Goal: Task Accomplishment & Management: Manage account settings

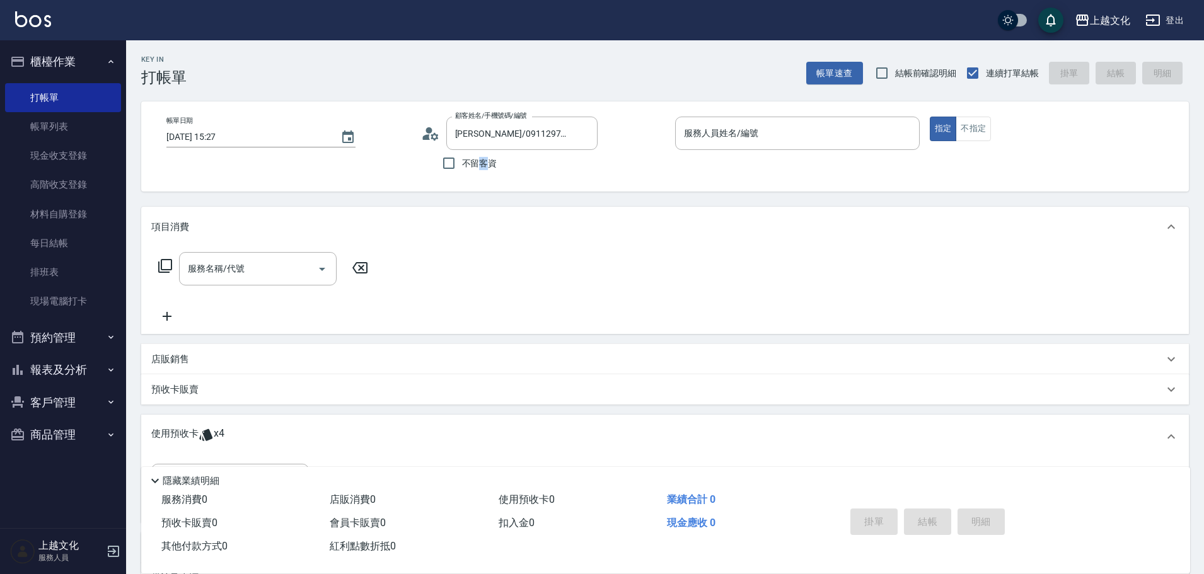
click at [485, 168] on span "不留客資" at bounding box center [479, 163] width 35 height 13
click at [486, 168] on span "不留客資" at bounding box center [479, 163] width 35 height 13
click at [462, 168] on input "不留客資" at bounding box center [449, 163] width 26 height 26
checkbox input "true"
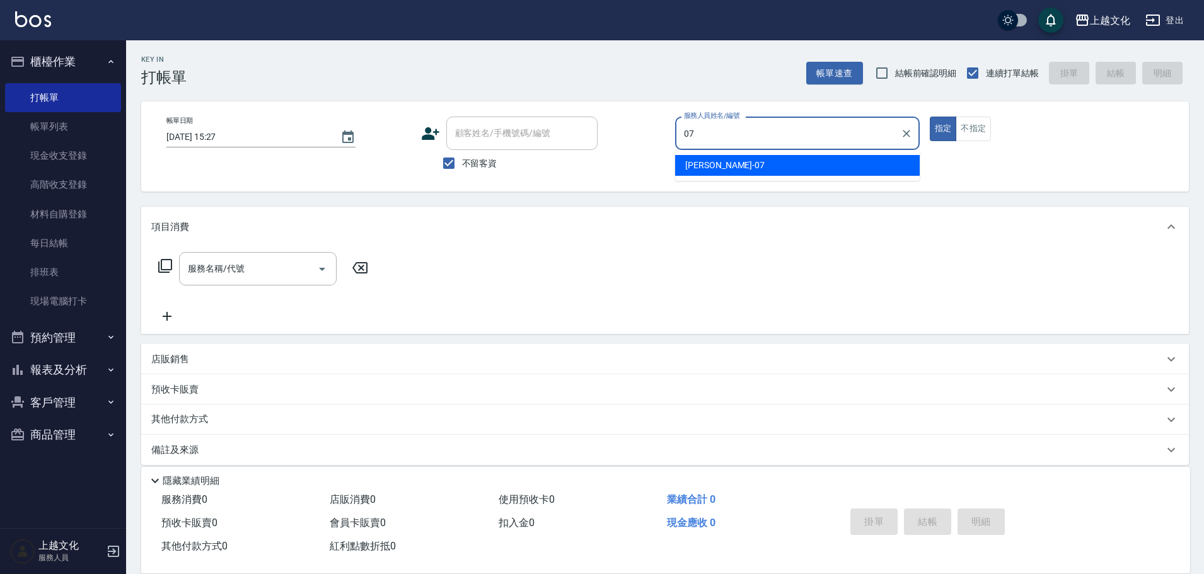
type input "[PERSON_NAME]-07"
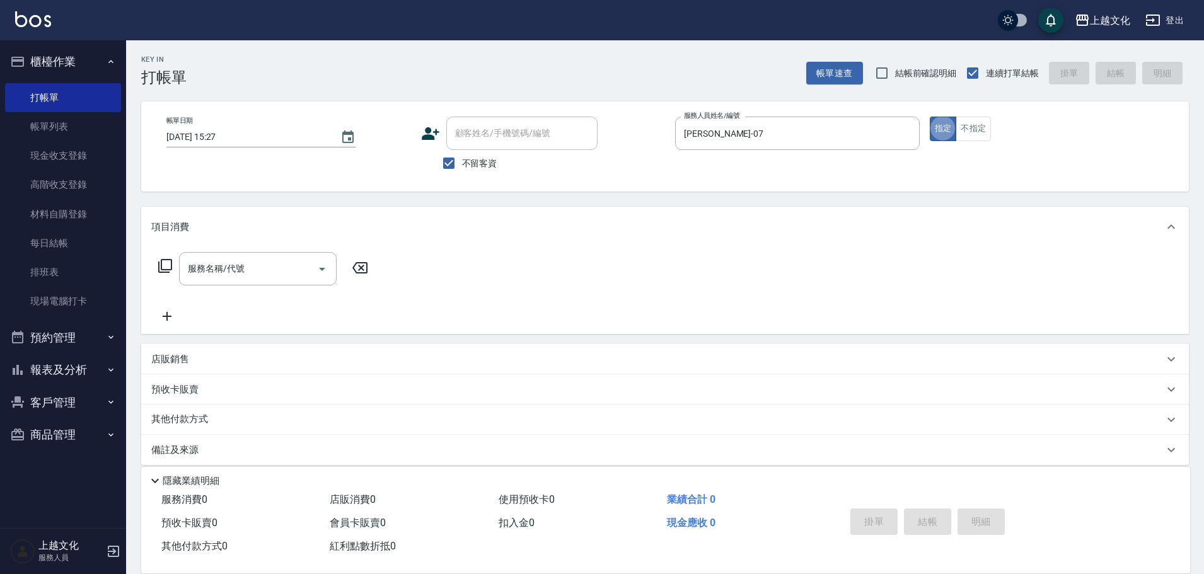
type button "true"
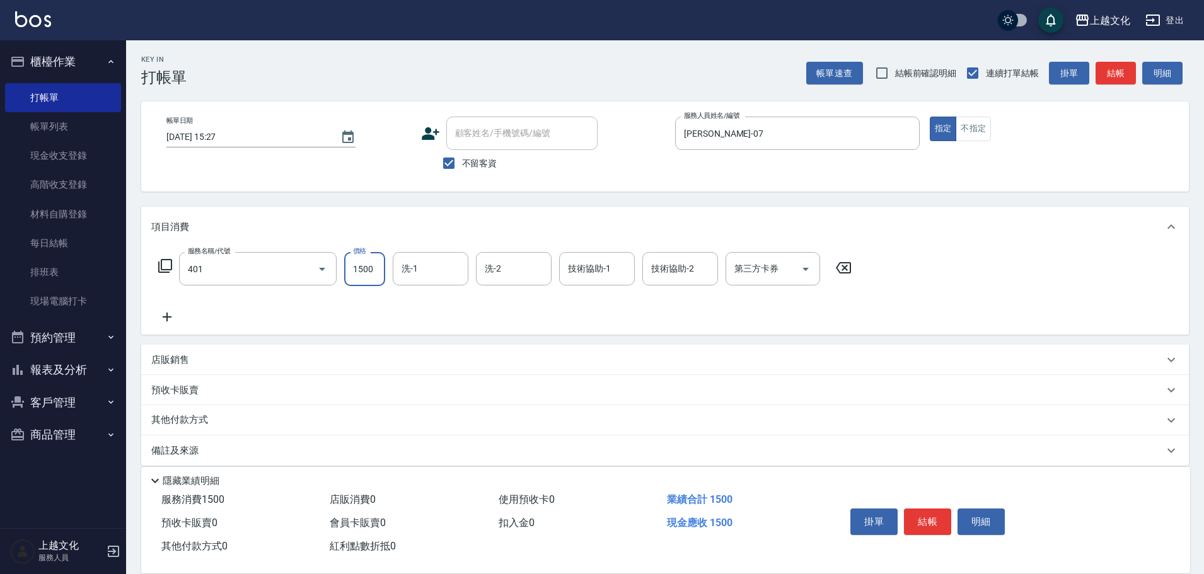
type input "日系染髮(401)"
type input "3600"
click at [188, 413] on p "其他付款方式" at bounding box center [182, 420] width 63 height 14
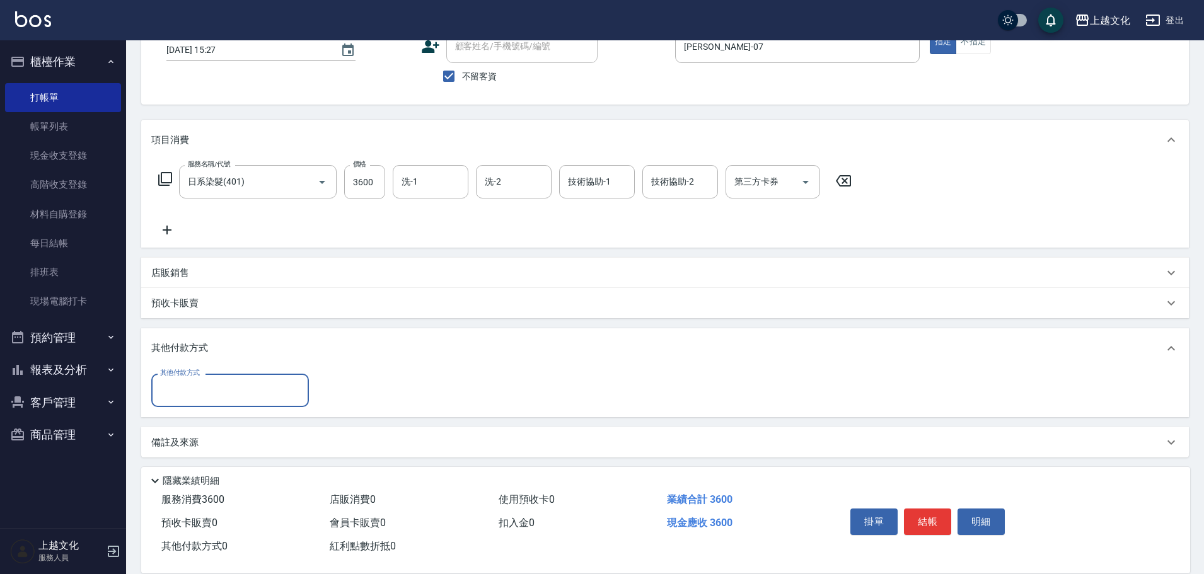
scroll to position [91, 0]
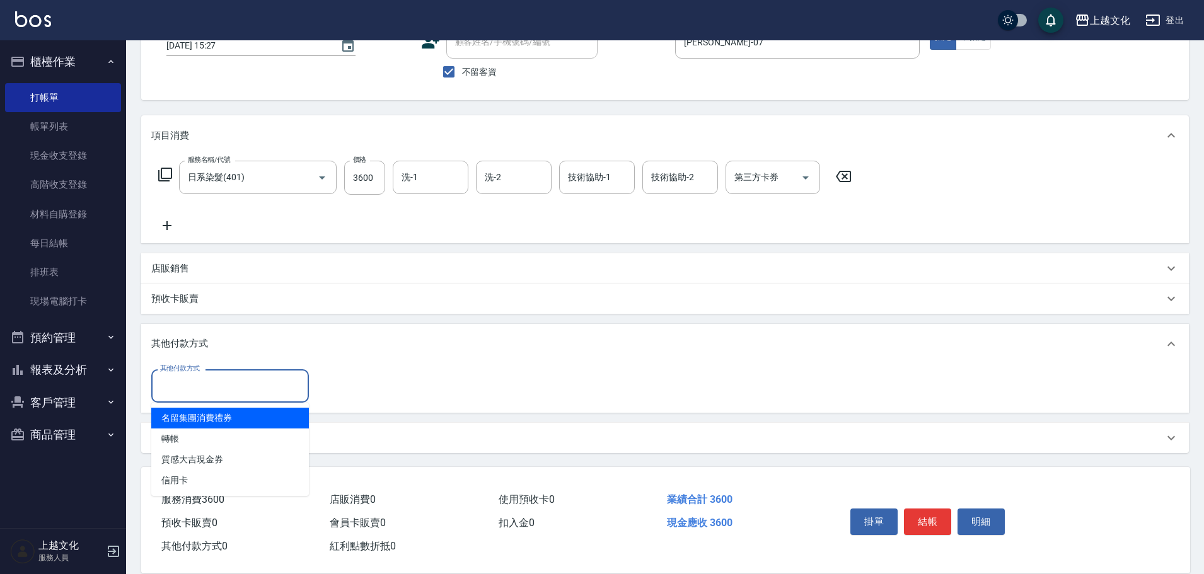
click at [231, 386] on input "其他付款方式" at bounding box center [230, 386] width 146 height 22
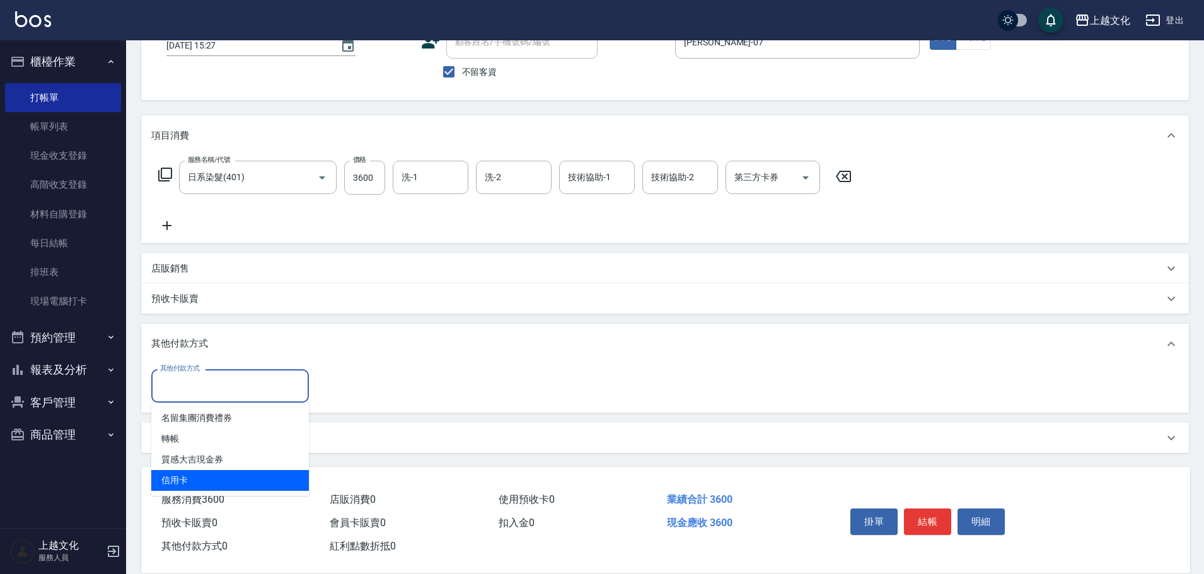
click at [291, 478] on span "信用卡" at bounding box center [230, 480] width 158 height 21
type input "信用卡"
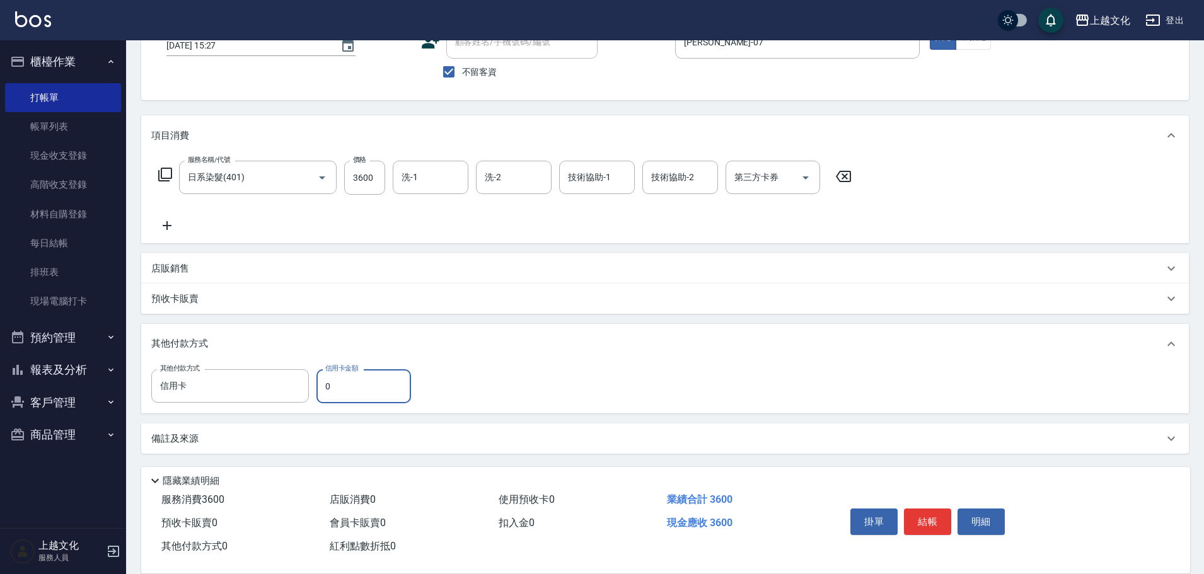
click at [348, 382] on input "0" at bounding box center [363, 386] width 95 height 34
click at [347, 383] on input "0" at bounding box center [363, 386] width 95 height 34
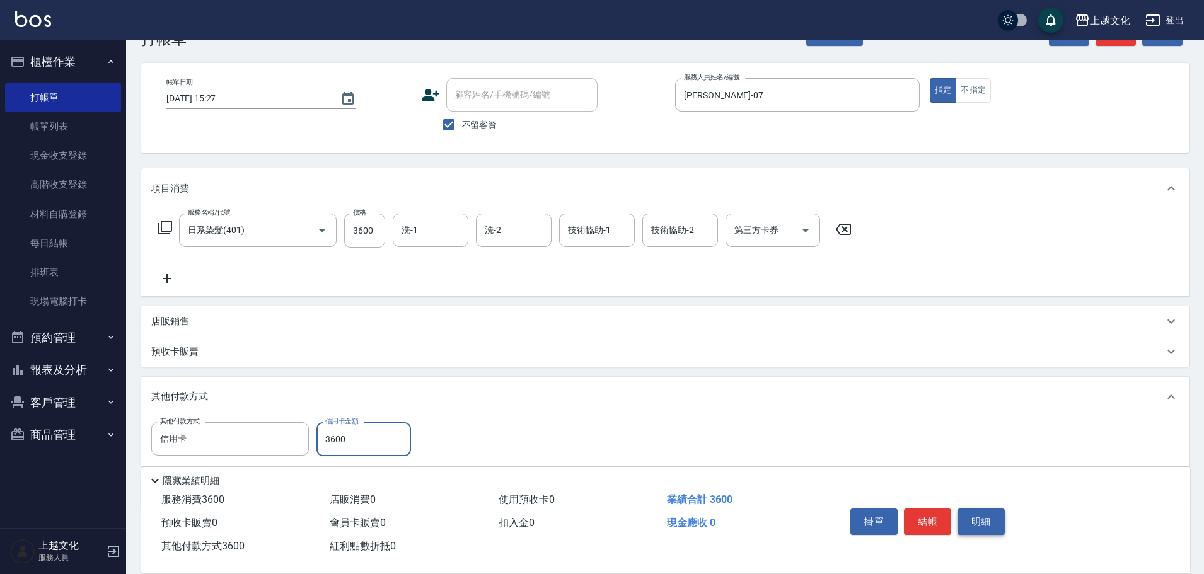
scroll to position [0, 0]
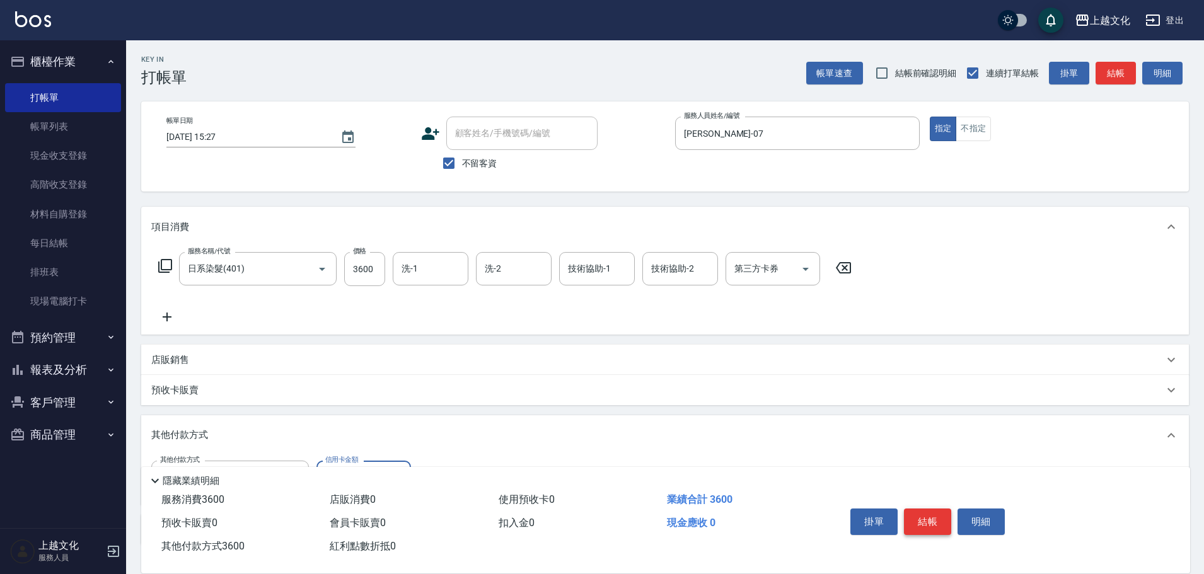
type input "3600"
click at [932, 515] on button "結帳" at bounding box center [927, 522] width 47 height 26
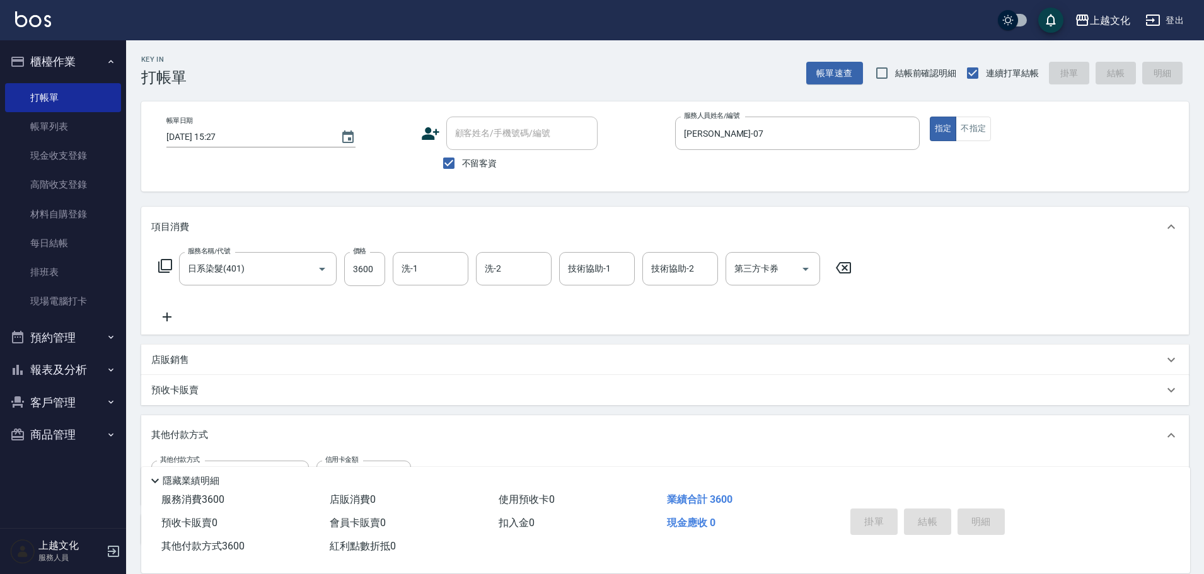
type input "[DATE] 18:12"
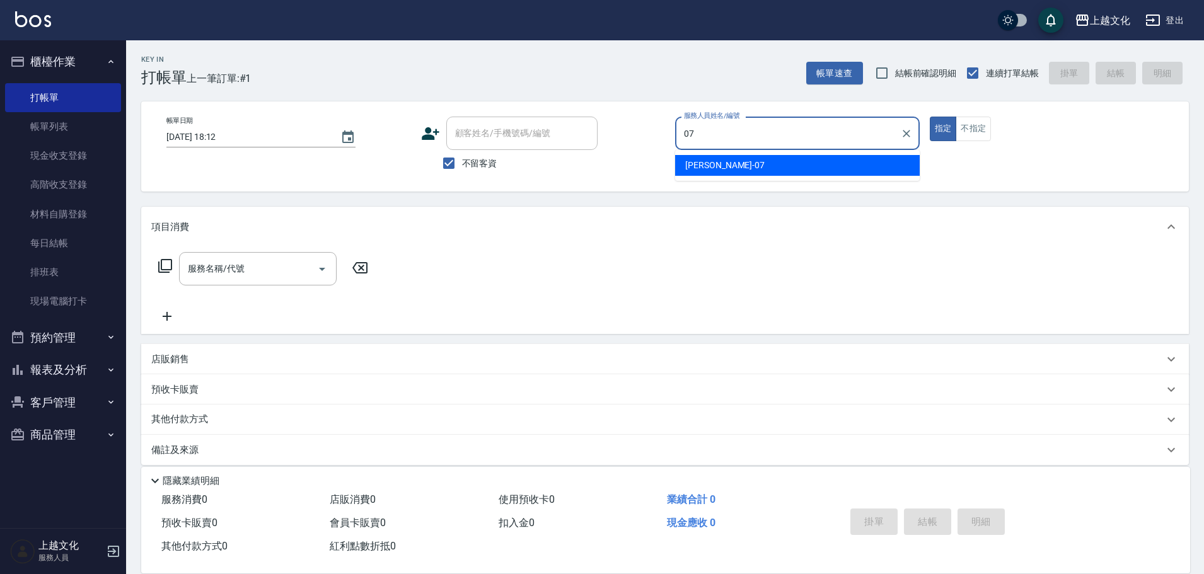
type input "[PERSON_NAME]-07"
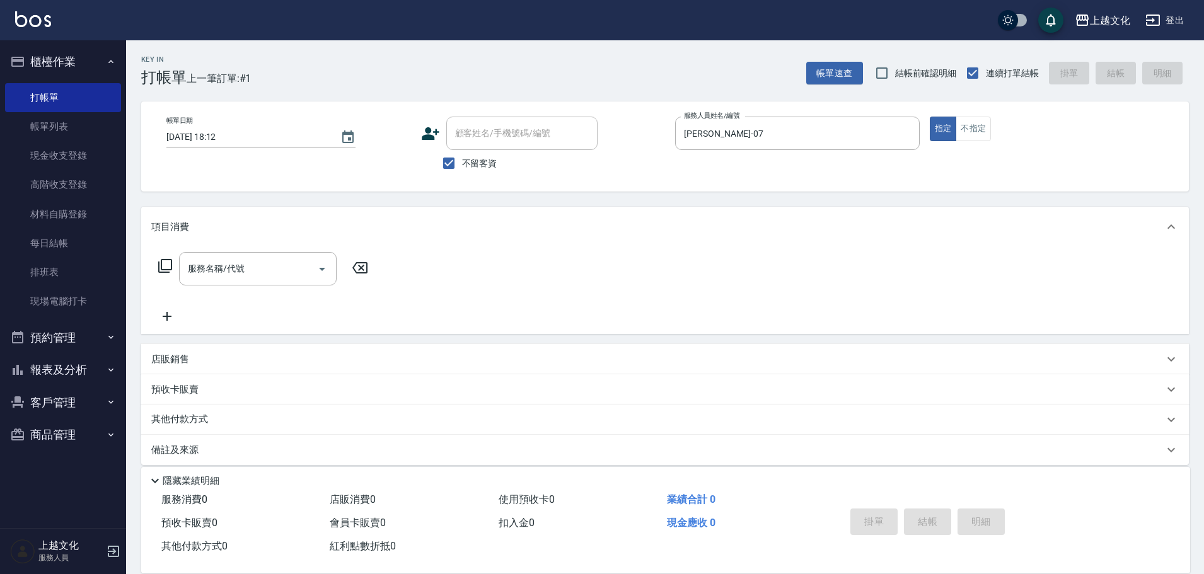
click at [481, 160] on span "不留客資" at bounding box center [479, 163] width 35 height 13
click at [462, 160] on input "不留客資" at bounding box center [449, 163] width 26 height 26
checkbox input "false"
click at [497, 136] on input "顧客姓名/手機號碼/編號" at bounding box center [512, 133] width 121 height 22
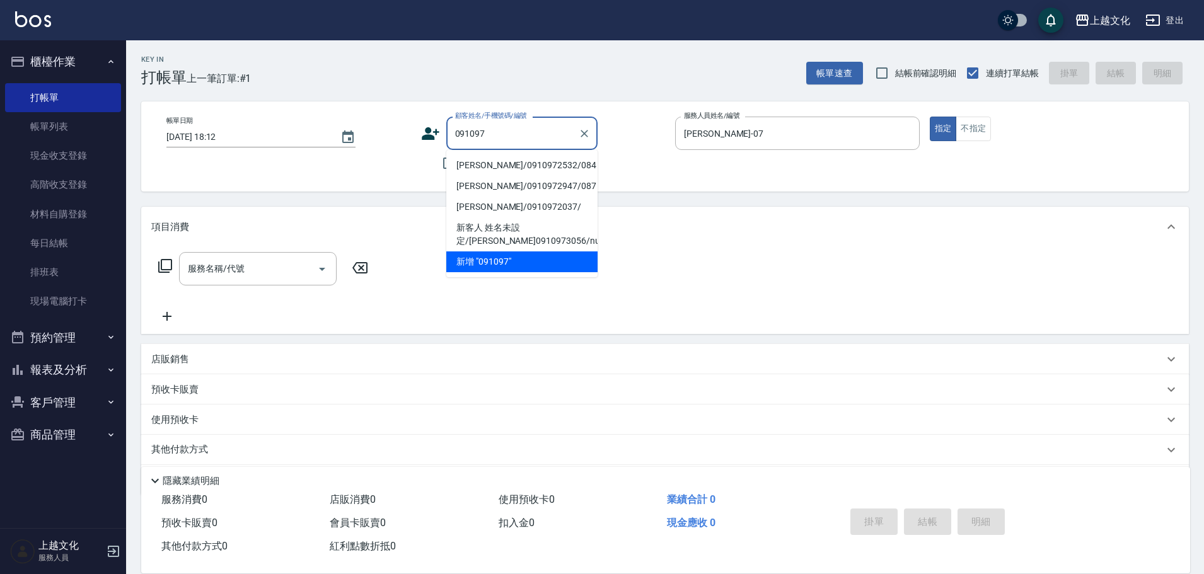
click at [574, 165] on li "[PERSON_NAME]/0910972532/084" at bounding box center [521, 165] width 151 height 21
type input "[PERSON_NAME]/0910972532/084"
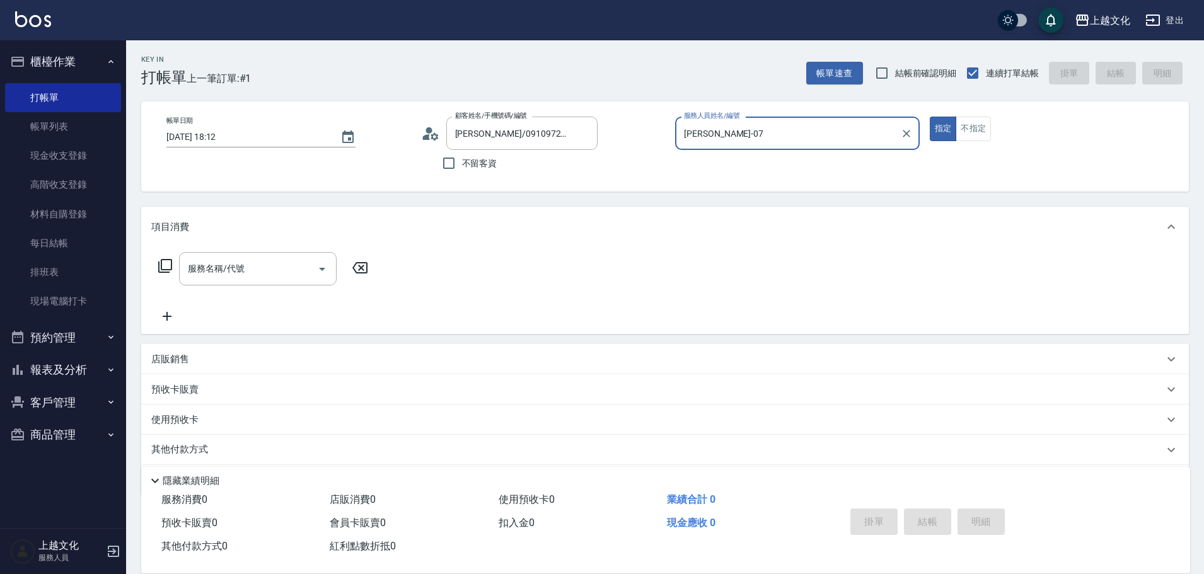
type input "茉莉-08"
click at [907, 130] on icon "Clear" at bounding box center [906, 133] width 13 height 13
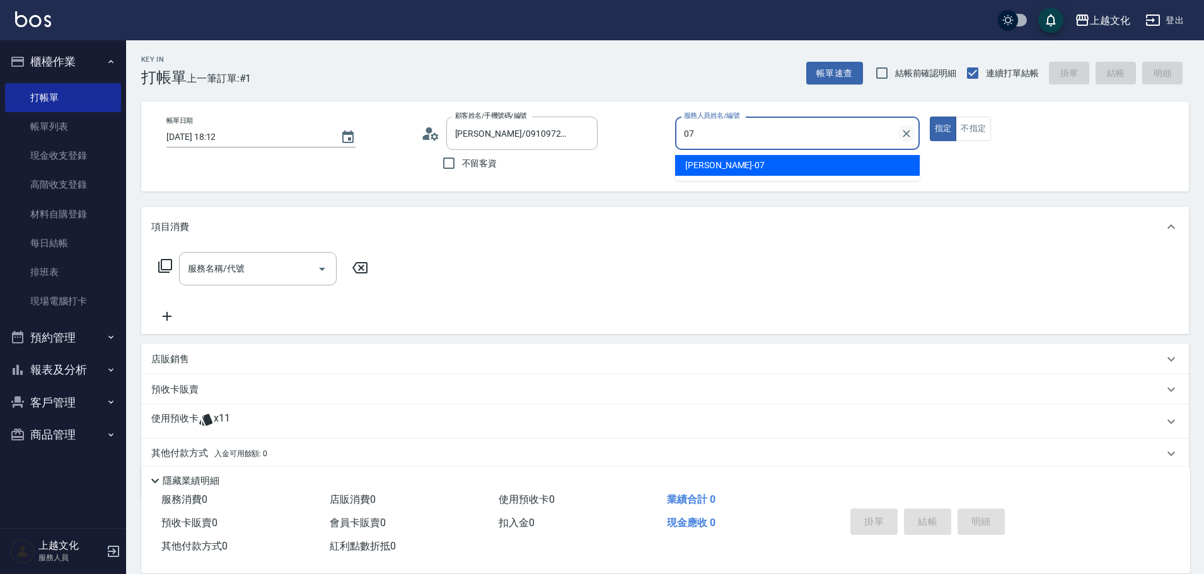
type input "[PERSON_NAME]-07"
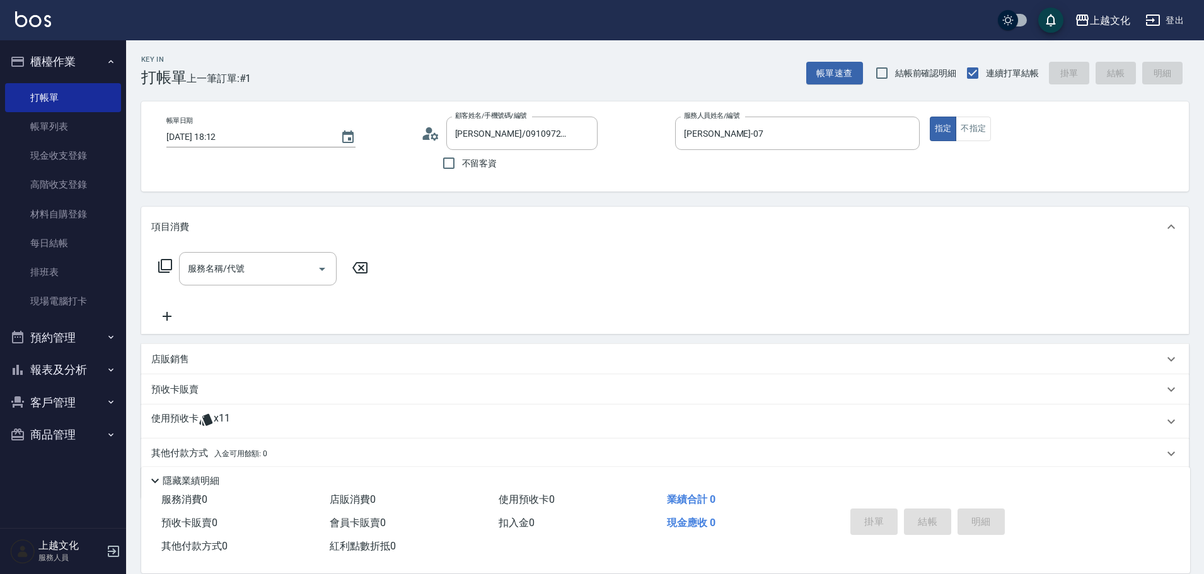
click at [282, 422] on div "使用預收卡 x11" at bounding box center [657, 421] width 1012 height 19
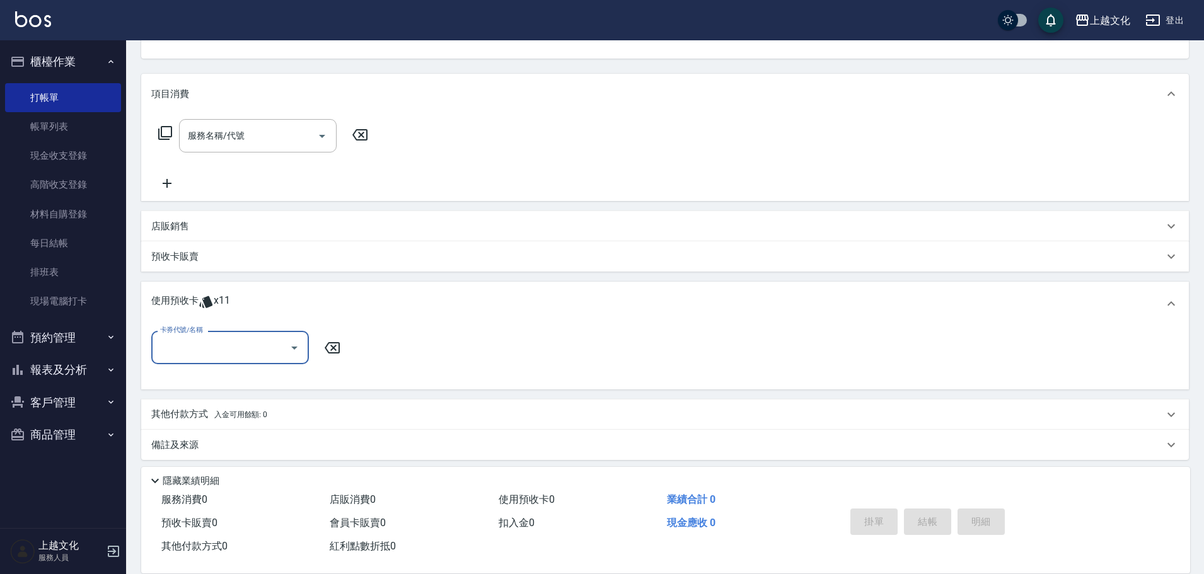
scroll to position [136, 0]
click at [228, 352] on input "卡券代號/名稱" at bounding box center [220, 344] width 127 height 22
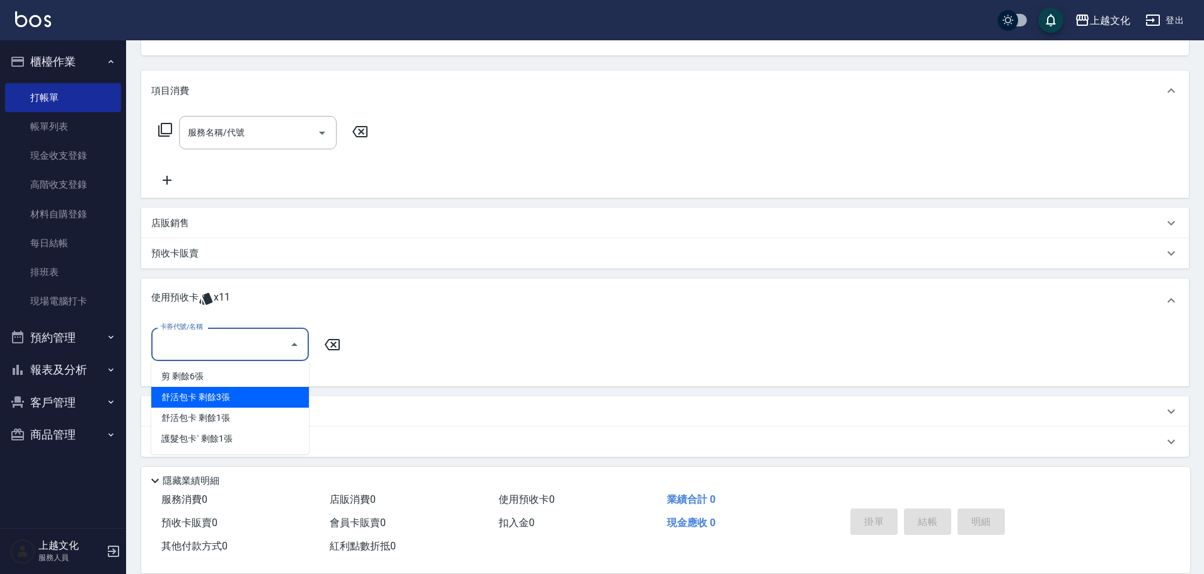
click at [245, 395] on div "舒活包卡 剩餘3張" at bounding box center [230, 397] width 158 height 21
type input "舒活包卡"
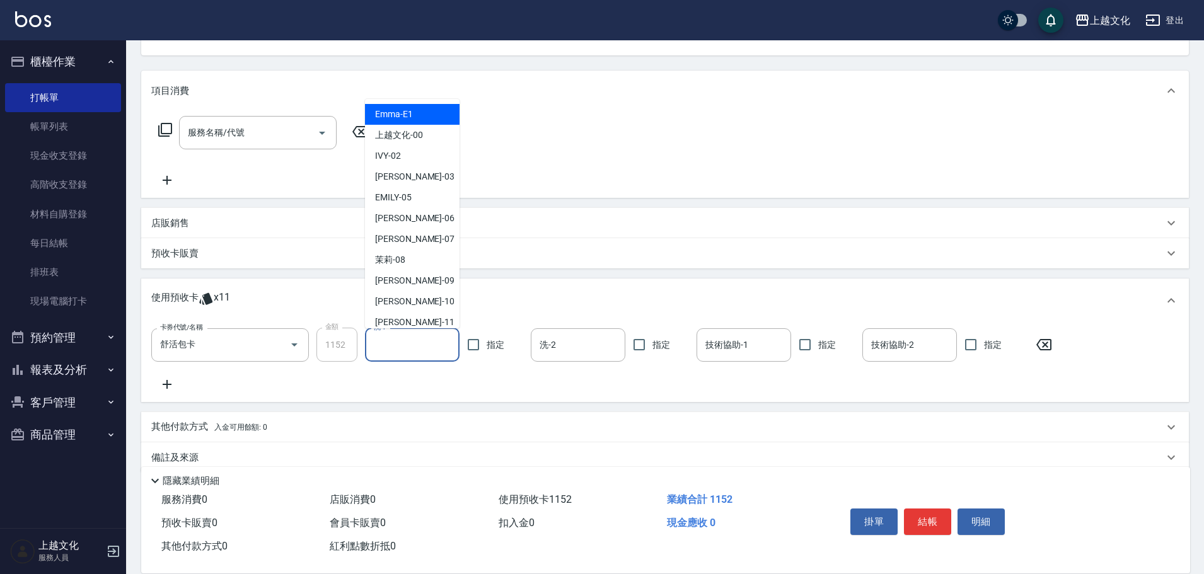
click at [400, 342] on input "洗-1" at bounding box center [412, 345] width 83 height 22
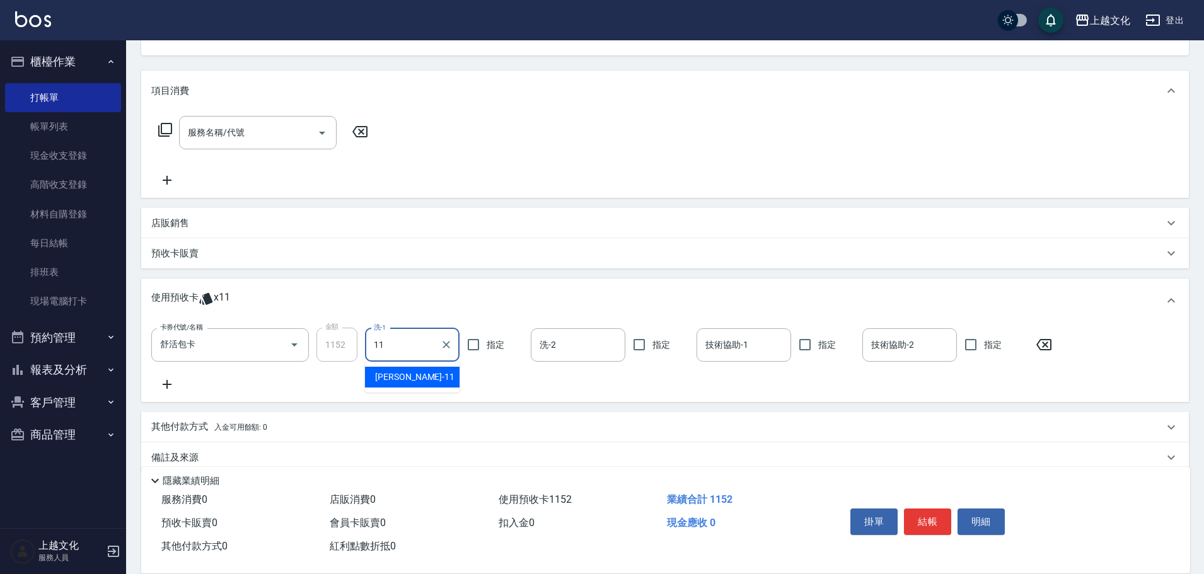
type input "[PERSON_NAME]-11"
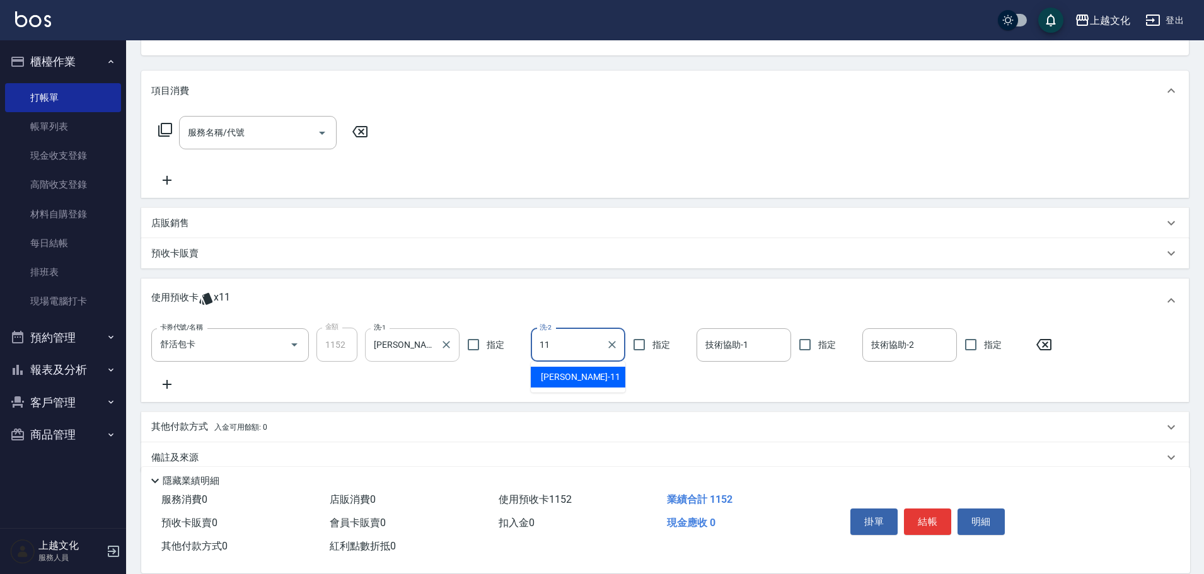
type input "[PERSON_NAME]-11"
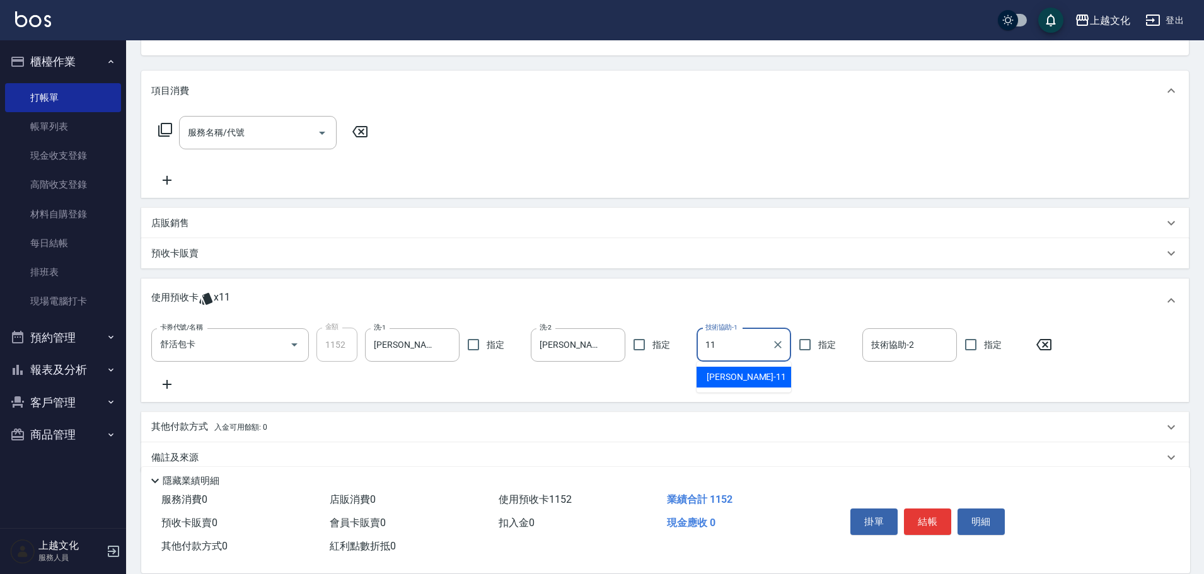
type input "[PERSON_NAME]-11"
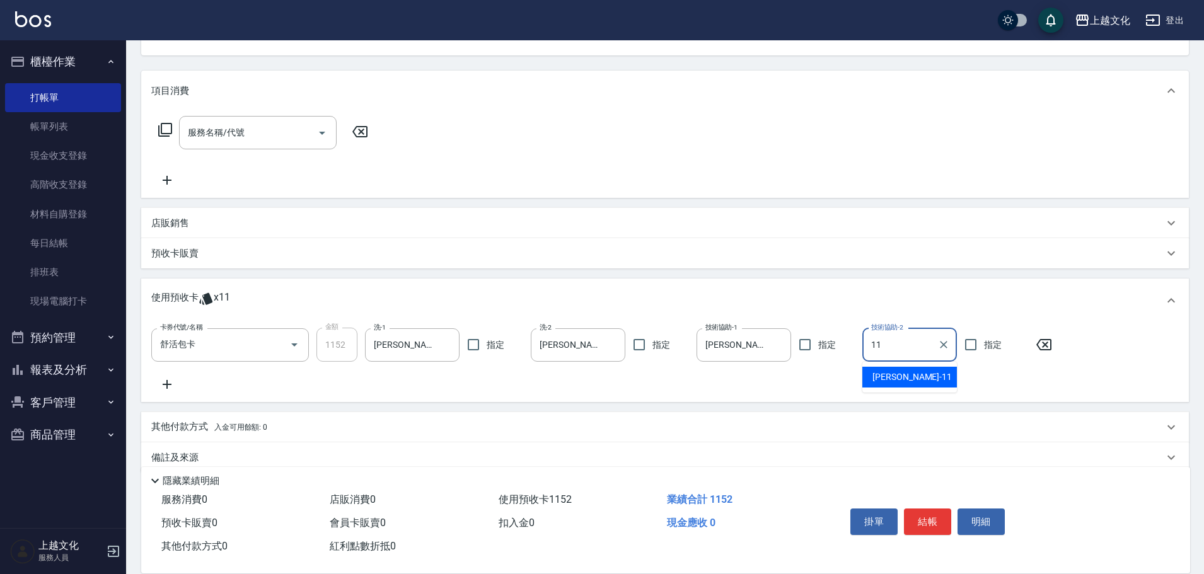
type input "[PERSON_NAME]-11"
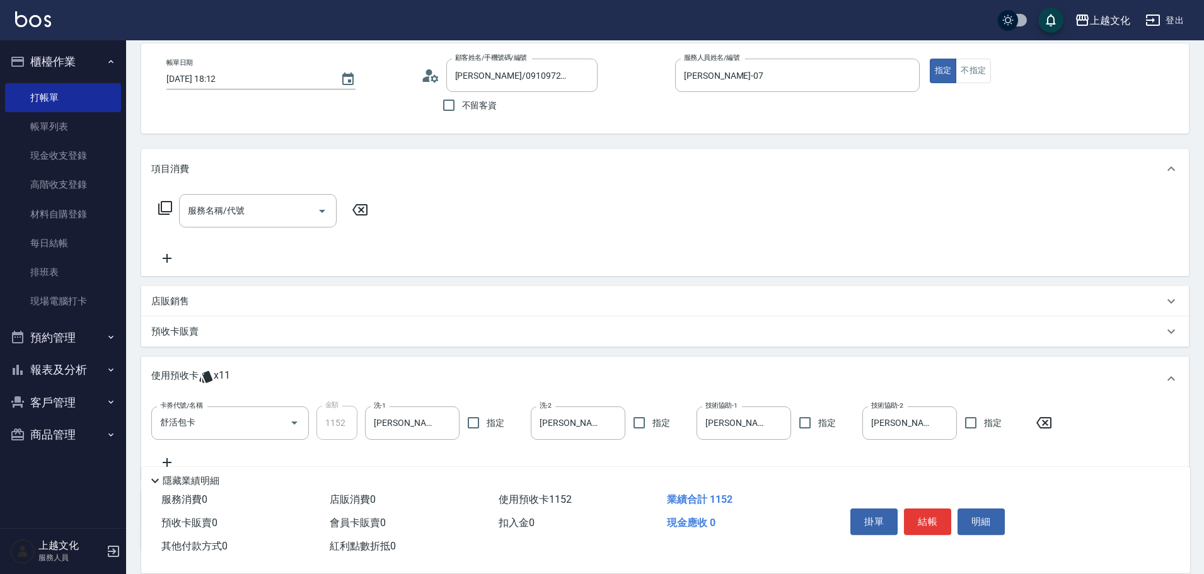
scroll to position [0, 0]
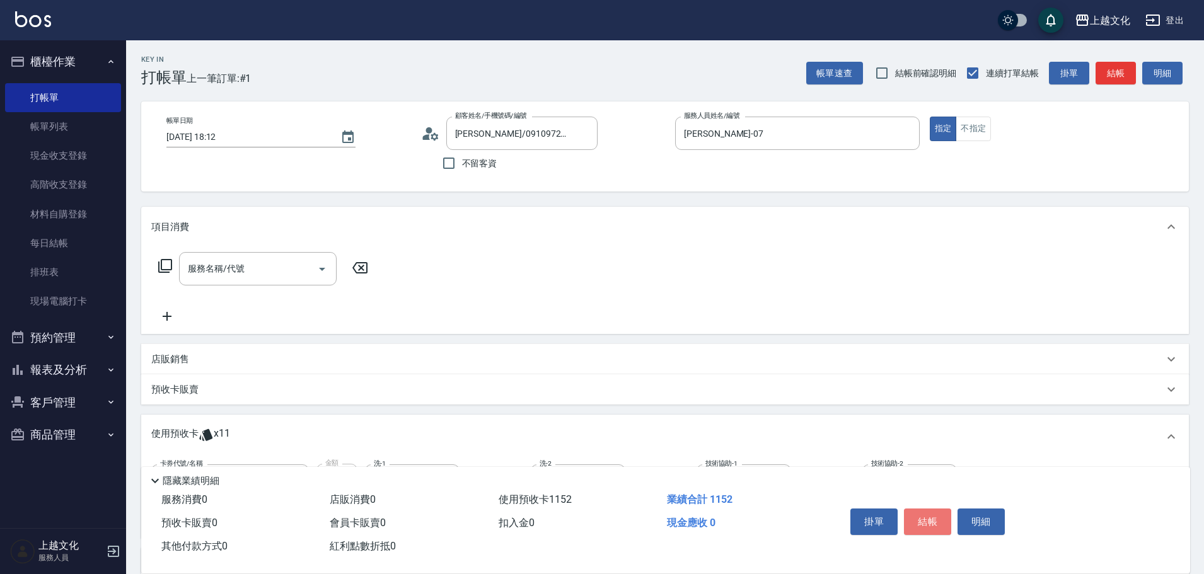
click at [937, 521] on button "結帳" at bounding box center [927, 522] width 47 height 26
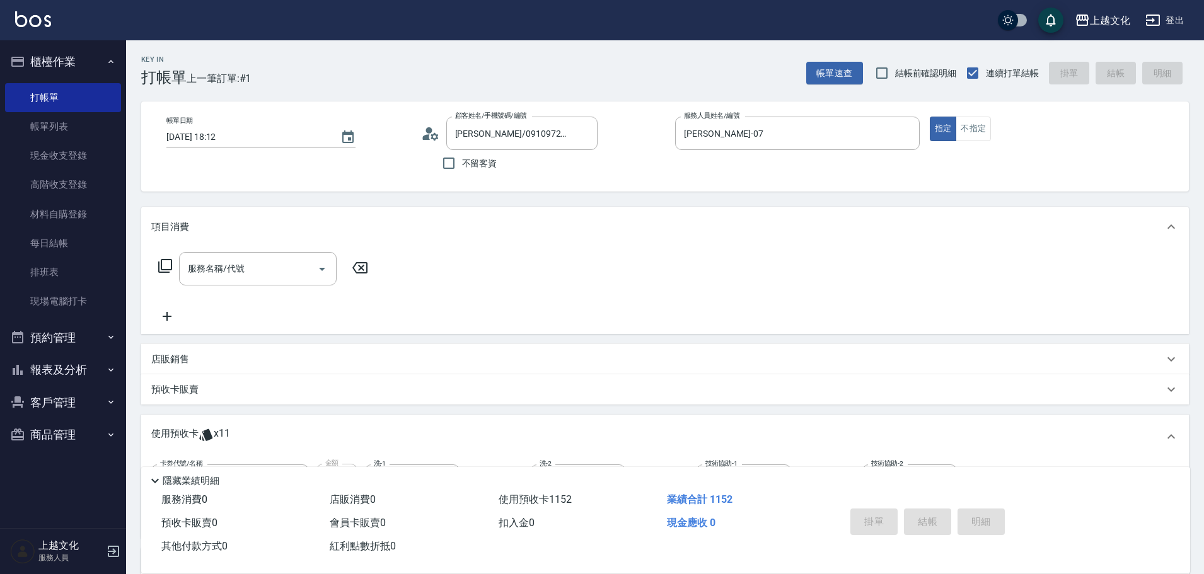
type input "[DATE] 18:13"
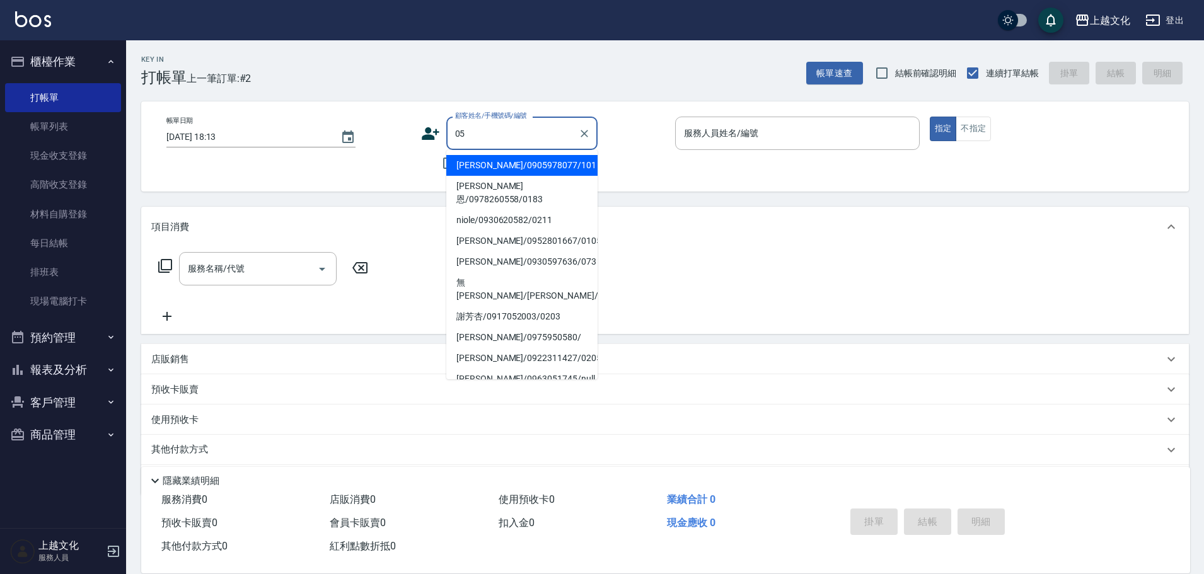
type input "05"
click at [402, 174] on div "帳單日期 [DATE] 18:13 顧客姓名/手機號碼/編號 顧客姓名/手機號碼/編號 不留客資 服務人員姓名/編號 服務人員姓名/編號 指定 不指定" at bounding box center [664, 147] width 1017 height 60
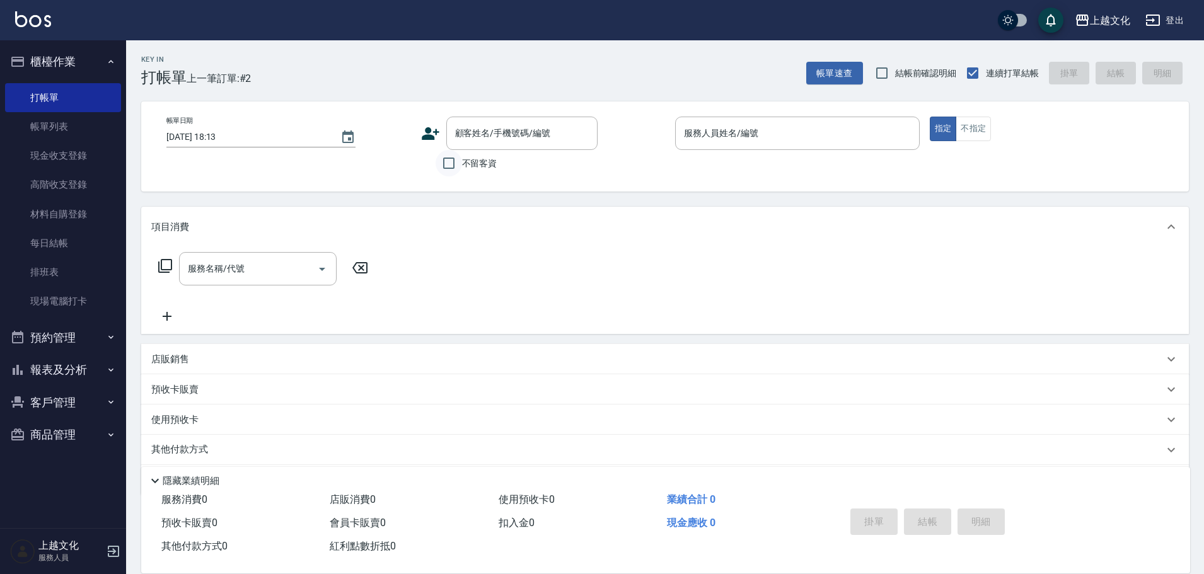
click at [445, 171] on input "不留客資" at bounding box center [449, 163] width 26 height 26
checkbox input "true"
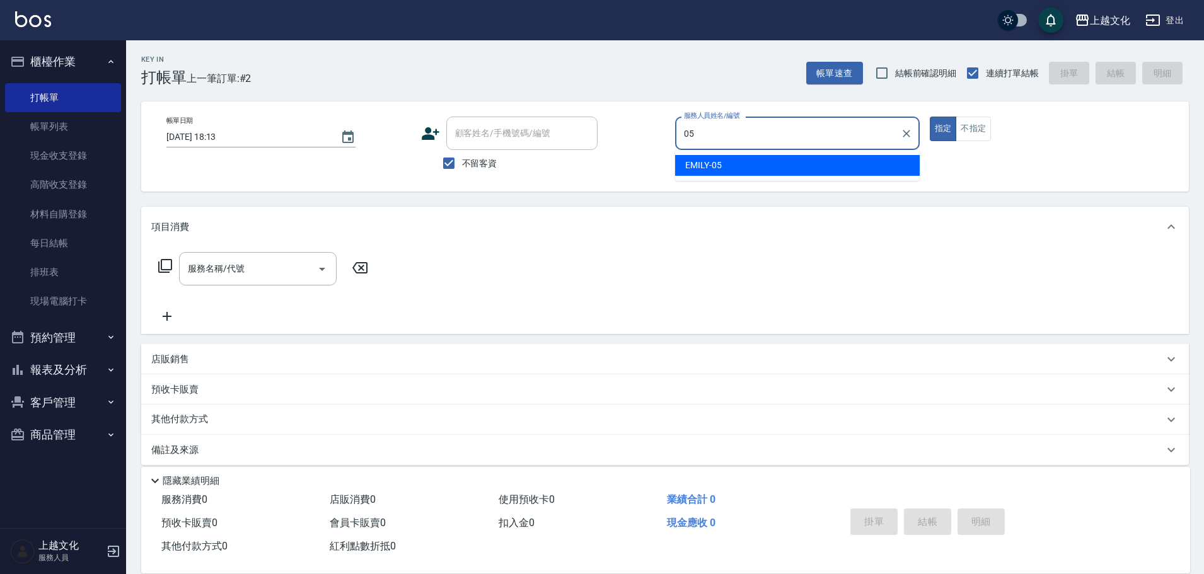
type input "EMILY-05"
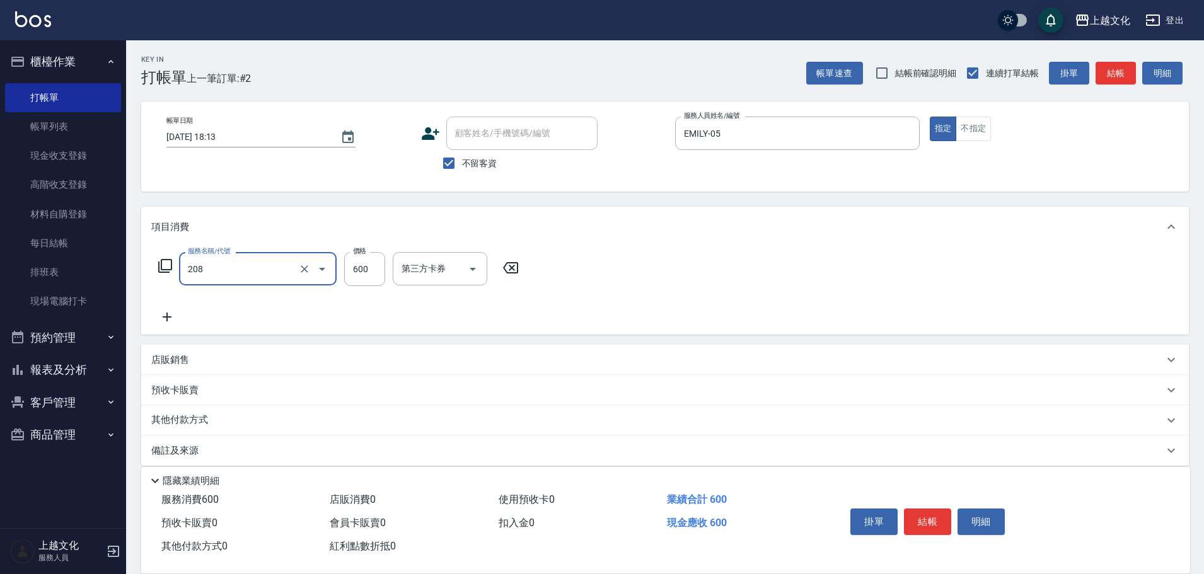
type input "指定洗剪(208)"
click at [308, 271] on icon "Clear" at bounding box center [304, 269] width 13 height 13
type input "精油洗+剪(207)"
type input "750"
type input "[PERSON_NAME]-11"
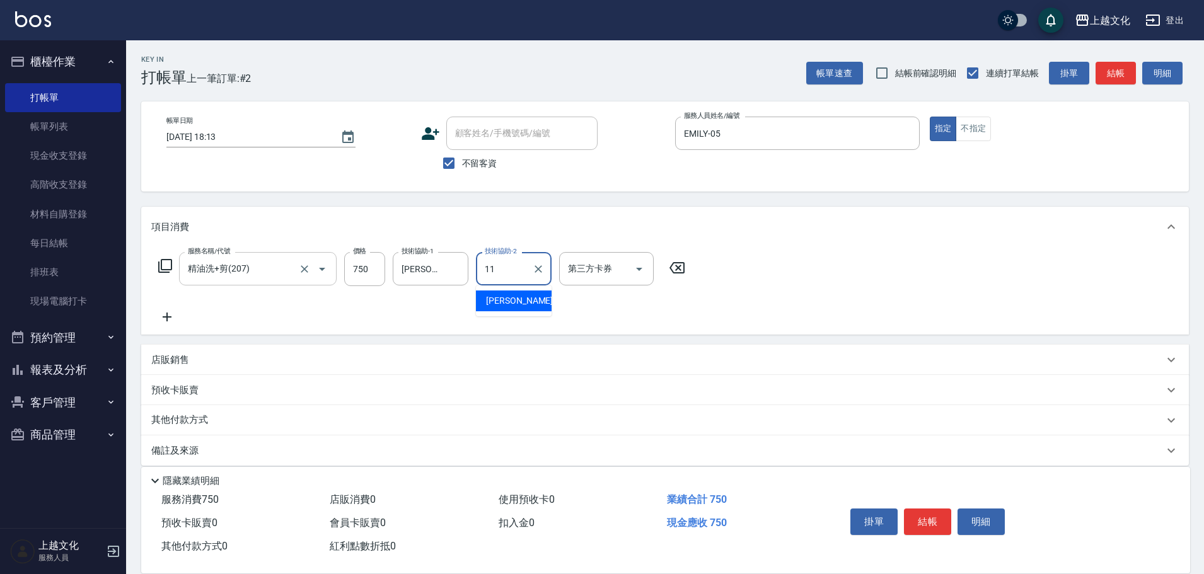
type input "[PERSON_NAME]-11"
click at [929, 511] on button "結帳" at bounding box center [927, 522] width 47 height 26
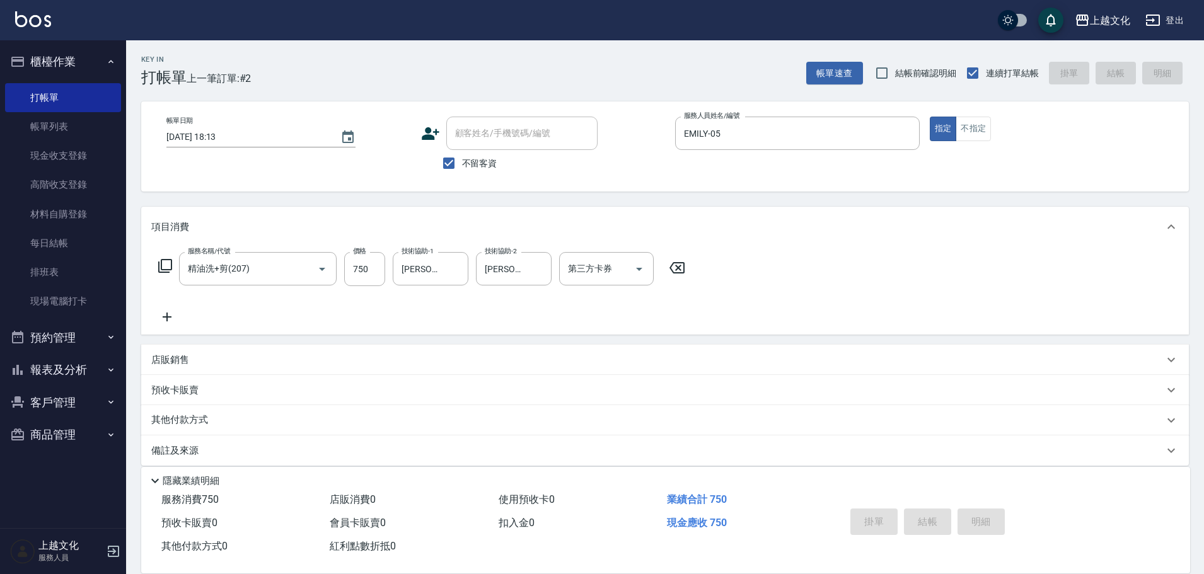
type input "[DATE] 18:14"
click at [497, 112] on div "帳單日期 [DATE] 18:14 顧客姓名/手機號碼/編號 顧客姓名/手機號碼/編號 不留客資 服務人員姓名/編號 服務人員姓名/編號 指定 不指定" at bounding box center [665, 146] width 1048 height 90
drag, startPoint x: 482, startPoint y: 170, endPoint x: 492, endPoint y: 141, distance: 31.3
click at [483, 161] on label "不留客資" at bounding box center [467, 163] width 62 height 26
click at [462, 161] on input "不留客資" at bounding box center [449, 163] width 26 height 26
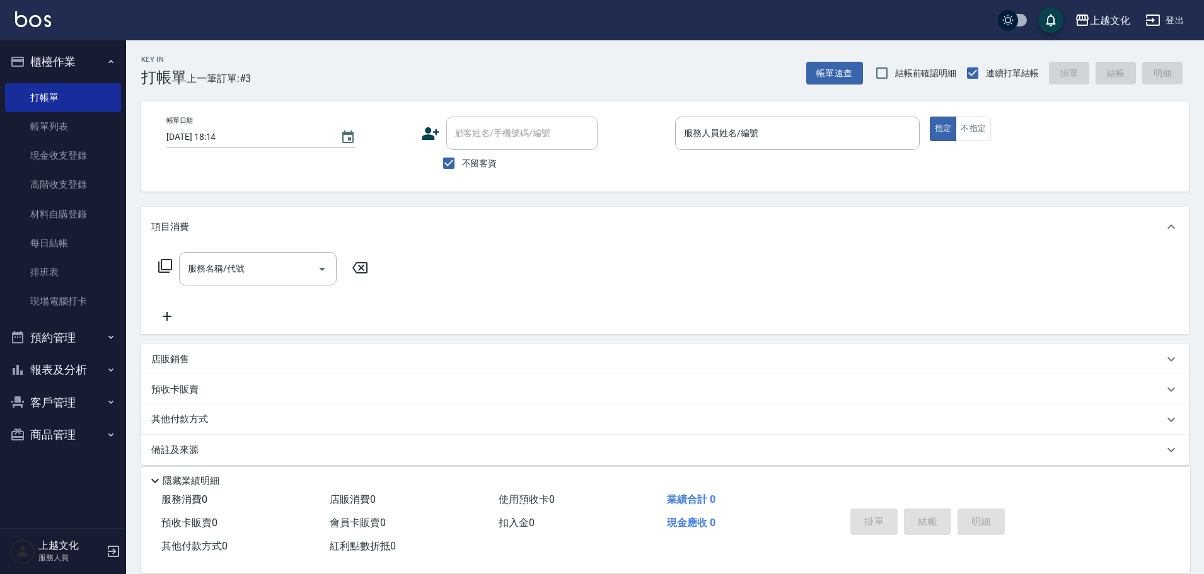
checkbox input "false"
click at [493, 138] on input "顧客姓名/手機號碼/編號" at bounding box center [512, 133] width 121 height 22
click at [491, 170] on li "[PERSON_NAME]/0911297608/0134" at bounding box center [521, 165] width 151 height 21
type input "[PERSON_NAME]/0911297608/0134"
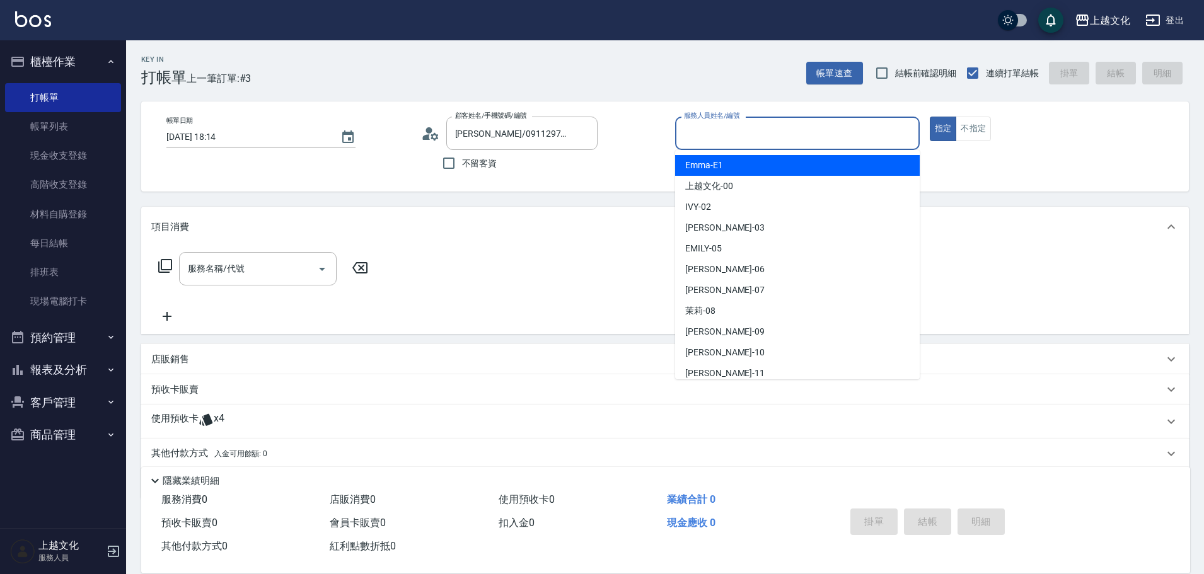
click at [748, 141] on input "服務人員姓名/編號" at bounding box center [797, 133] width 233 height 22
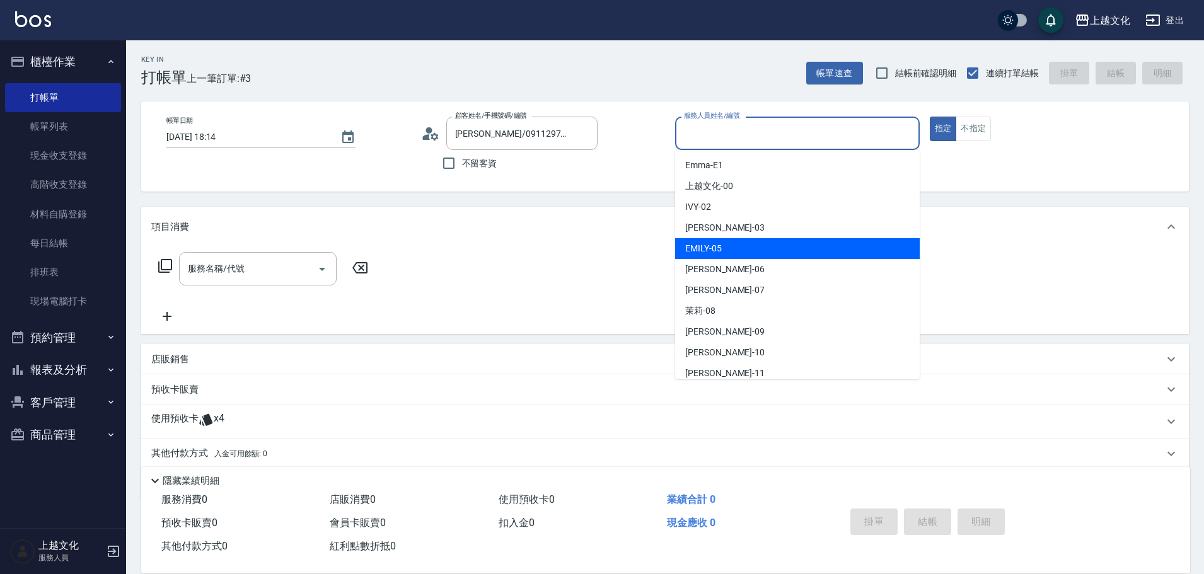
click at [741, 245] on div "[PERSON_NAME] -05" at bounding box center [797, 248] width 245 height 21
click at [741, 245] on div "項目消費" at bounding box center [665, 227] width 1048 height 40
type input "EMILY-05"
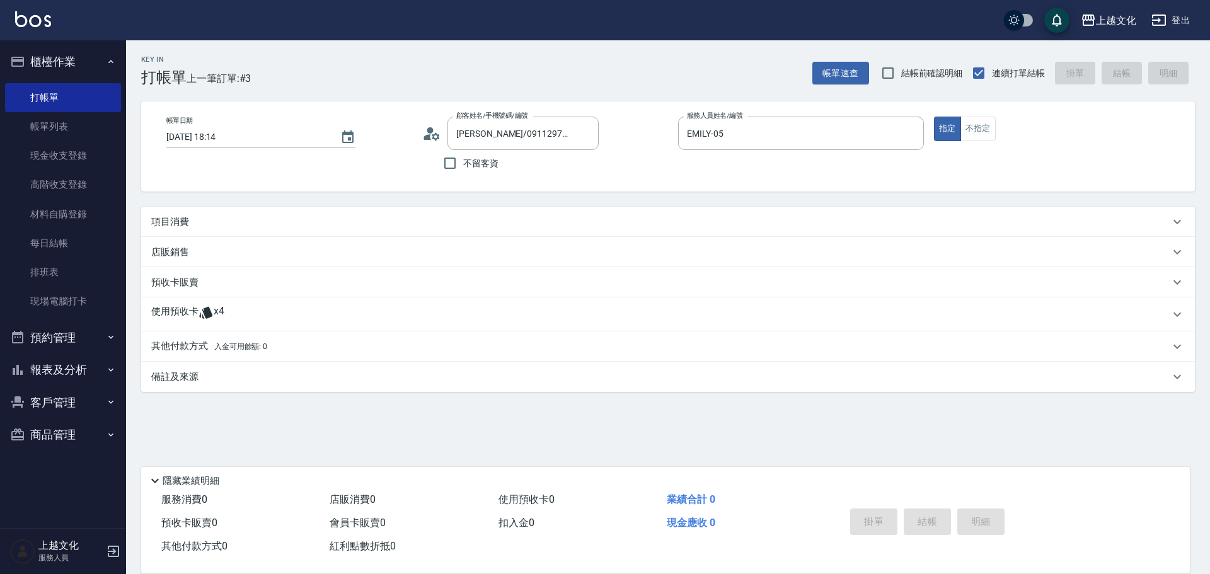
click at [212, 224] on div "項目消費" at bounding box center [660, 222] width 1019 height 13
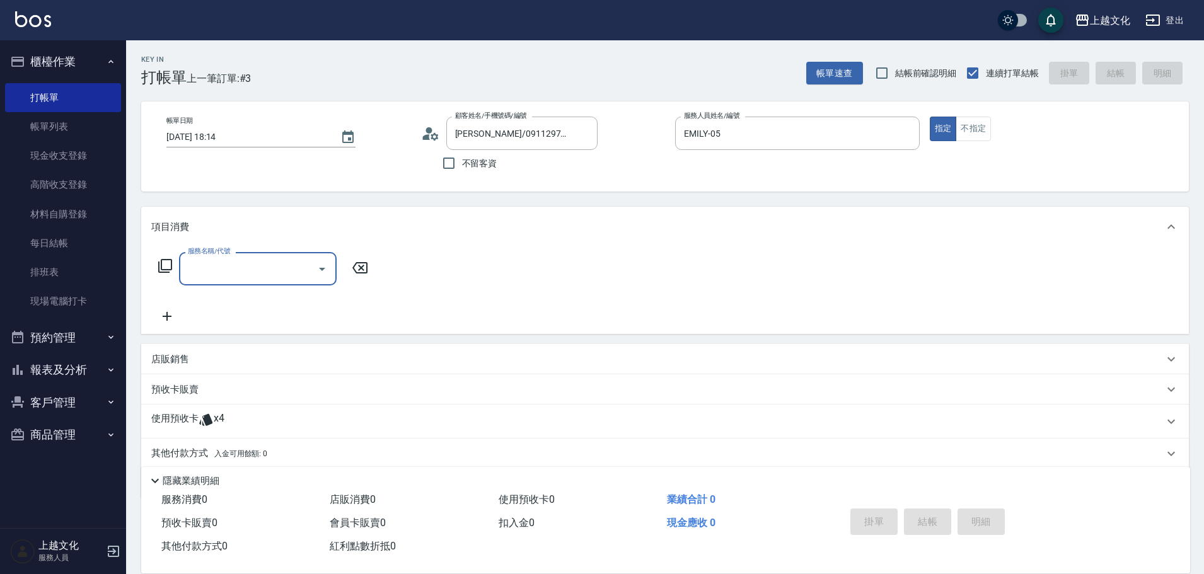
click at [164, 258] on icon at bounding box center [165, 265] width 15 height 15
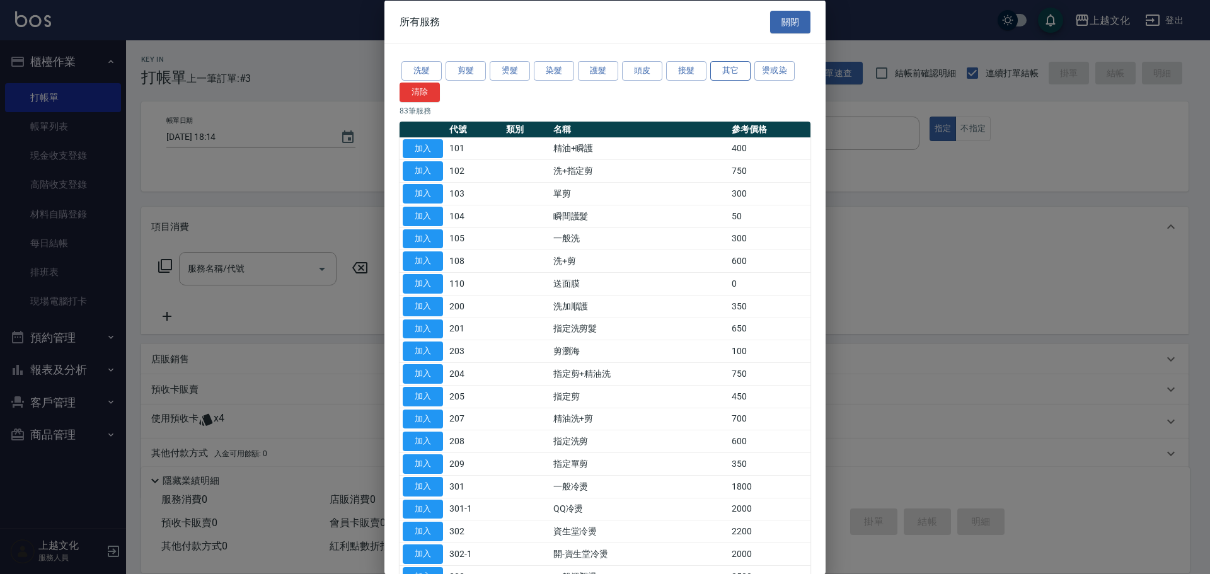
click at [733, 71] on button "其它" at bounding box center [730, 71] width 40 height 20
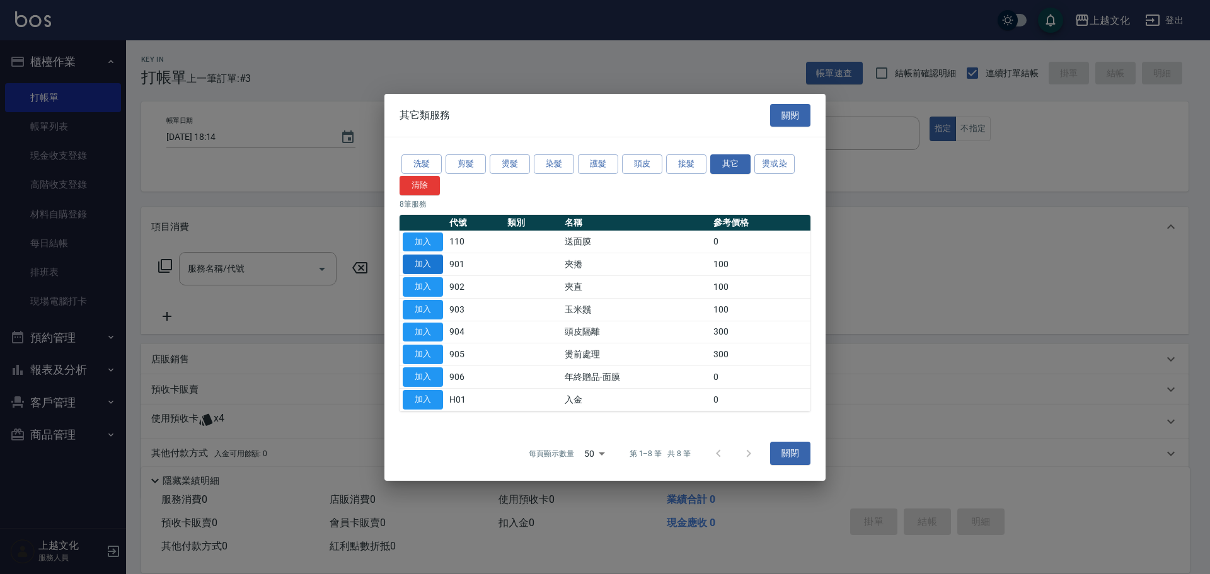
drag, startPoint x: 425, startPoint y: 270, endPoint x: 434, endPoint y: 272, distance: 9.2
click at [427, 271] on button "加入" at bounding box center [423, 265] width 40 height 20
type input "夾捲(901)"
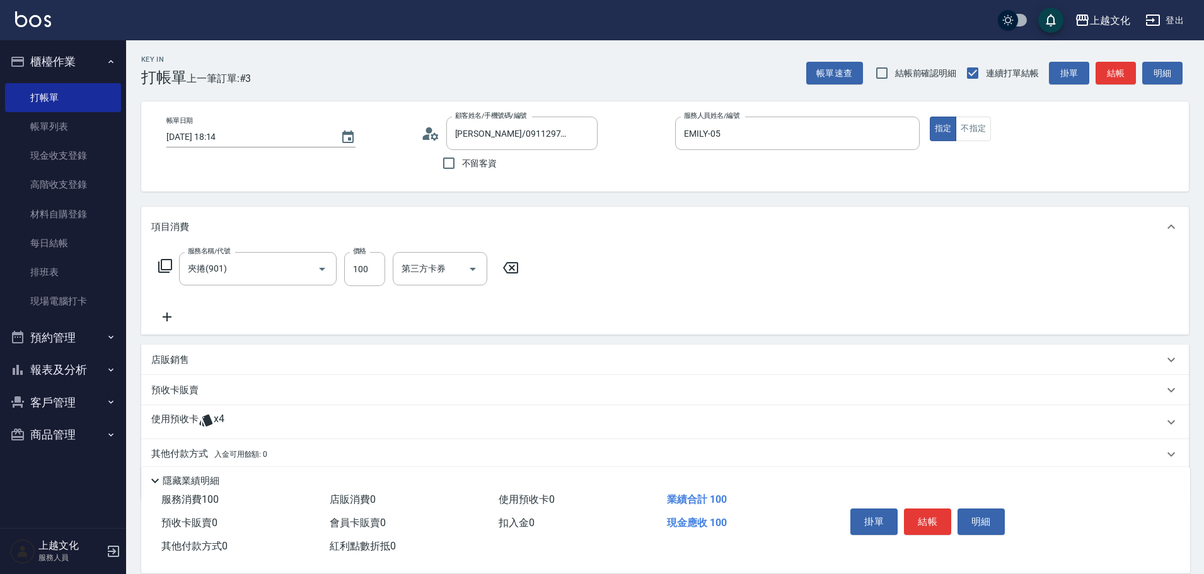
click at [248, 428] on div "使用預收卡 x4" at bounding box center [657, 422] width 1012 height 19
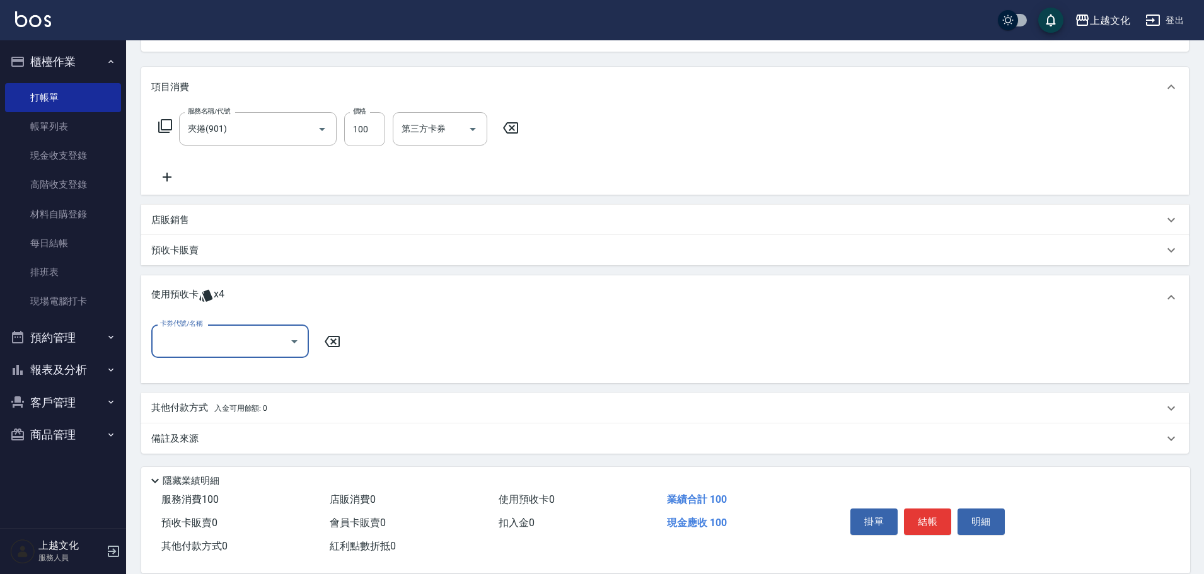
scroll to position [141, 0]
click at [233, 329] on div "卡券代號/名稱" at bounding box center [230, 340] width 158 height 33
click at [242, 396] on div "歌德包卡 剩餘3張" at bounding box center [230, 393] width 158 height 21
type input "歌德[PERSON_NAME]"
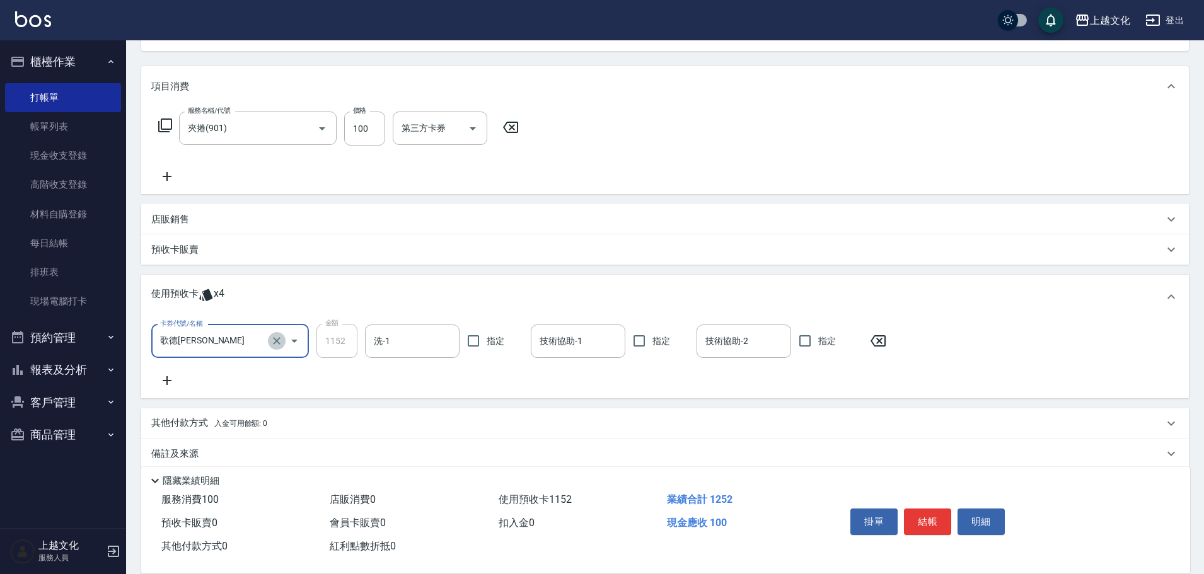
click at [275, 345] on icon "Clear" at bounding box center [276, 341] width 13 height 13
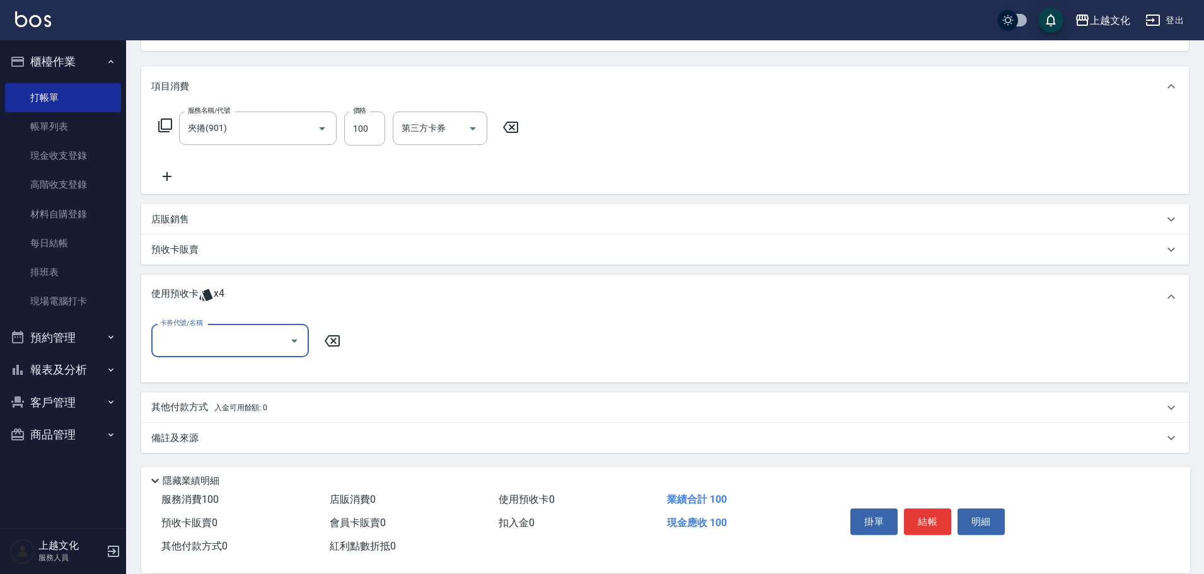
drag, startPoint x: 175, startPoint y: 320, endPoint x: 182, endPoint y: 332, distance: 13.6
click at [180, 328] on div "使用預收卡 x4 卡券代號/名稱 卡券代號/名稱" at bounding box center [665, 329] width 1048 height 108
click at [182, 331] on div "卡券代號/名稱 卡券代號/名稱" at bounding box center [230, 340] width 158 height 33
click at [182, 328] on label "卡券代號/名稱" at bounding box center [181, 322] width 42 height 9
click at [182, 332] on input "卡券代號/名稱" at bounding box center [220, 341] width 127 height 22
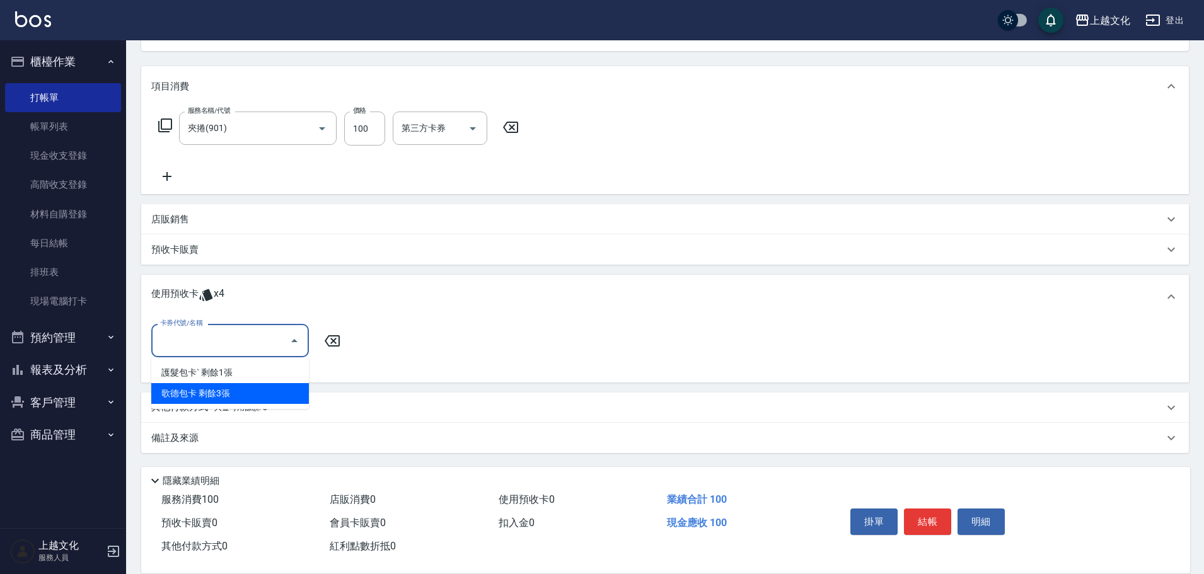
click at [235, 386] on div "歌德包卡 剩餘3張" at bounding box center [230, 393] width 158 height 21
type input "歌德[PERSON_NAME]"
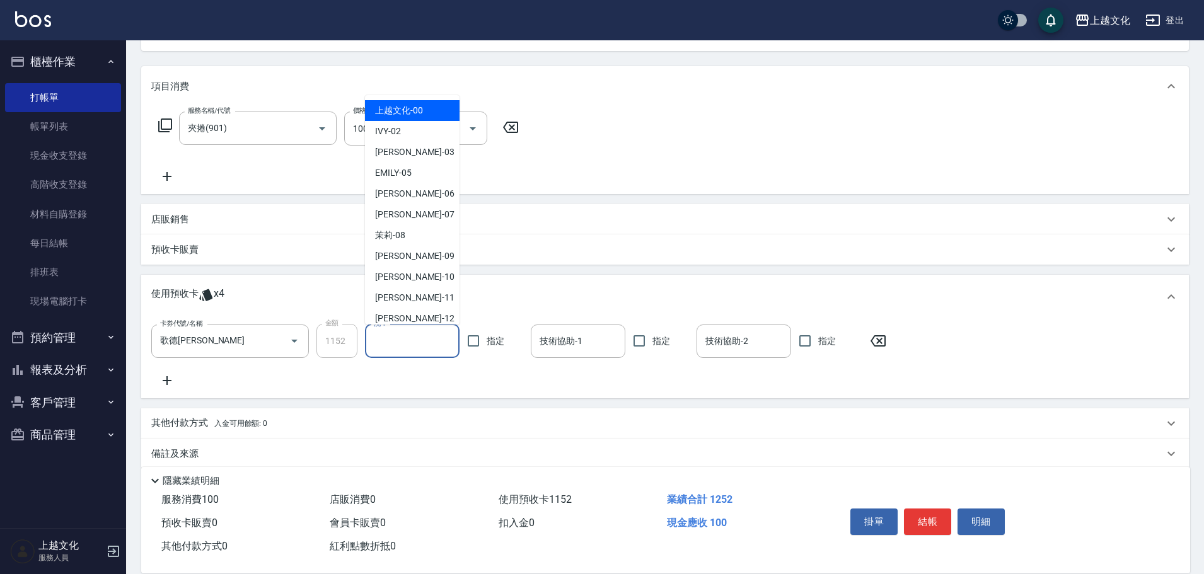
click at [416, 342] on input "洗-1" at bounding box center [412, 341] width 83 height 22
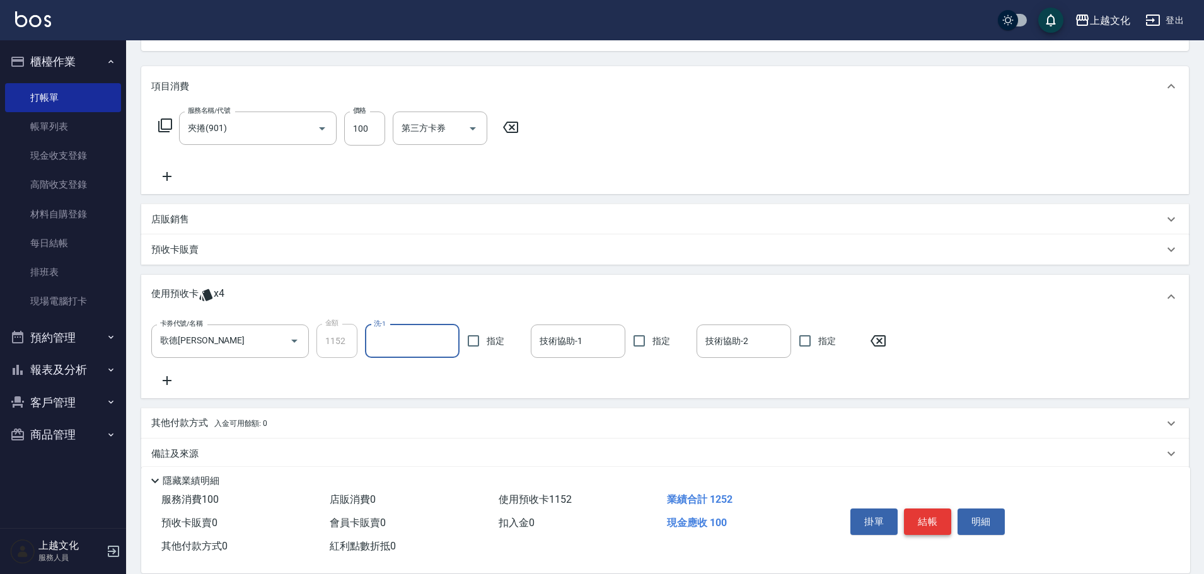
click at [932, 513] on button "結帳" at bounding box center [927, 522] width 47 height 26
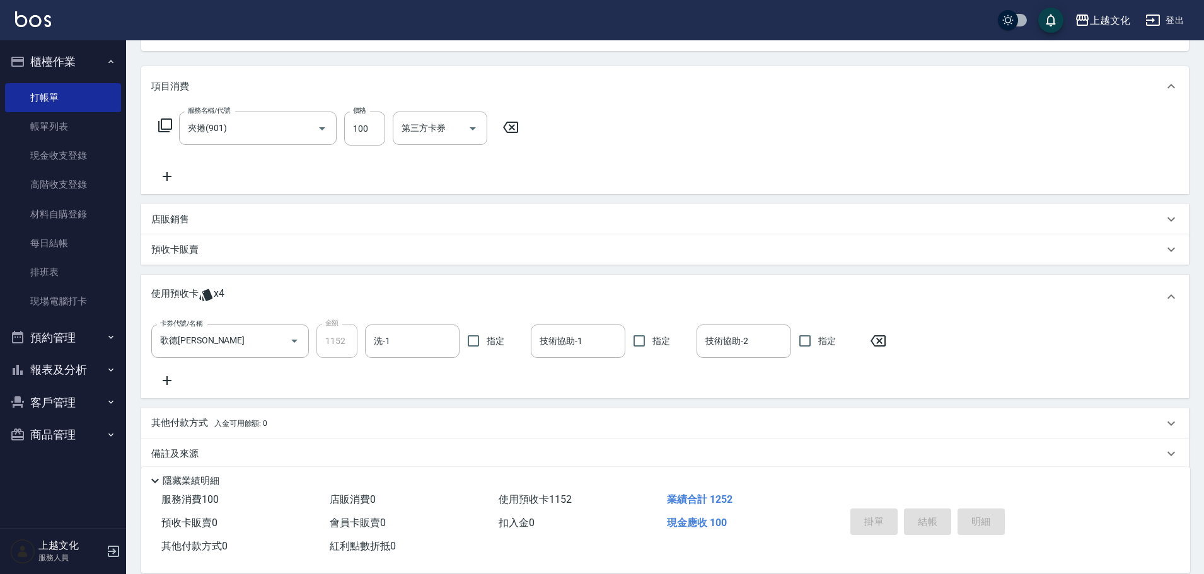
type input "[DATE] 18:20"
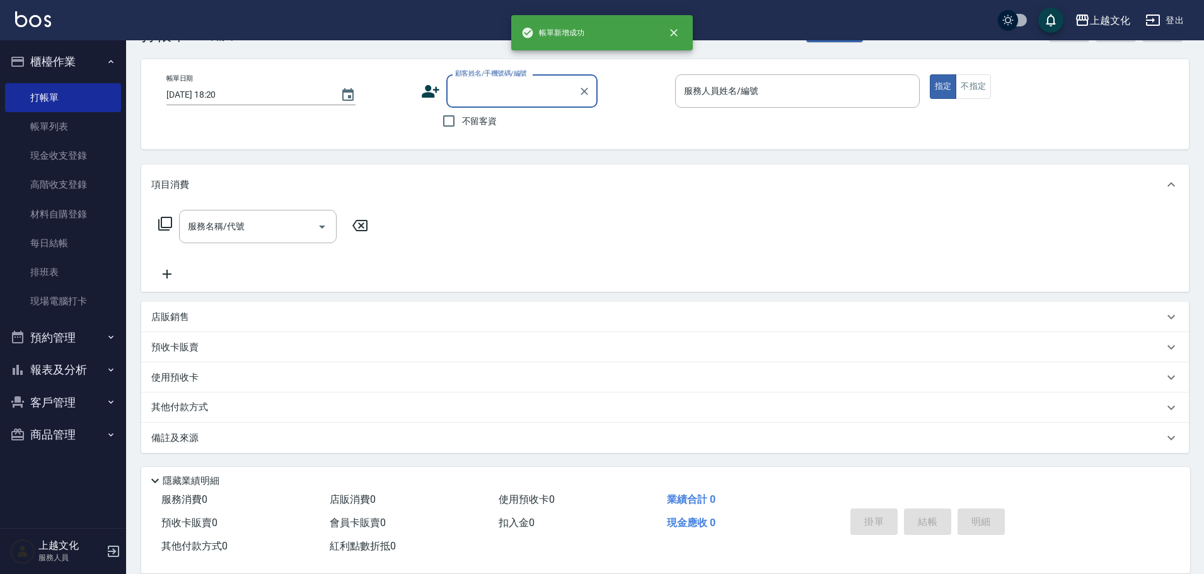
scroll to position [42, 0]
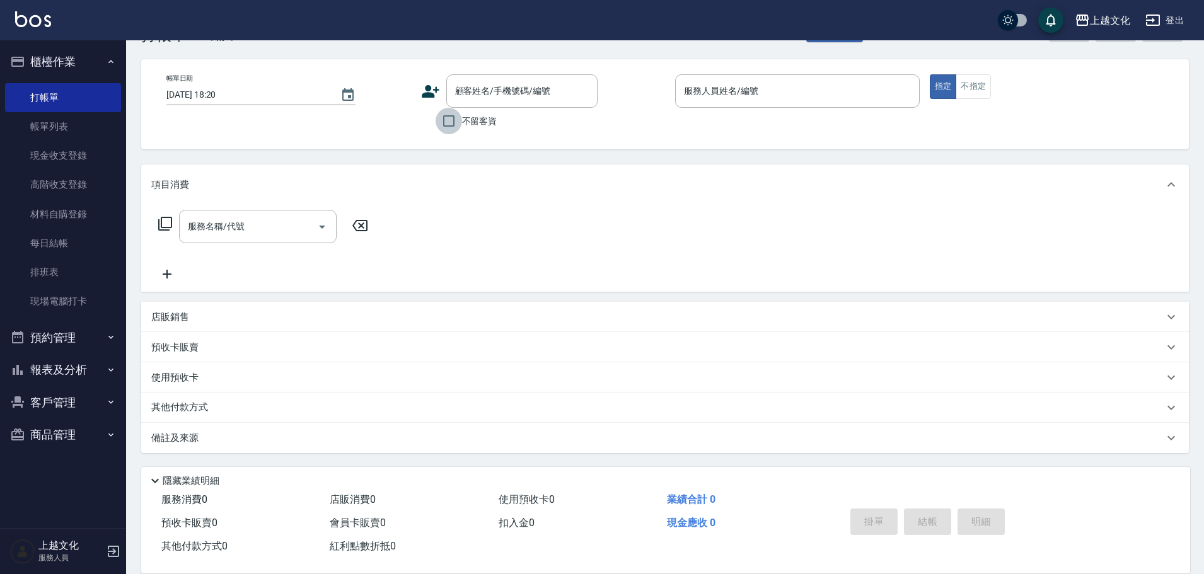
click at [456, 122] on input "不留客資" at bounding box center [449, 121] width 26 height 26
checkbox input "true"
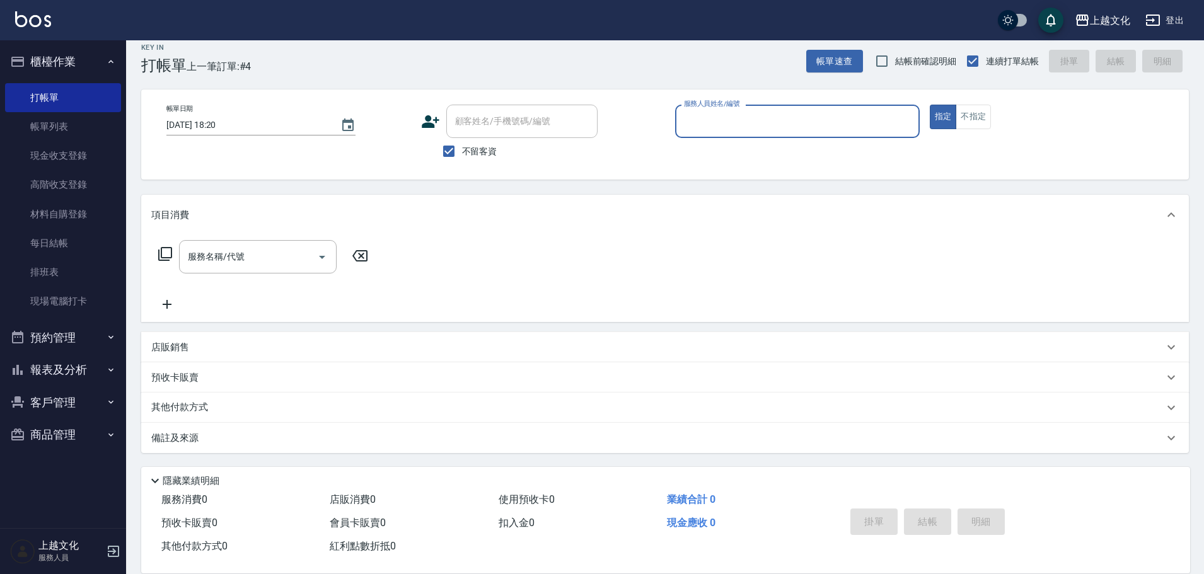
click at [756, 126] on input "服務人員姓名/編號" at bounding box center [797, 121] width 233 height 22
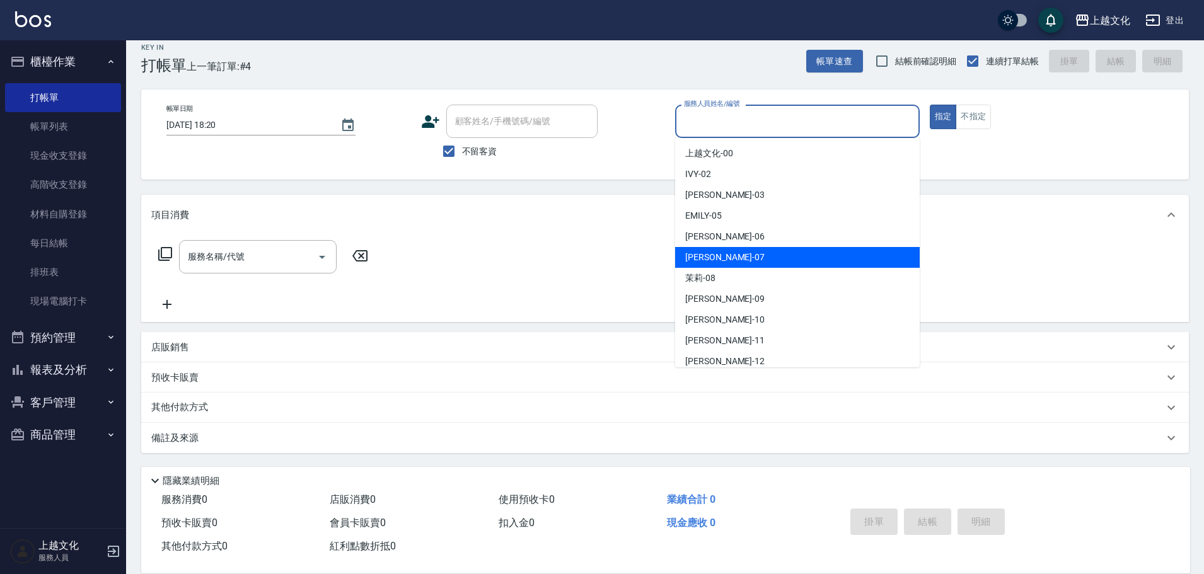
click at [743, 258] on div "[PERSON_NAME] -07" at bounding box center [797, 257] width 245 height 21
type input "[PERSON_NAME]-07"
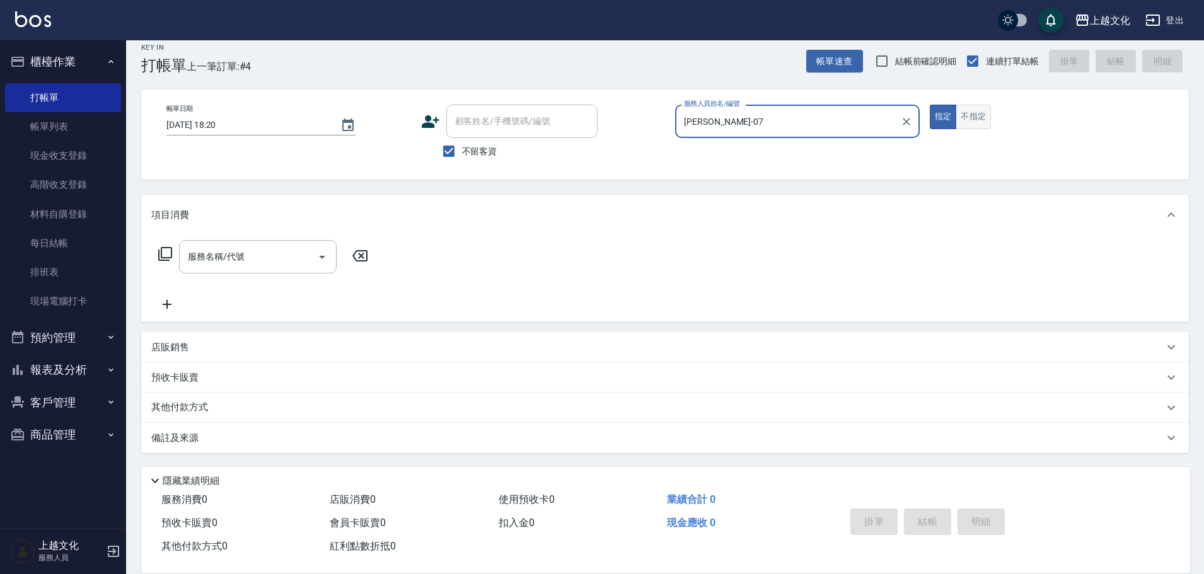
click at [972, 122] on button "不指定" at bounding box center [973, 117] width 35 height 25
click at [164, 253] on icon at bounding box center [165, 253] width 15 height 15
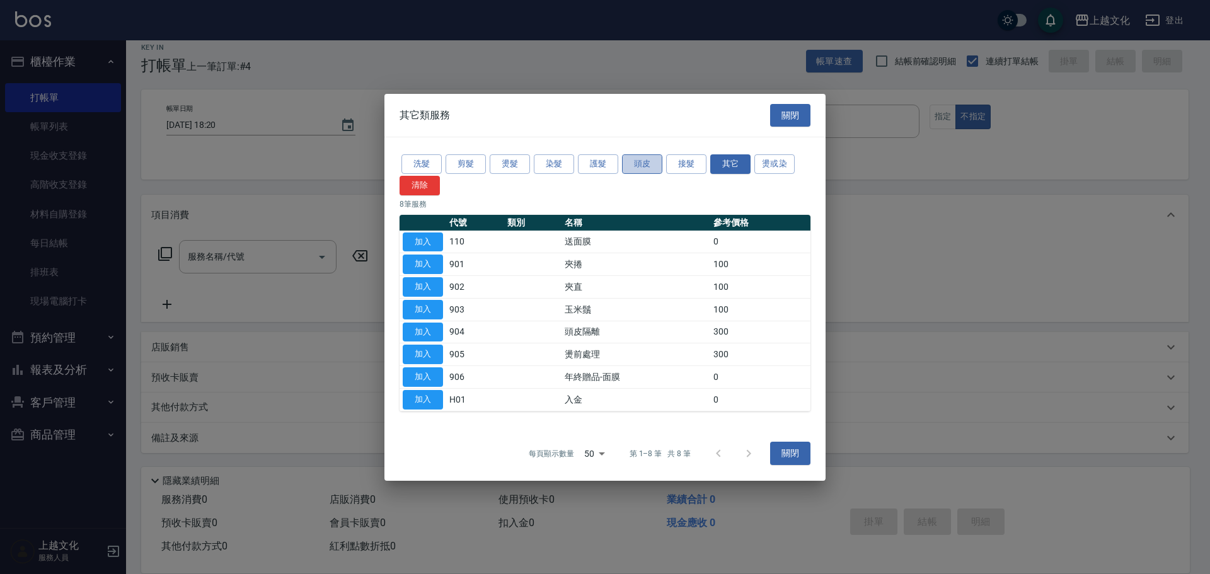
click at [637, 166] on button "頭皮" at bounding box center [642, 164] width 40 height 20
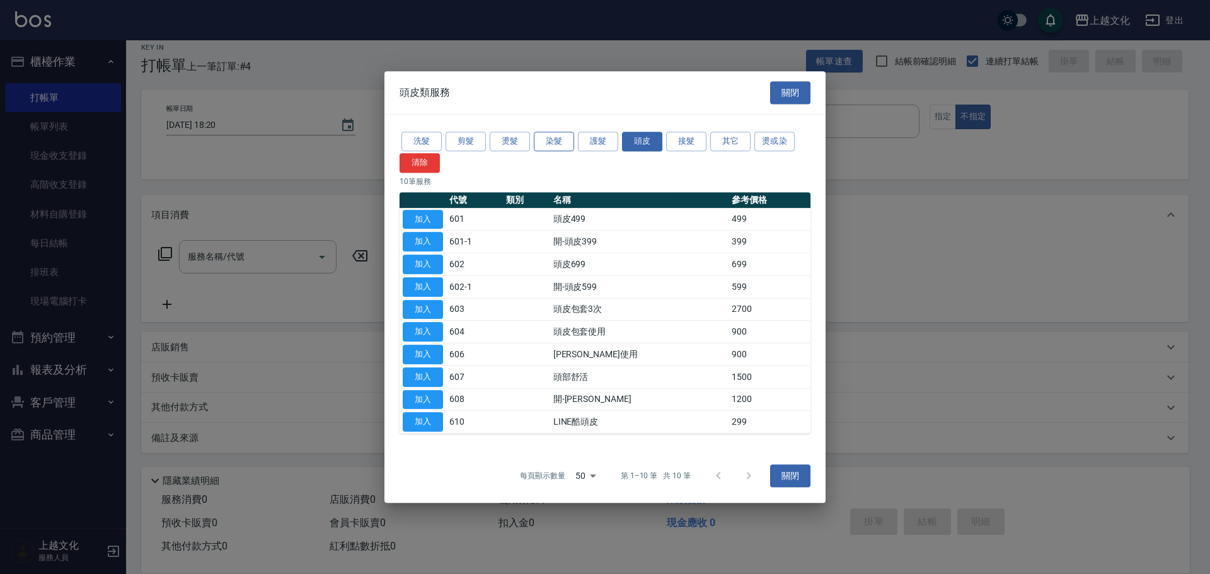
click at [563, 139] on button "染髮" at bounding box center [554, 142] width 40 height 20
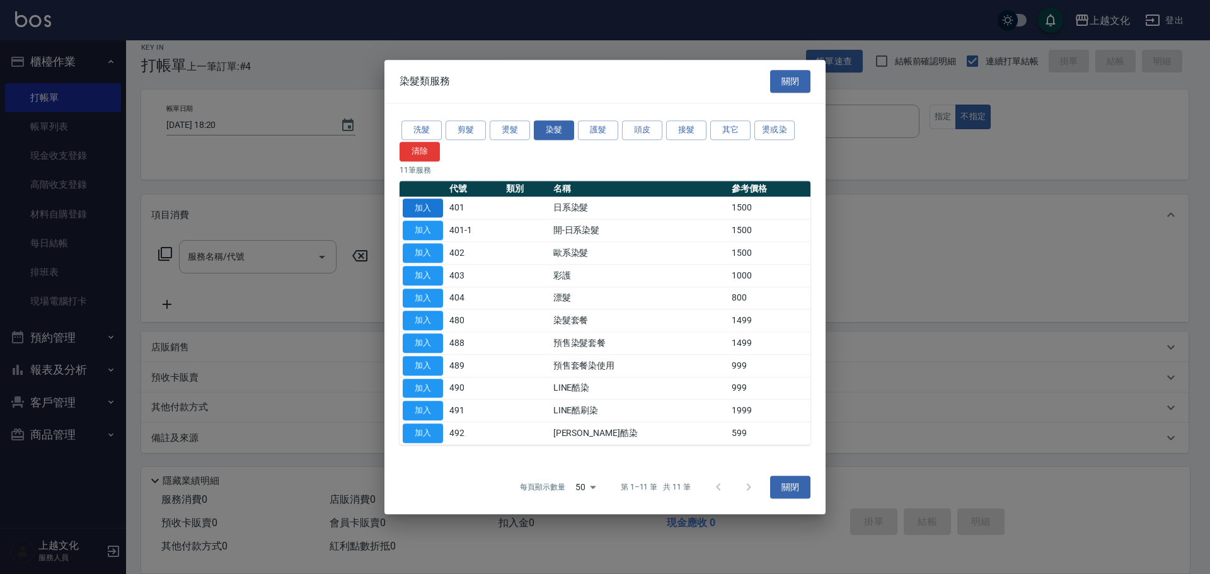
click at [431, 207] on button "加入" at bounding box center [423, 209] width 40 height 20
type input "日系染髮(401)"
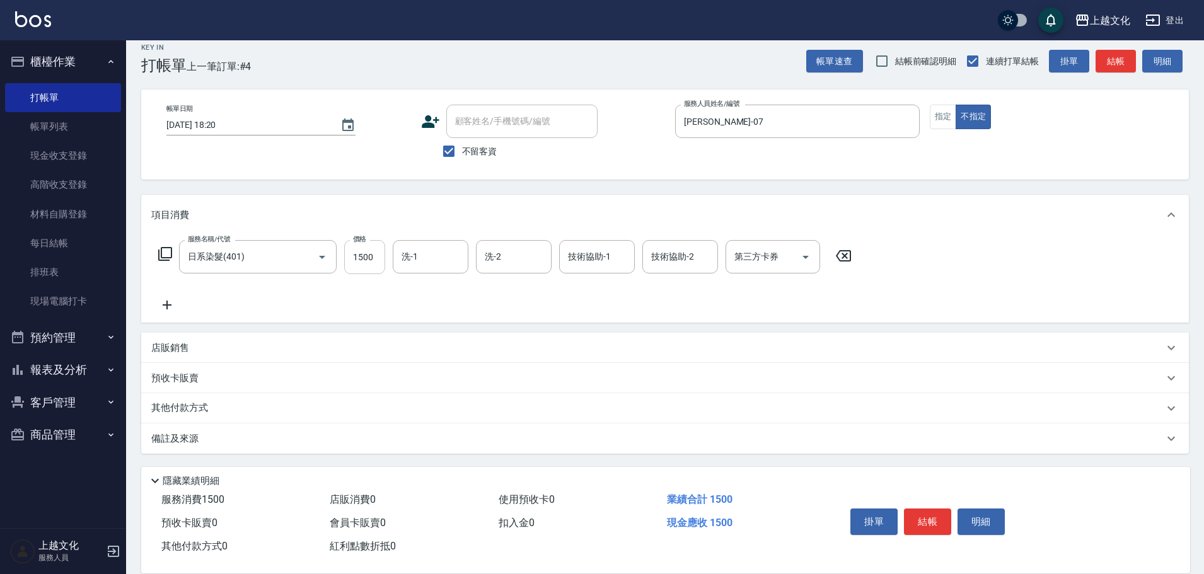
click at [361, 259] on input "1500" at bounding box center [364, 257] width 41 height 34
type input "4299"
click at [575, 255] on input "技術協助-1" at bounding box center [597, 257] width 64 height 22
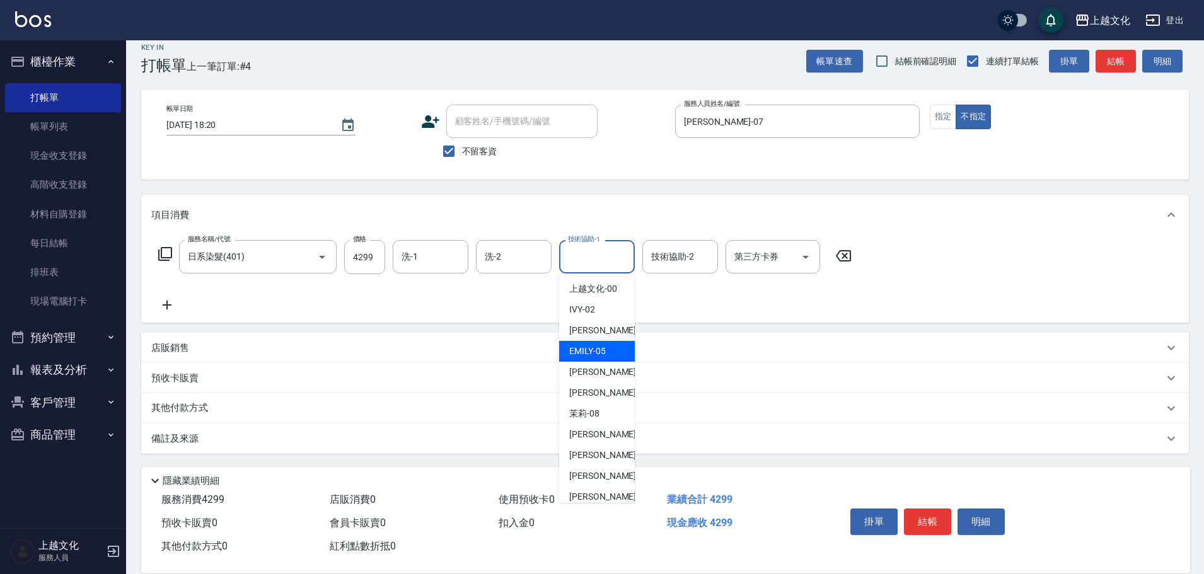
drag, startPoint x: 596, startPoint y: 354, endPoint x: 603, endPoint y: 349, distance: 8.1
click at [597, 354] on span "[PERSON_NAME] -05" at bounding box center [587, 351] width 37 height 13
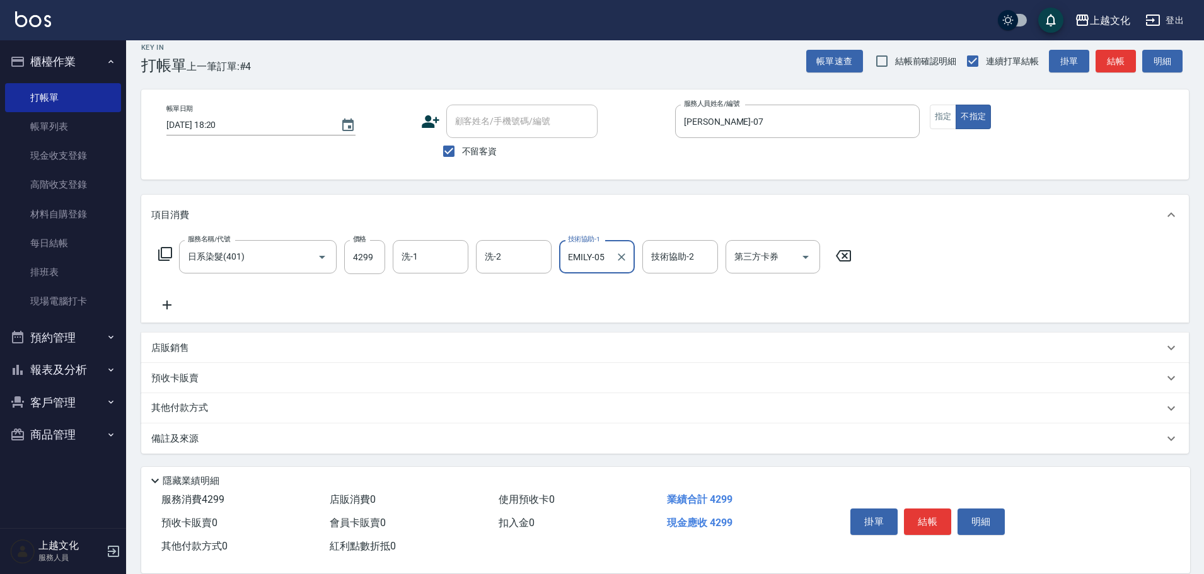
type input "EMILY-05"
click at [705, 258] on input "技術協助-2" at bounding box center [680, 257] width 64 height 22
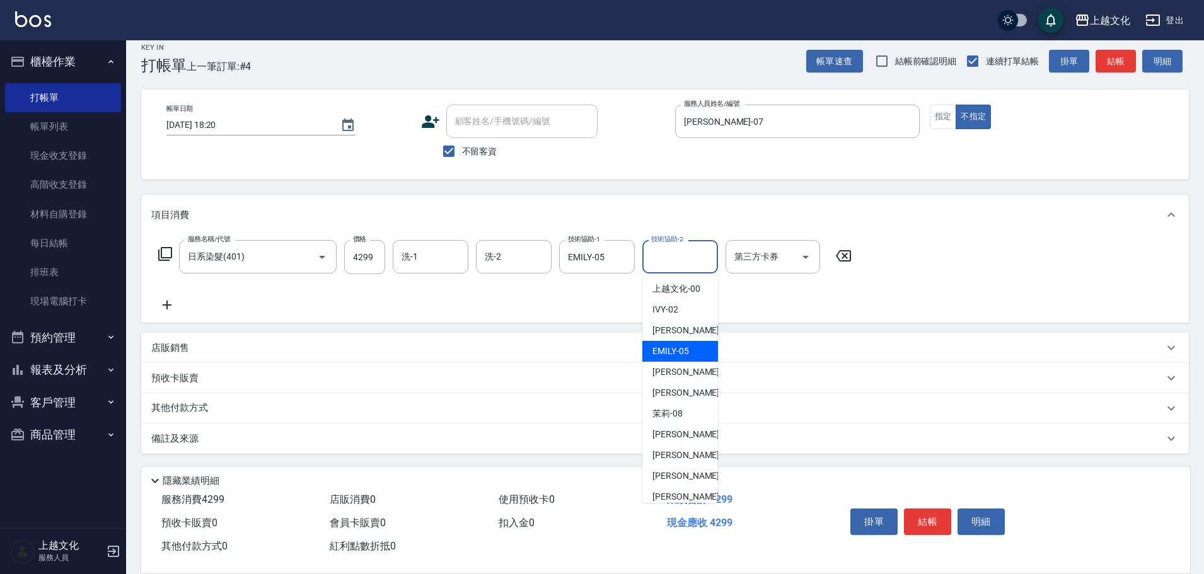
click at [670, 344] on div "[PERSON_NAME] -05" at bounding box center [680, 351] width 76 height 21
type input "EMILY-05"
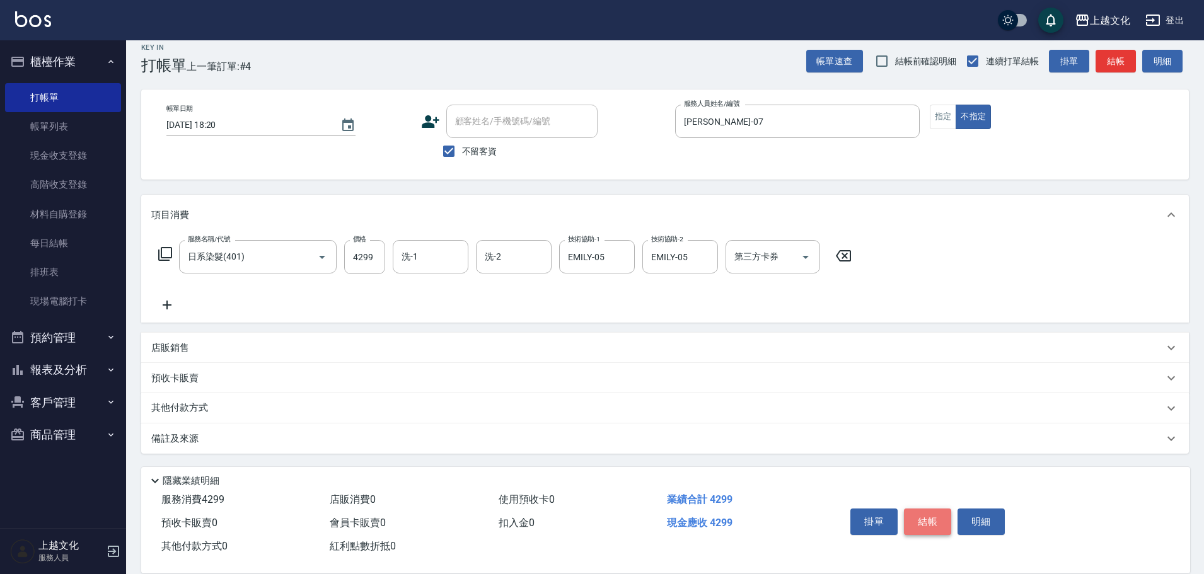
click at [918, 515] on button "結帳" at bounding box center [927, 522] width 47 height 26
type input "[DATE] 18:21"
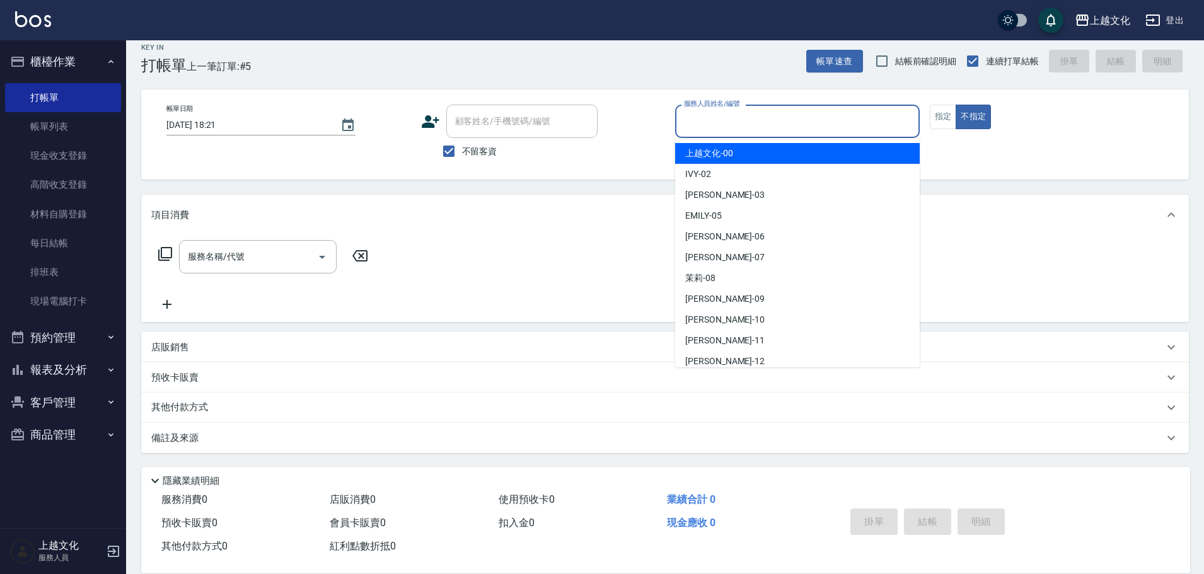
click at [765, 127] on input "服務人員姓名/編號" at bounding box center [797, 121] width 233 height 22
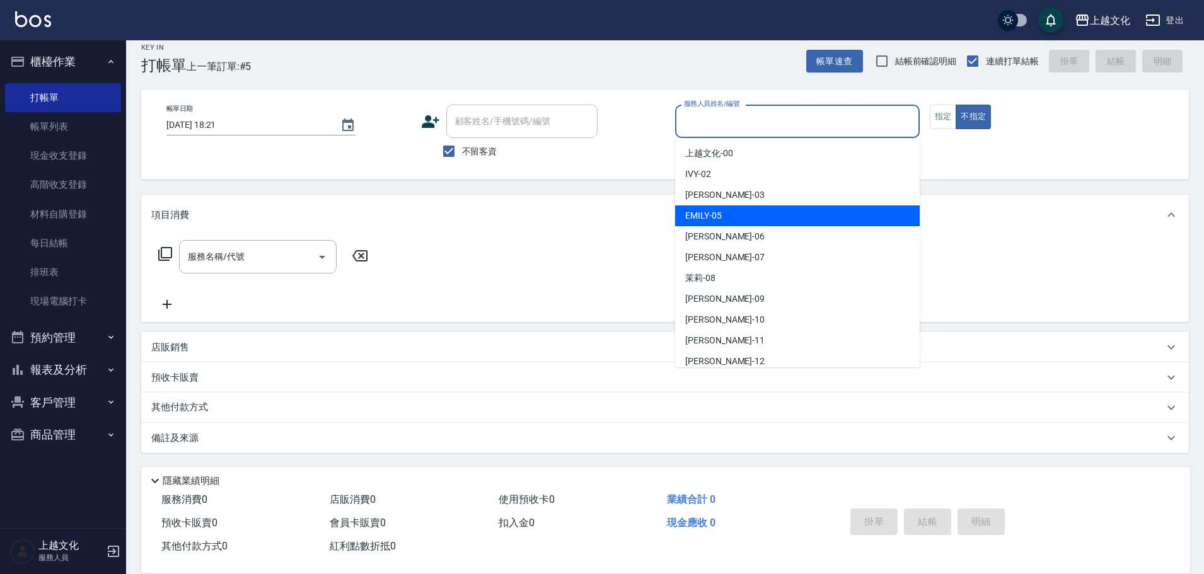
click at [751, 206] on div "[PERSON_NAME] -05" at bounding box center [797, 215] width 245 height 21
type input "EMILY-05"
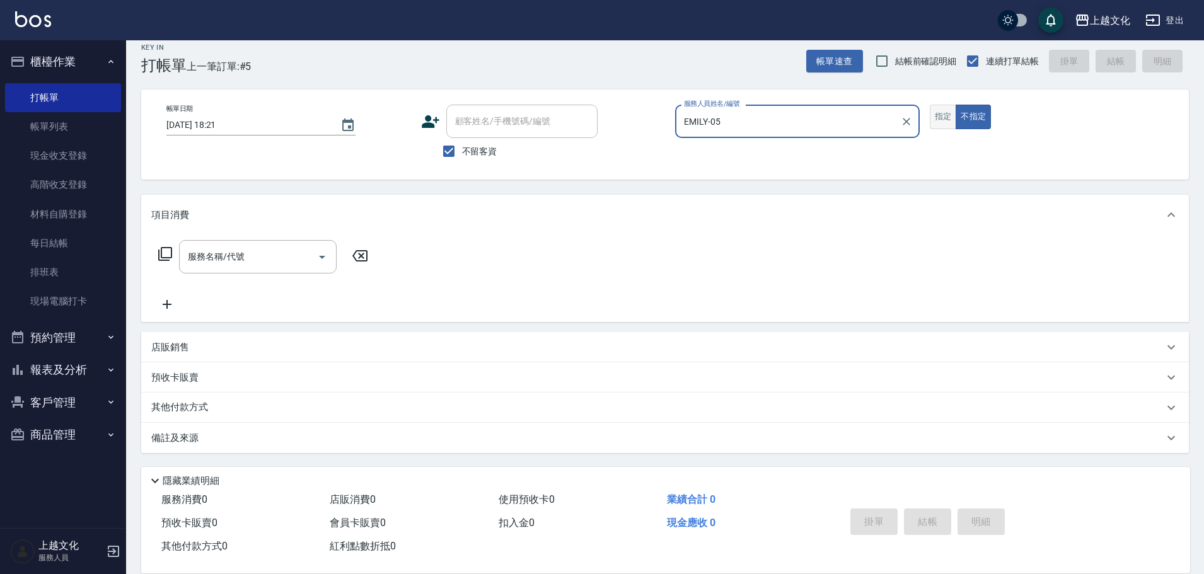
click at [943, 127] on button "指定" at bounding box center [943, 117] width 27 height 25
click at [167, 253] on icon at bounding box center [165, 253] width 15 height 15
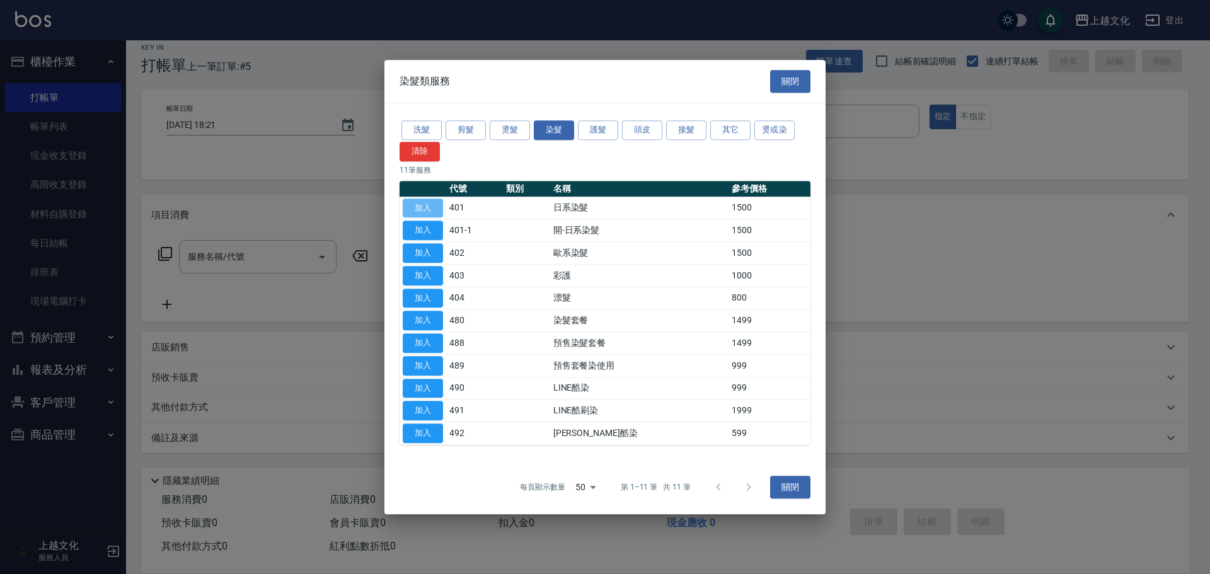
drag, startPoint x: 427, startPoint y: 203, endPoint x: 407, endPoint y: 236, distance: 39.0
click at [427, 209] on button "加入" at bounding box center [423, 209] width 40 height 20
type input "日系染髮(401)"
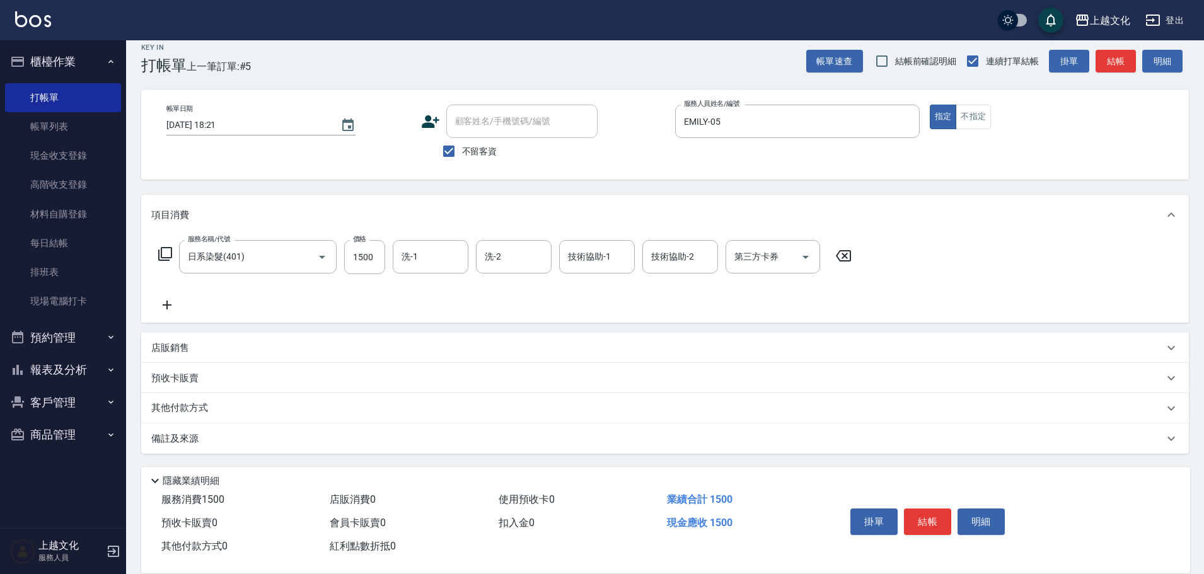
click at [370, 277] on div "服務名稱/代號 日系染髮(401) 服務名稱/代號 價格 1500 價格 洗-1 洗-1 洗-2 洗-2 技術協助-1 技術協助-1 技術協助-2 技術協助-…" at bounding box center [505, 276] width 708 height 72
click at [352, 255] on input "1500" at bounding box center [364, 257] width 41 height 34
type input "1200"
click at [245, 405] on div "其他付款方式" at bounding box center [657, 409] width 1012 height 14
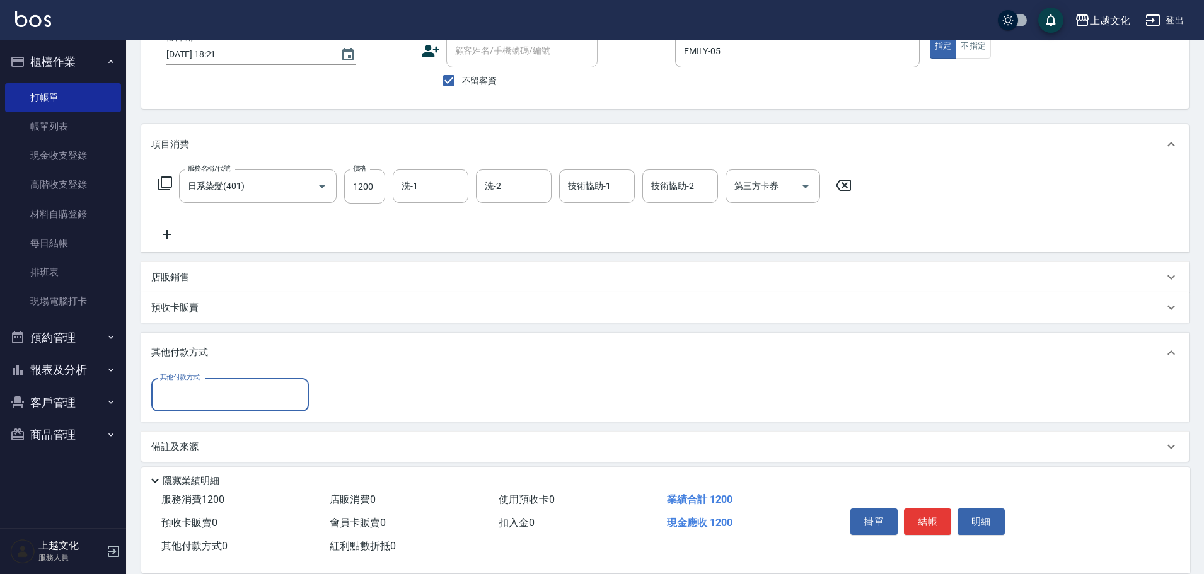
scroll to position [91, 0]
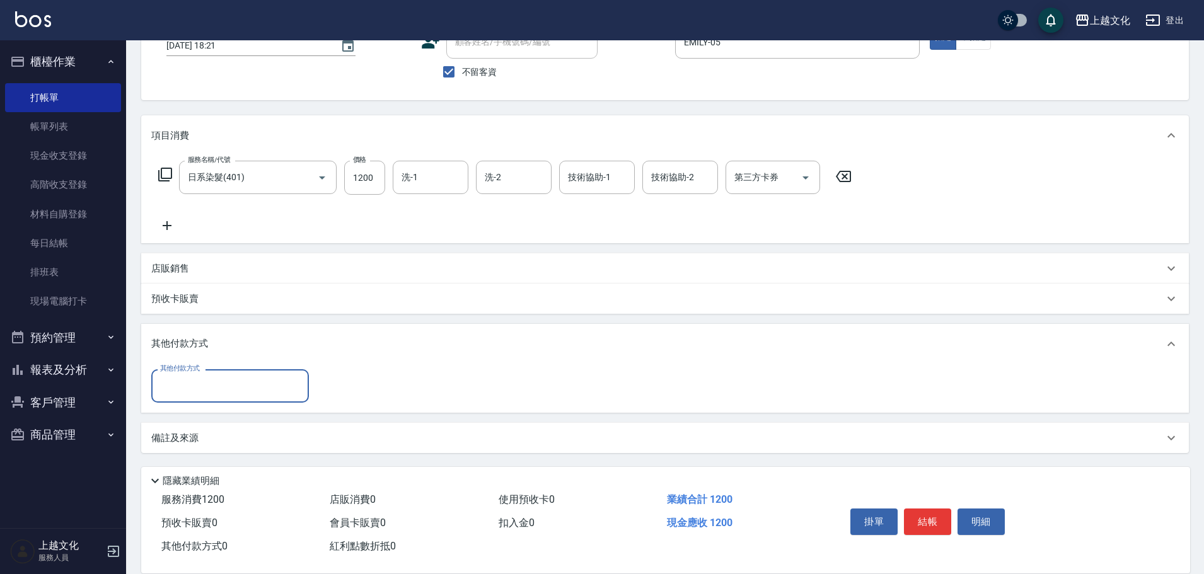
click at [238, 380] on input "其他付款方式" at bounding box center [230, 386] width 146 height 22
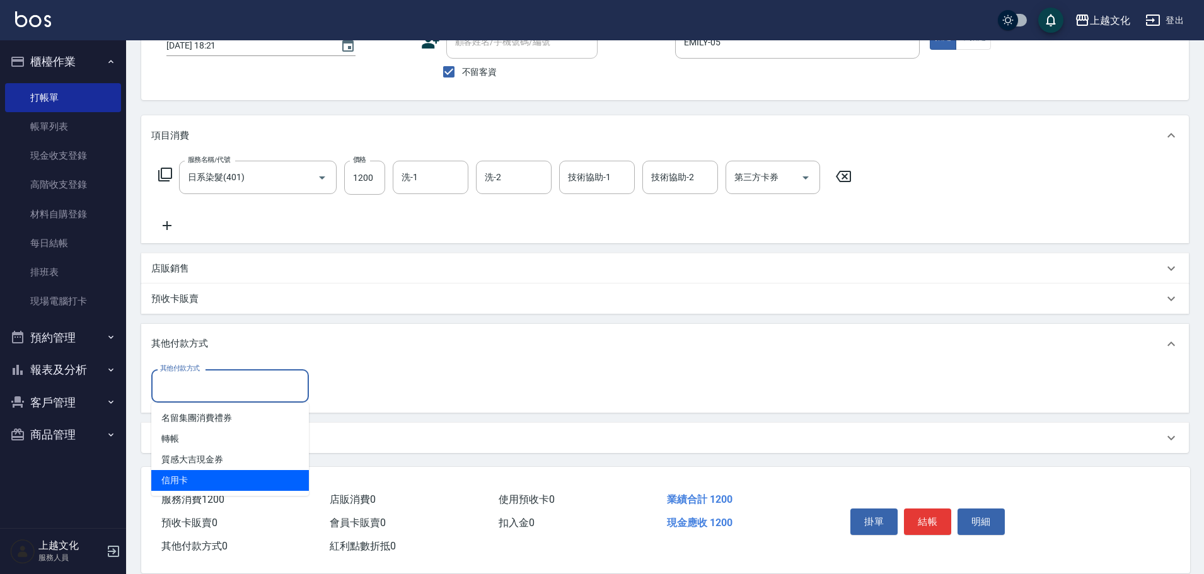
click at [240, 478] on span "信用卡" at bounding box center [230, 480] width 158 height 21
type input "信用卡"
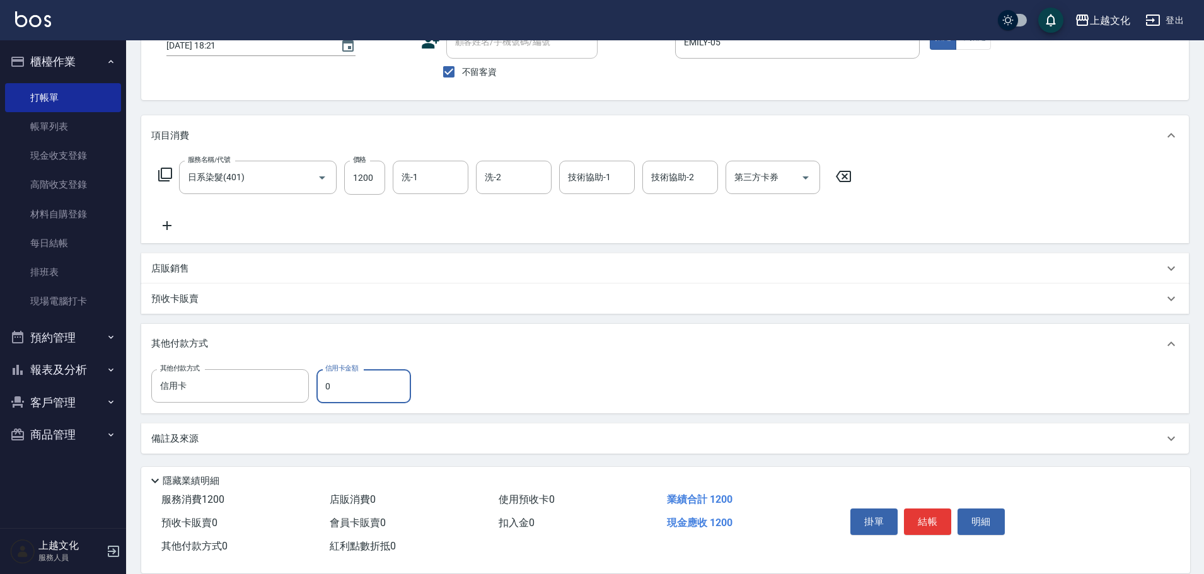
click at [333, 394] on input "0" at bounding box center [363, 386] width 95 height 34
type input "1200"
click at [931, 521] on button "結帳" at bounding box center [927, 522] width 47 height 26
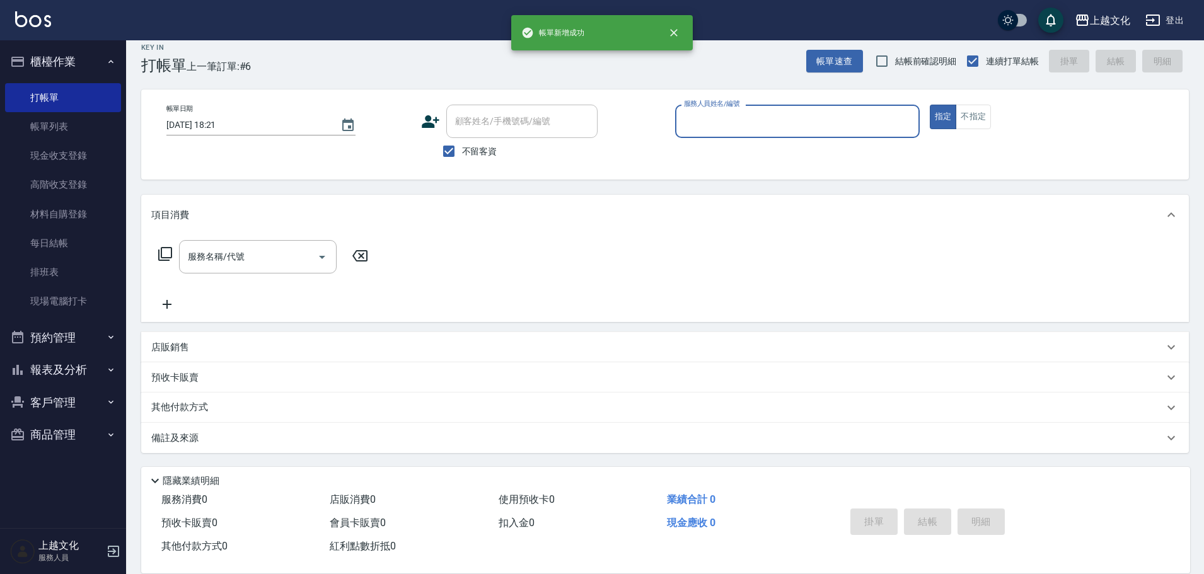
scroll to position [12, 0]
click at [719, 118] on input "服務人員姓名/編號" at bounding box center [797, 121] width 233 height 22
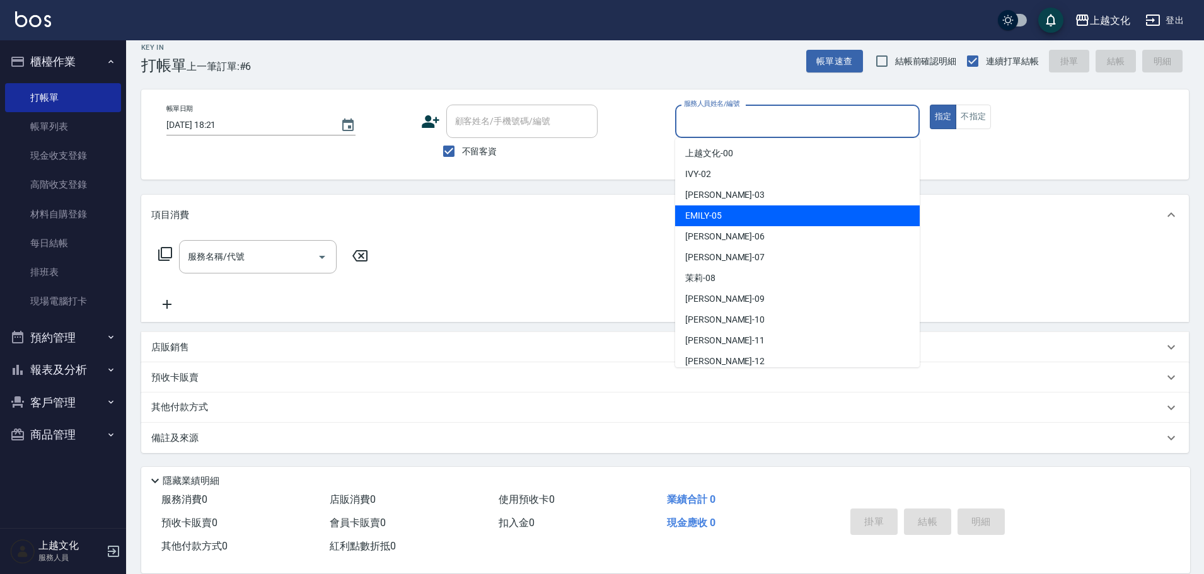
click at [748, 214] on div "[PERSON_NAME] -05" at bounding box center [797, 215] width 245 height 21
type input "EMILY-05"
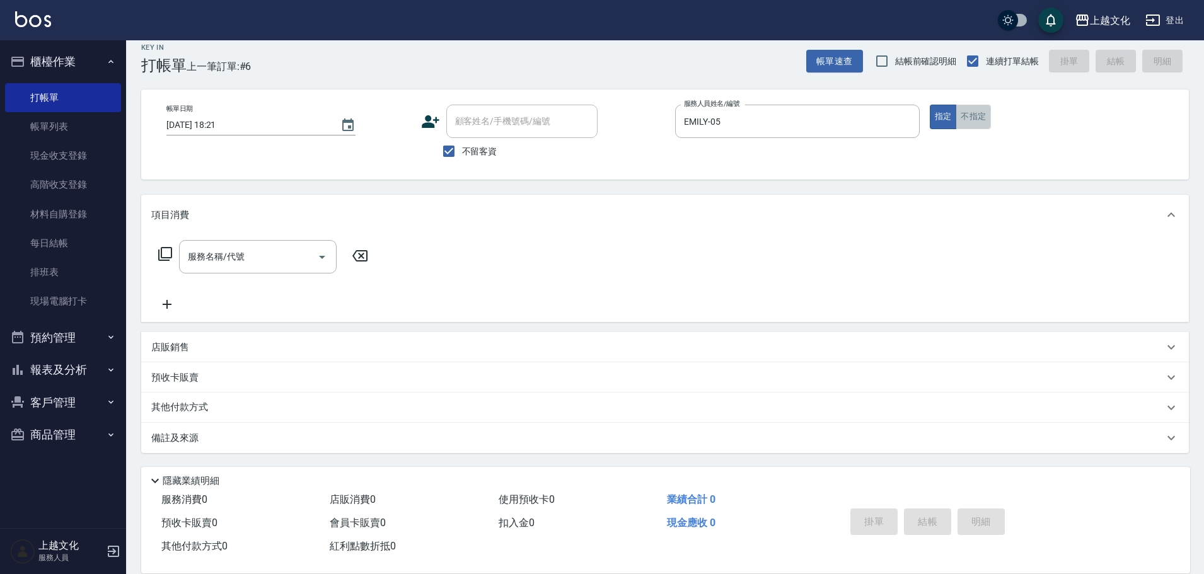
click at [967, 123] on button "不指定" at bounding box center [973, 117] width 35 height 25
click at [169, 255] on icon at bounding box center [165, 253] width 15 height 15
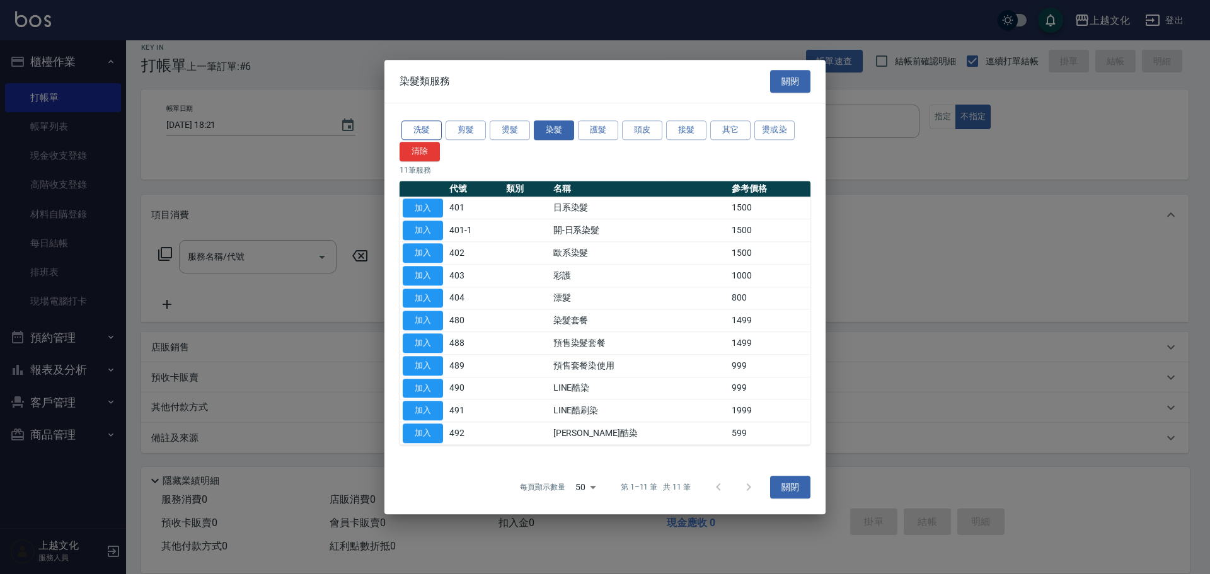
click at [424, 128] on button "洗髮" at bounding box center [422, 130] width 40 height 20
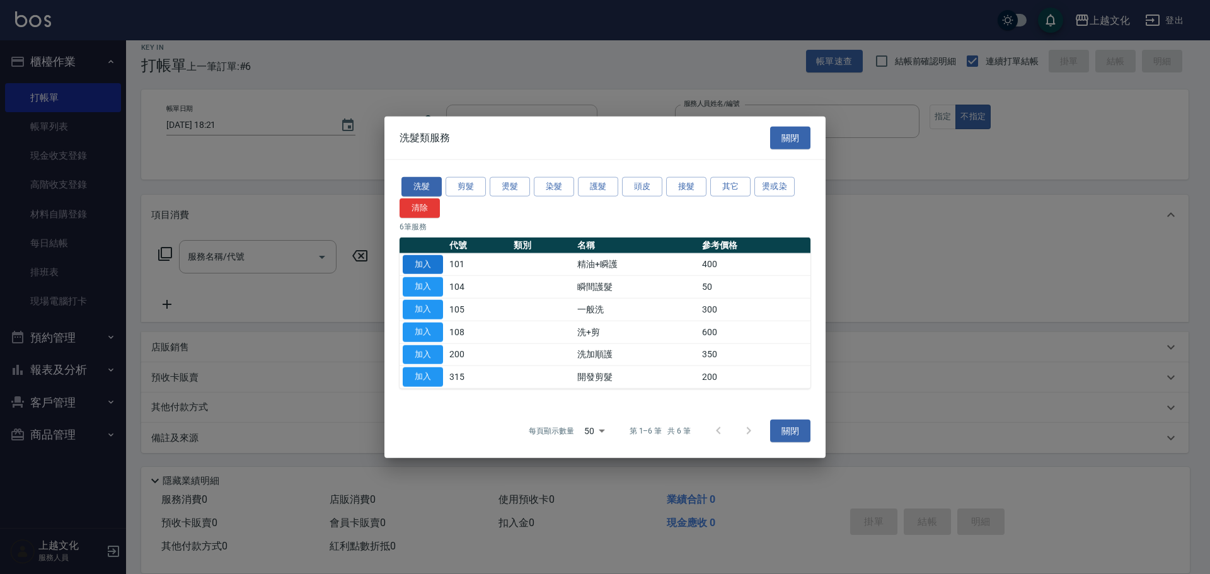
click at [433, 262] on button "加入" at bounding box center [423, 265] width 40 height 20
type input "精油+瞬護(101)"
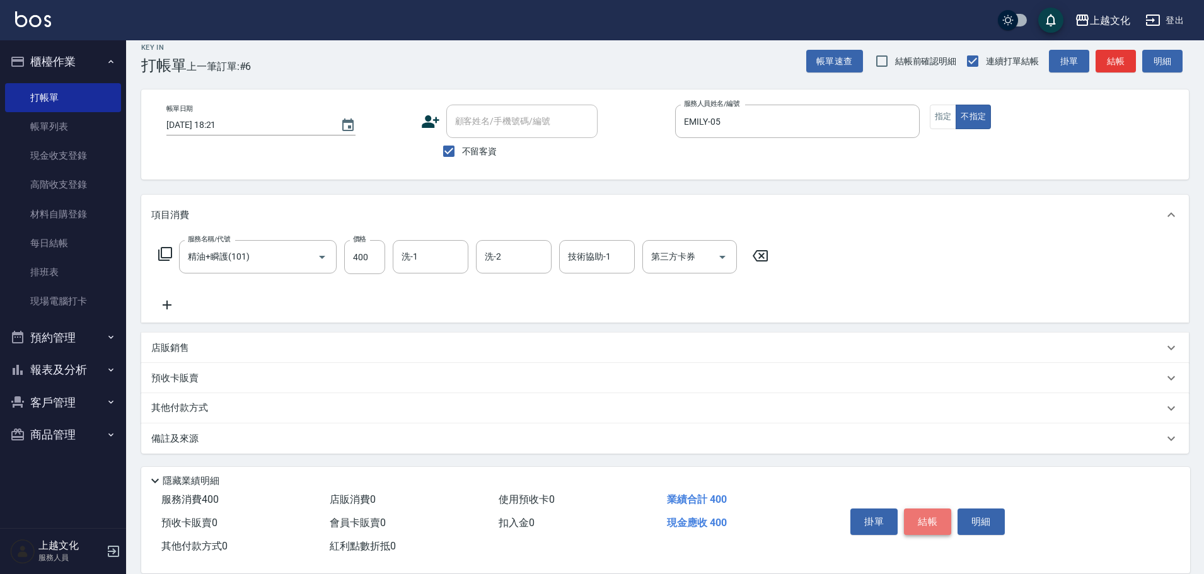
click at [935, 521] on button "結帳" at bounding box center [927, 522] width 47 height 26
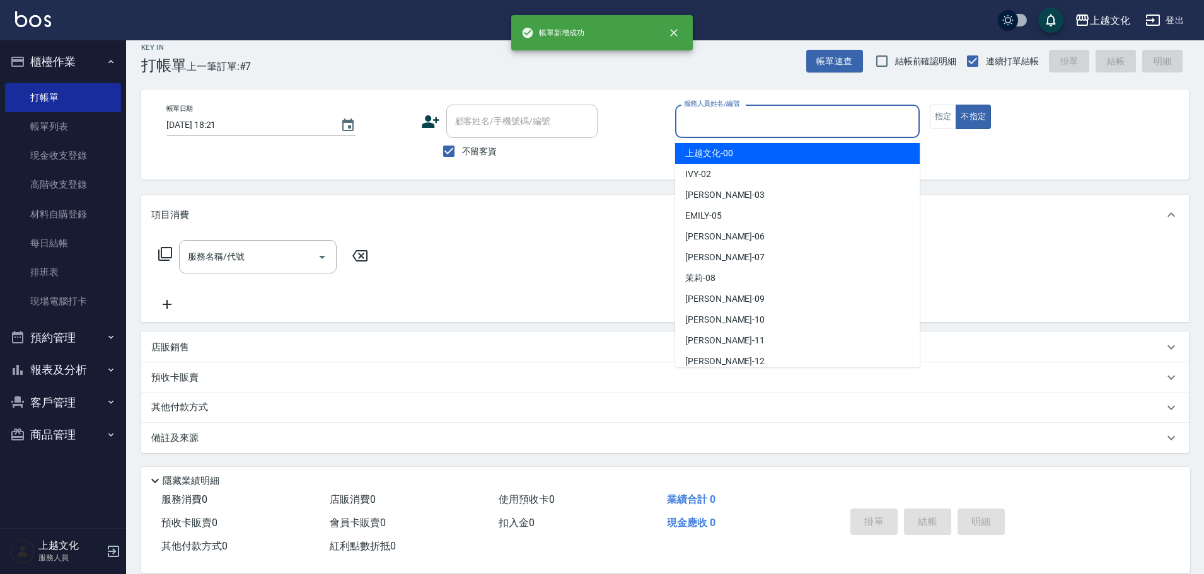
click at [722, 129] on input "服務人員姓名/編號" at bounding box center [797, 121] width 233 height 22
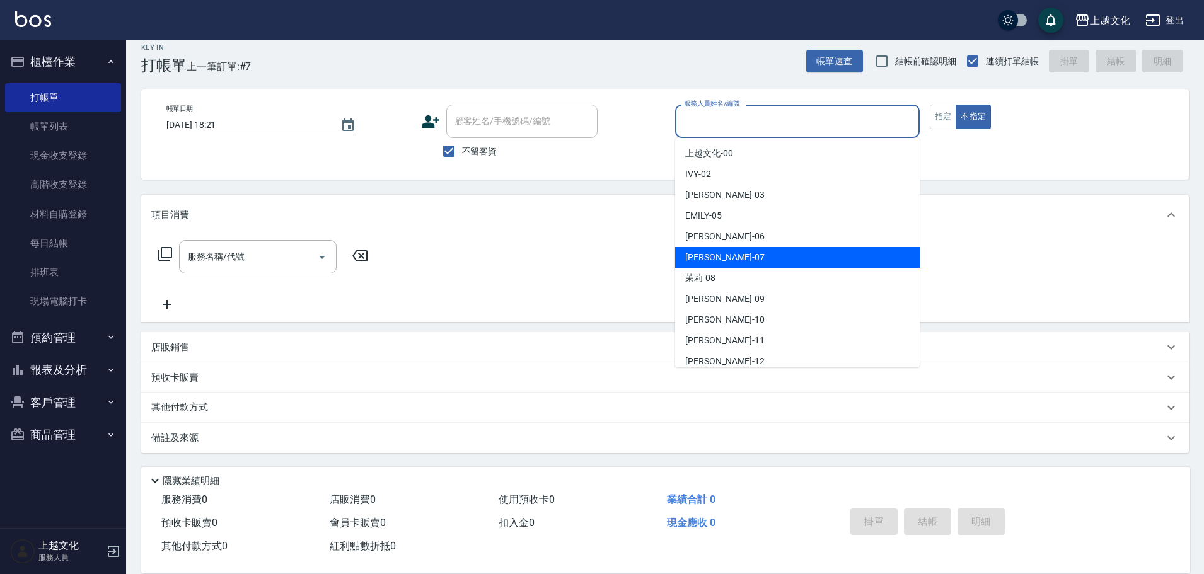
click at [734, 251] on div "[PERSON_NAME] -07" at bounding box center [797, 257] width 245 height 21
type input "[PERSON_NAME]-07"
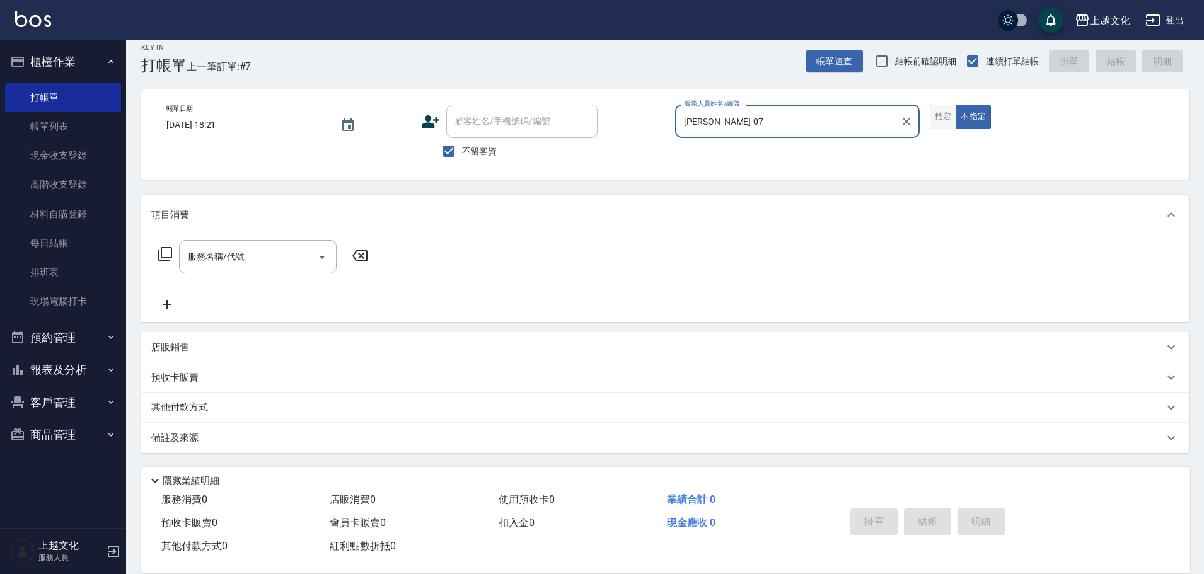
click at [937, 126] on button "指定" at bounding box center [943, 117] width 27 height 25
click at [161, 260] on icon at bounding box center [165, 253] width 15 height 15
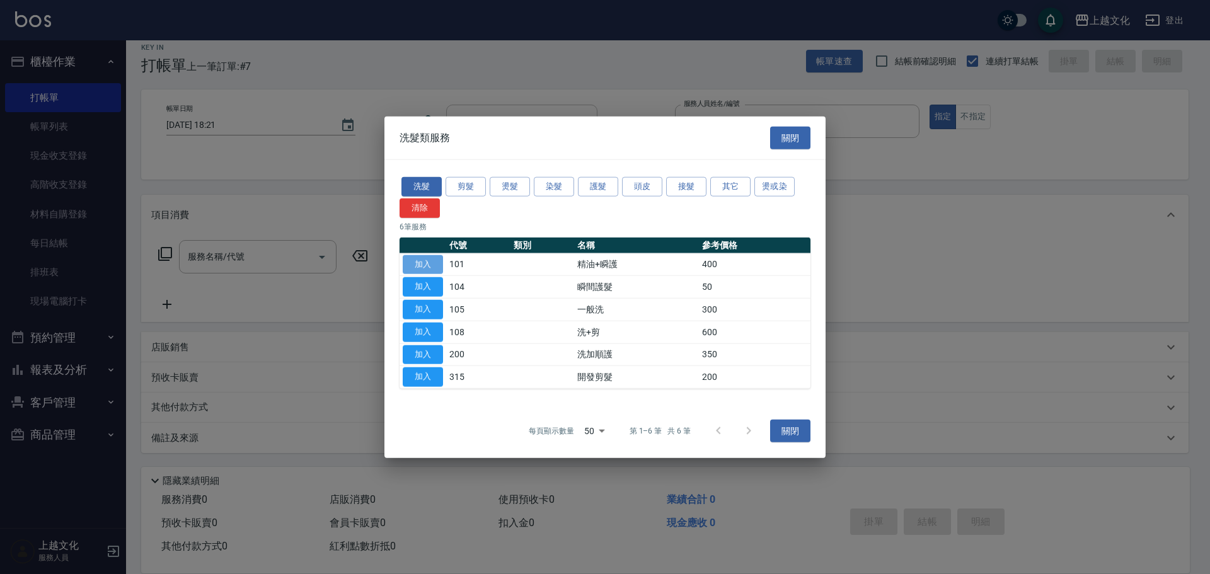
click at [436, 267] on button "加入" at bounding box center [423, 265] width 40 height 20
type input "精油+瞬護(101)"
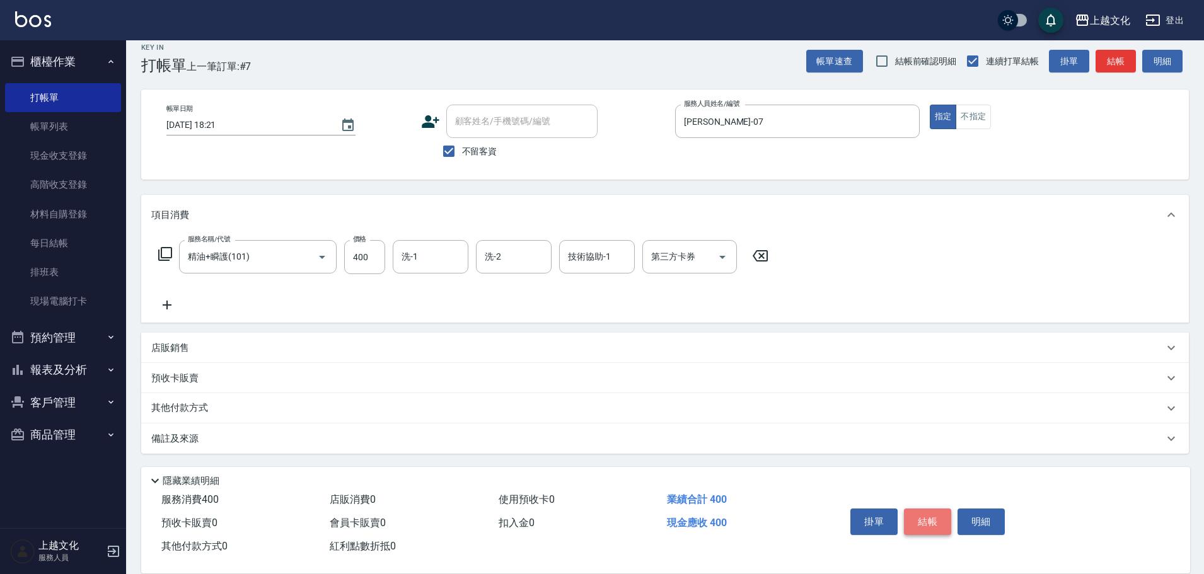
click at [925, 521] on button "結帳" at bounding box center [927, 522] width 47 height 26
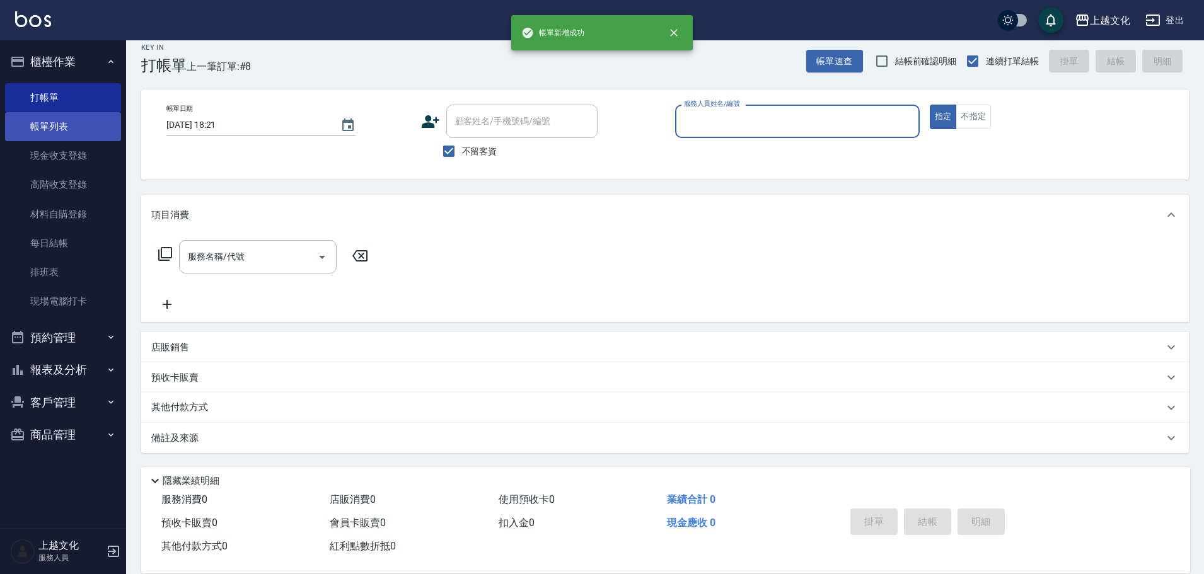
click at [76, 125] on link "帳單列表" at bounding box center [63, 126] width 116 height 29
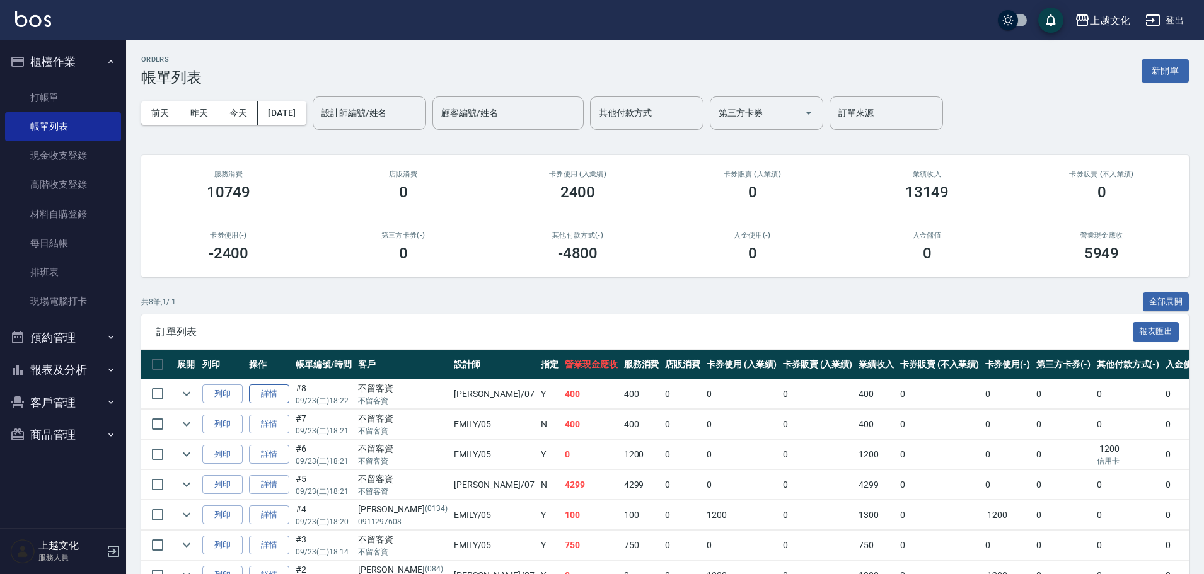
click at [276, 395] on link "詳情" at bounding box center [269, 394] width 40 height 20
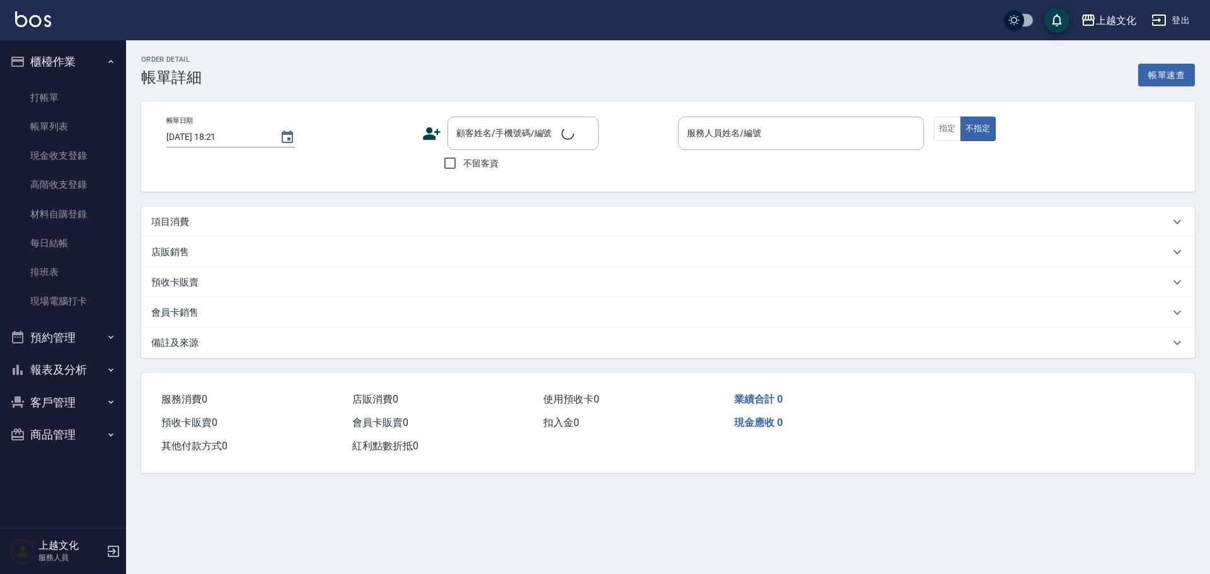
type input "[DATE] 18:22"
checkbox input "true"
type input "[PERSON_NAME]-07"
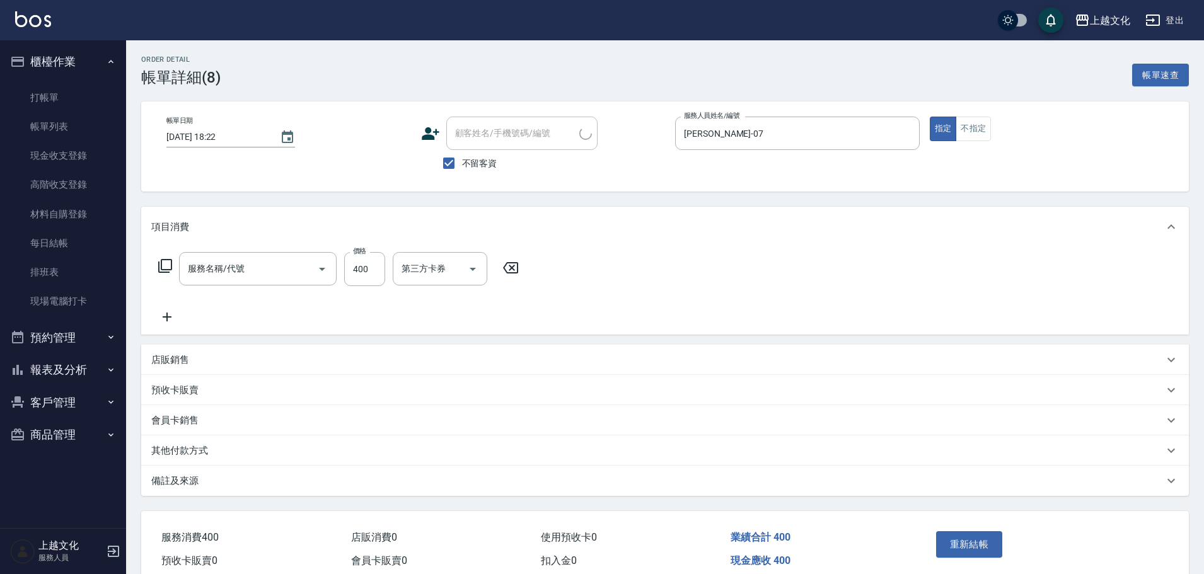
type input "精油+瞬護(101)"
click at [510, 270] on input "洗-2" at bounding box center [514, 269] width 64 height 22
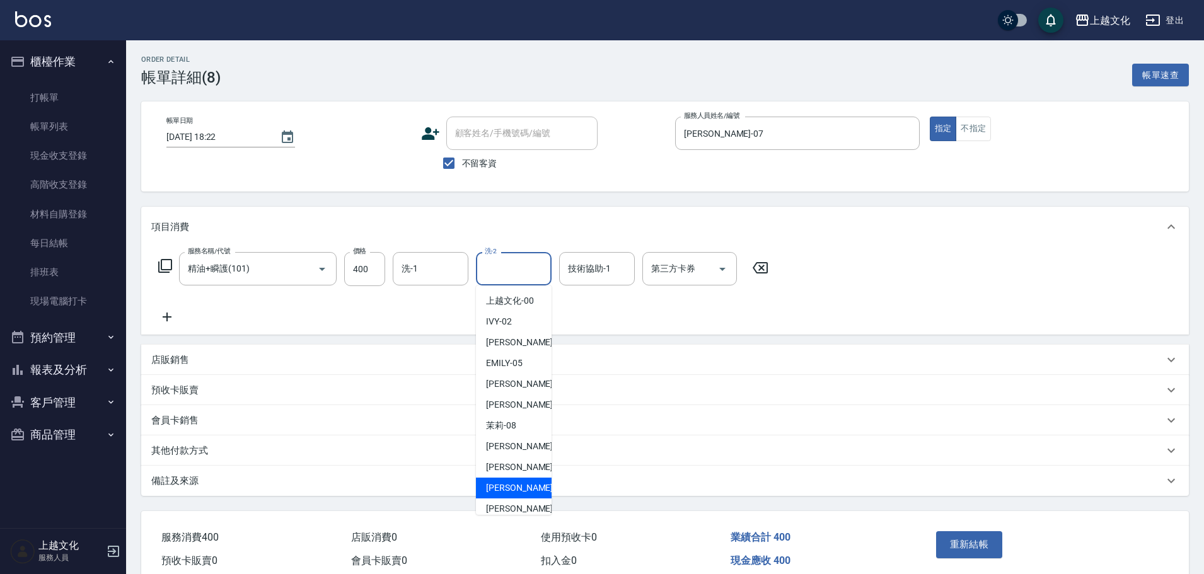
click at [525, 491] on div "[PERSON_NAME] -11" at bounding box center [514, 488] width 76 height 21
type input "[PERSON_NAME]-11"
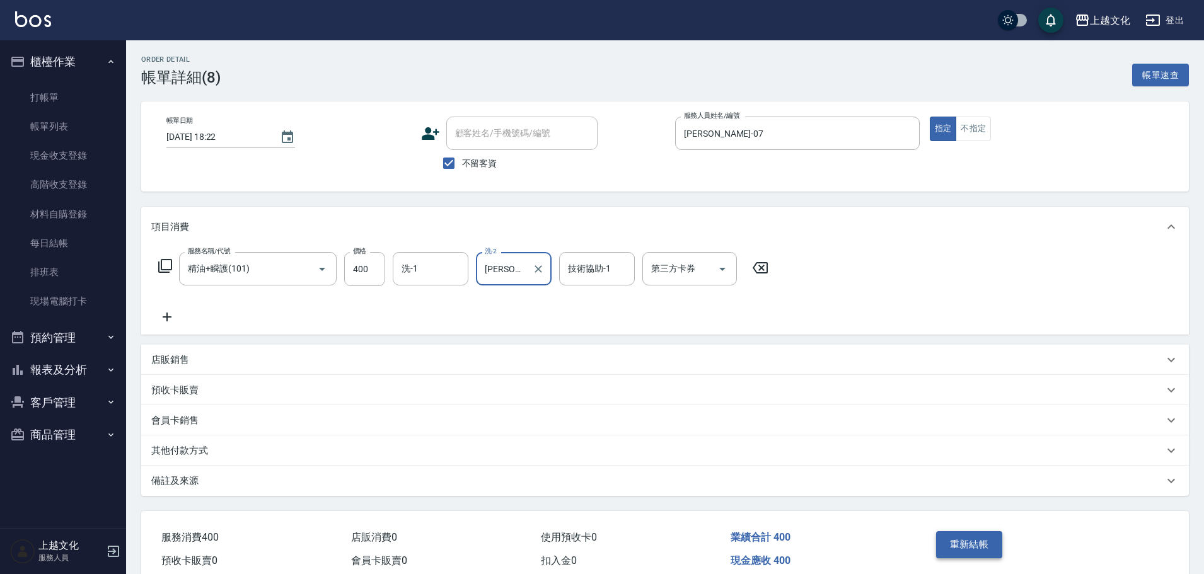
click at [956, 544] on button "重新結帳" at bounding box center [969, 544] width 67 height 26
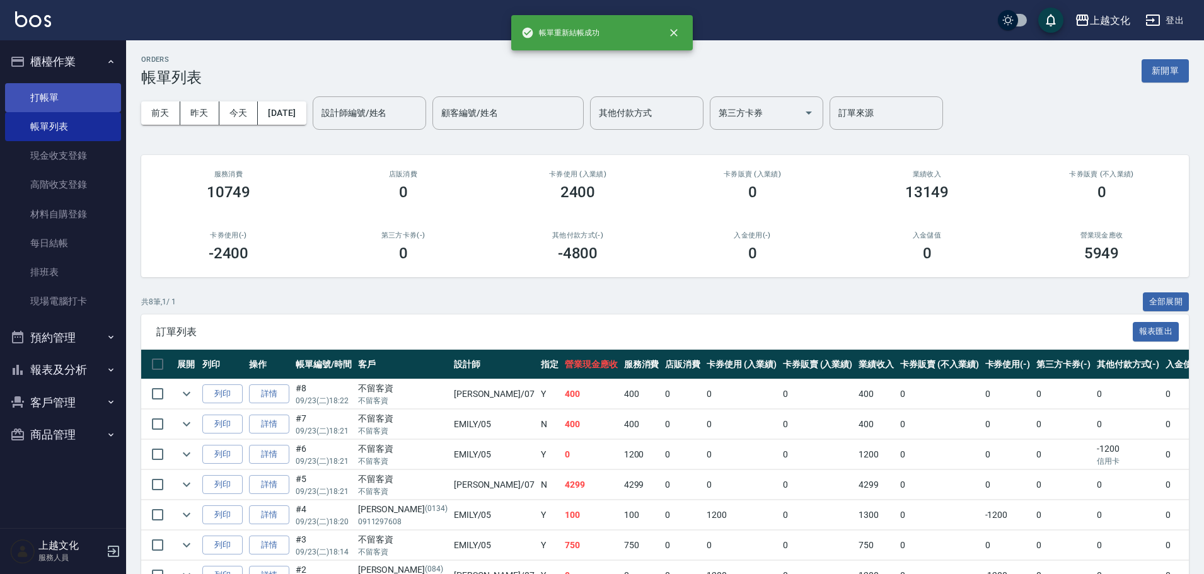
click at [54, 96] on link "打帳單" at bounding box center [63, 97] width 116 height 29
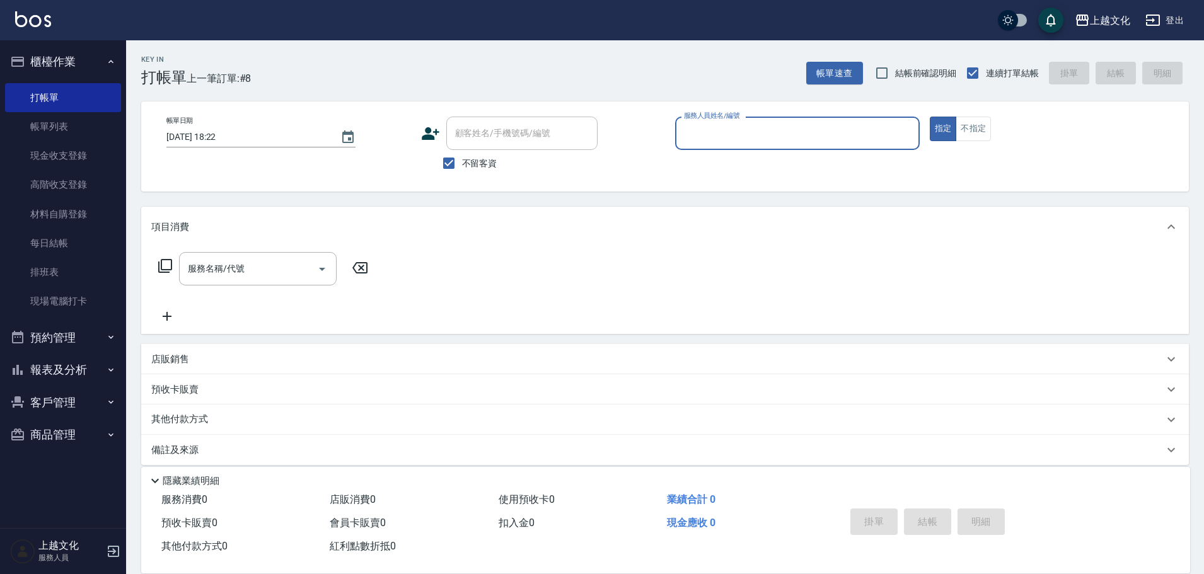
click at [773, 130] on input "服務人員姓名/編號" at bounding box center [797, 133] width 233 height 22
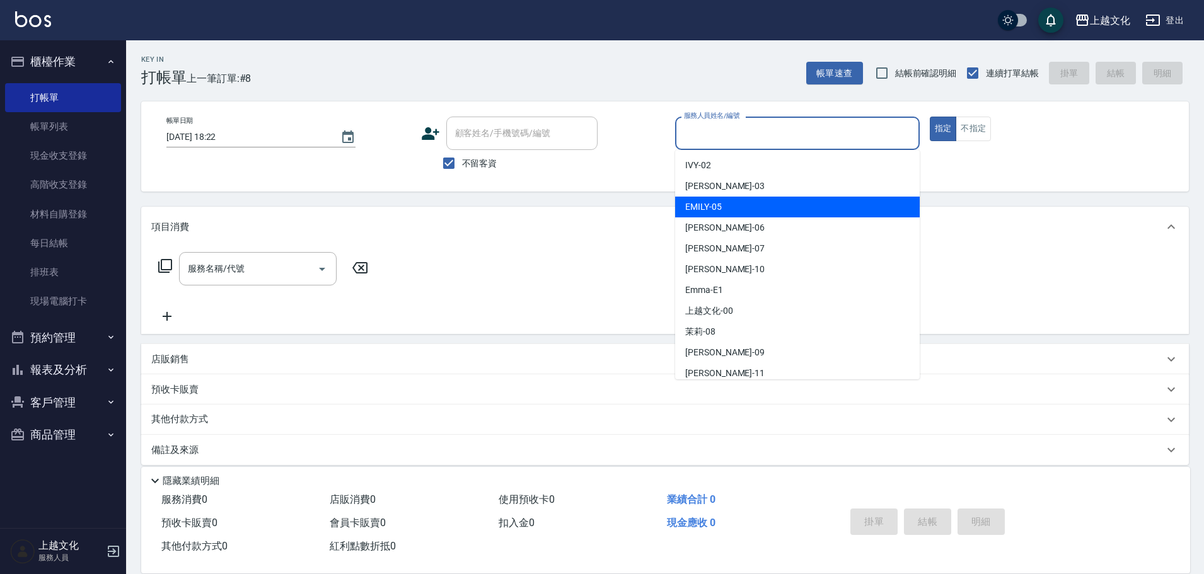
click at [760, 211] on div "[PERSON_NAME] -05" at bounding box center [797, 207] width 245 height 21
type input "EMILY-05"
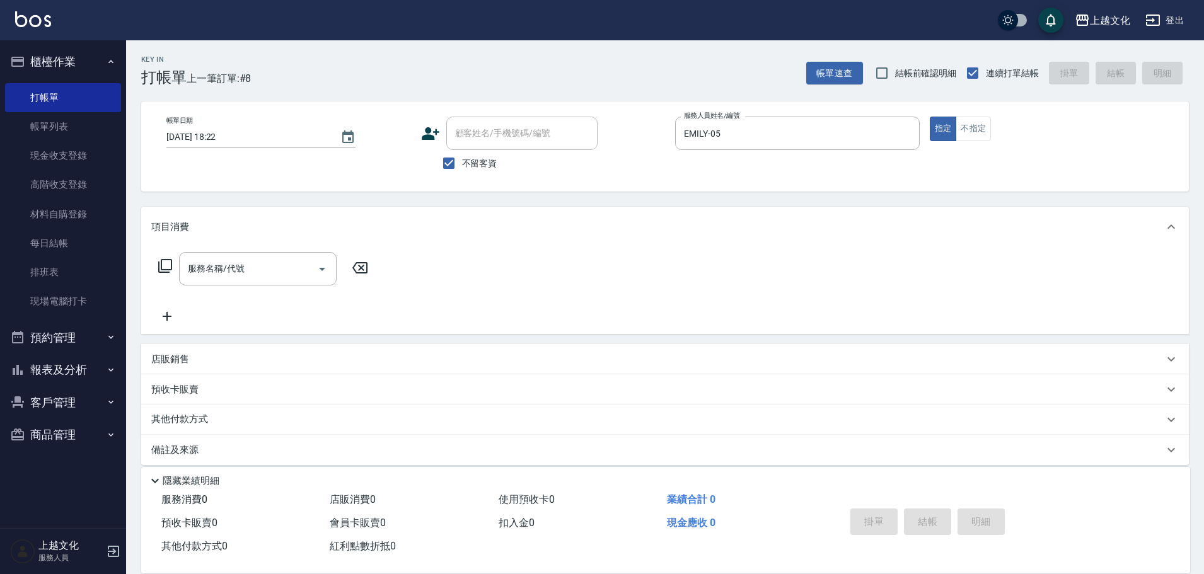
click at [168, 265] on icon at bounding box center [165, 265] width 15 height 15
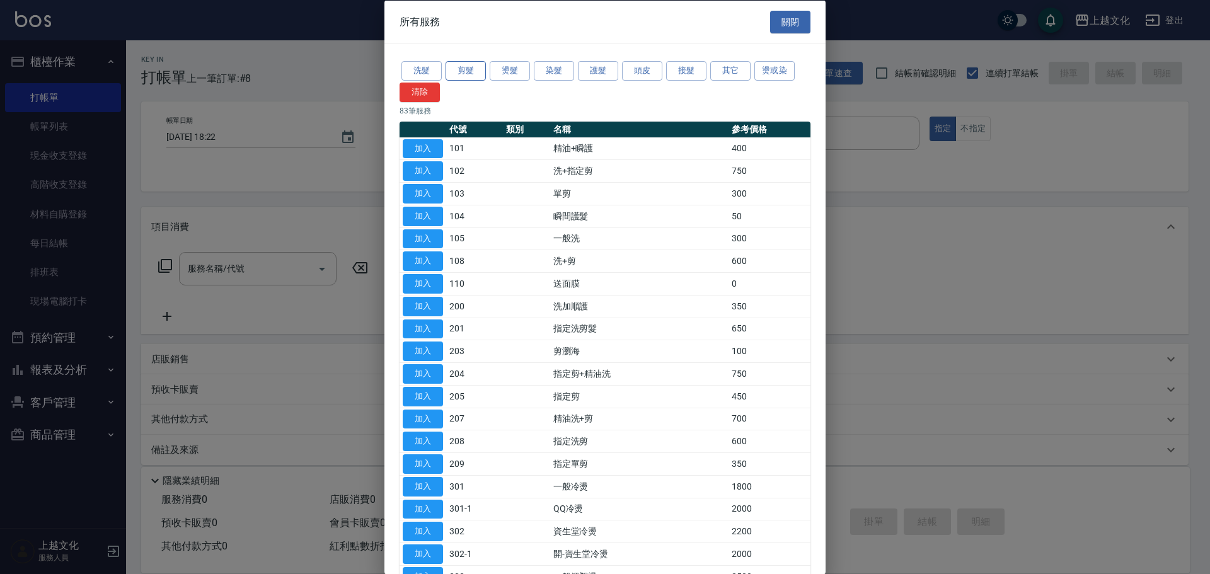
click at [465, 66] on button "剪髮" at bounding box center [466, 71] width 40 height 20
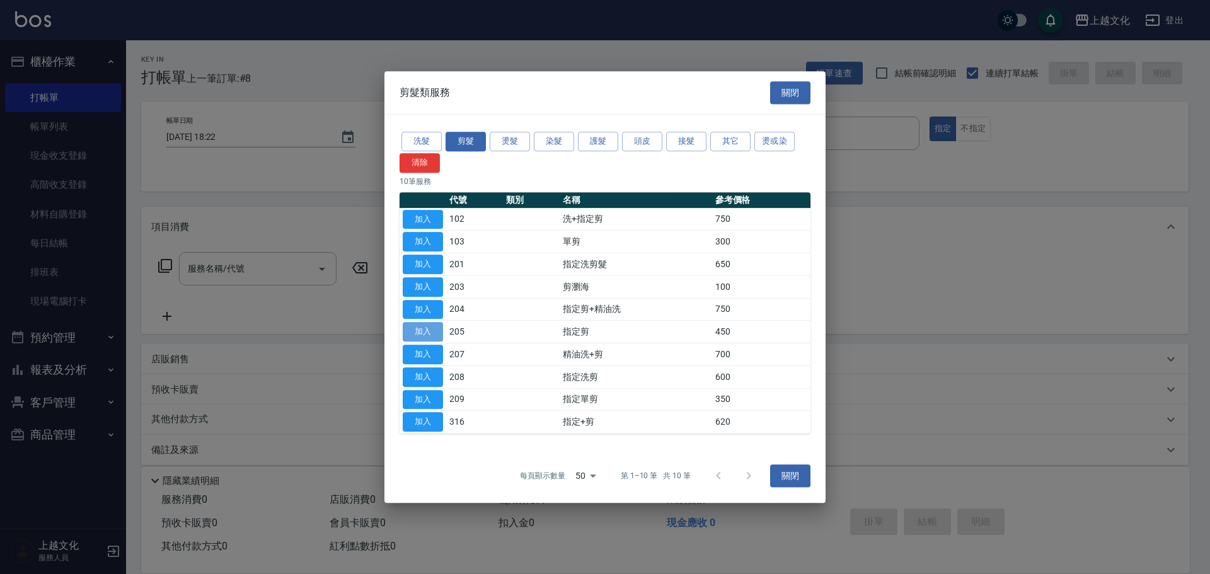
click at [433, 329] on button "加入" at bounding box center [423, 332] width 40 height 20
type input "指定剪(205)"
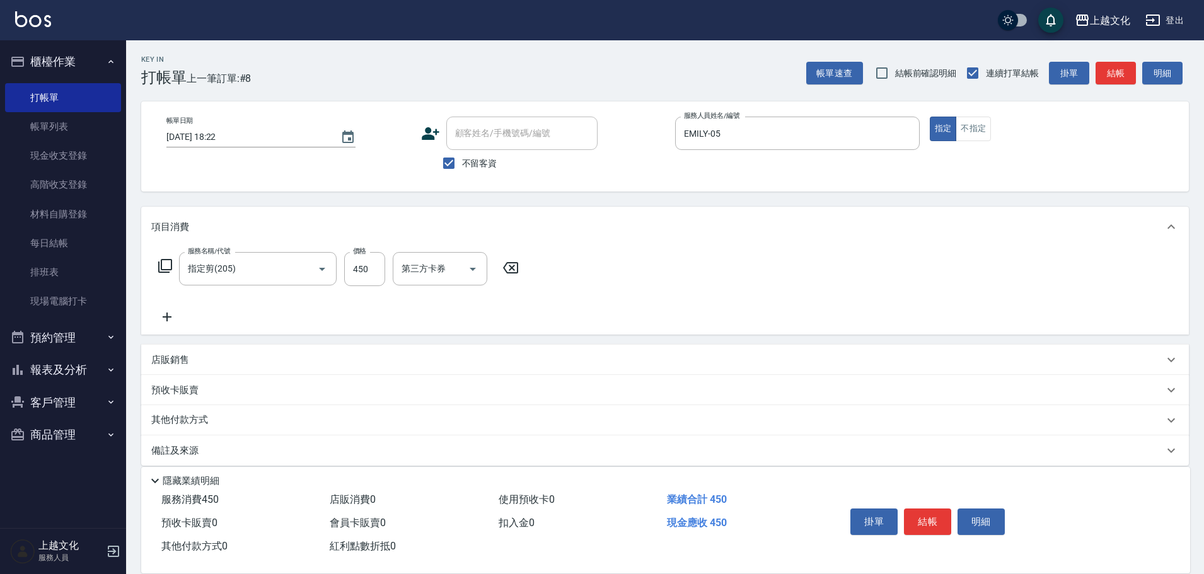
drag, startPoint x: 939, startPoint y: 517, endPoint x: 936, endPoint y: 506, distance: 11.0
click at [939, 517] on button "結帳" at bounding box center [927, 522] width 47 height 26
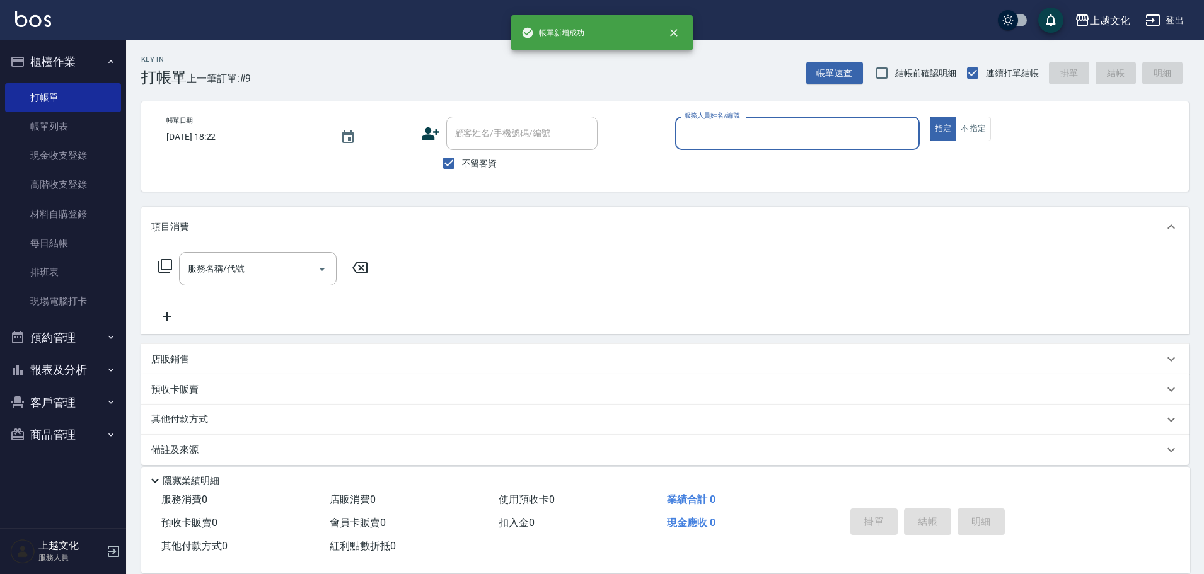
drag, startPoint x: 713, startPoint y: 115, endPoint x: 720, endPoint y: 129, distance: 15.5
click at [719, 128] on div "服務人員姓名/編號 服務人員姓名/編號" at bounding box center [797, 133] width 245 height 33
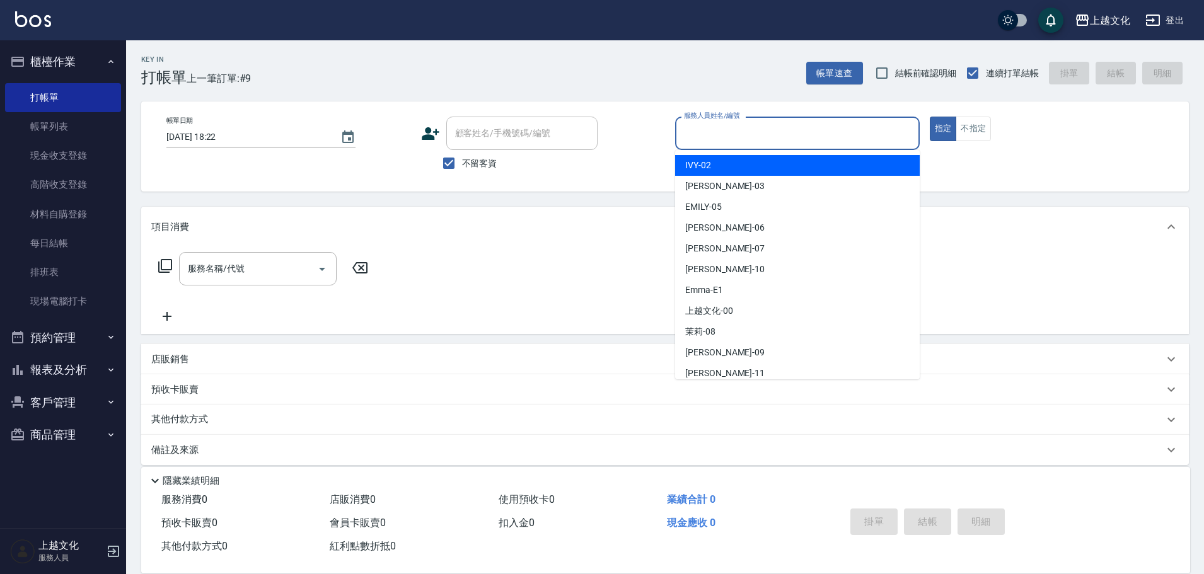
drag, startPoint x: 720, startPoint y: 129, endPoint x: 728, endPoint y: 135, distance: 10.3
click at [720, 130] on input "服務人員姓名/編號" at bounding box center [797, 133] width 233 height 22
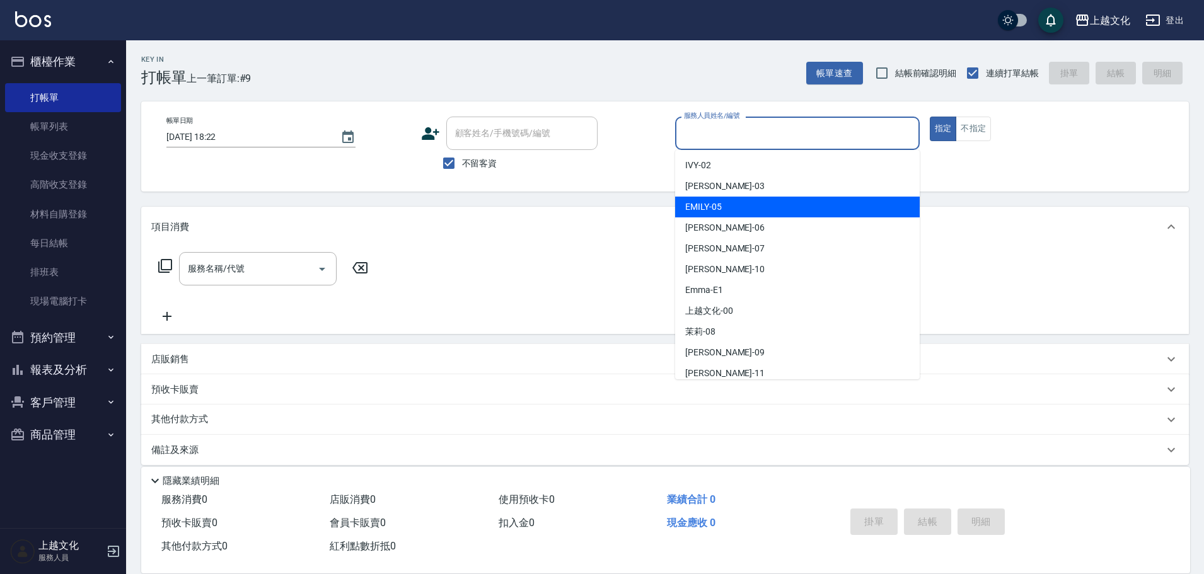
click at [757, 207] on div "[PERSON_NAME] -05" at bounding box center [797, 207] width 245 height 21
type input "EMILY-05"
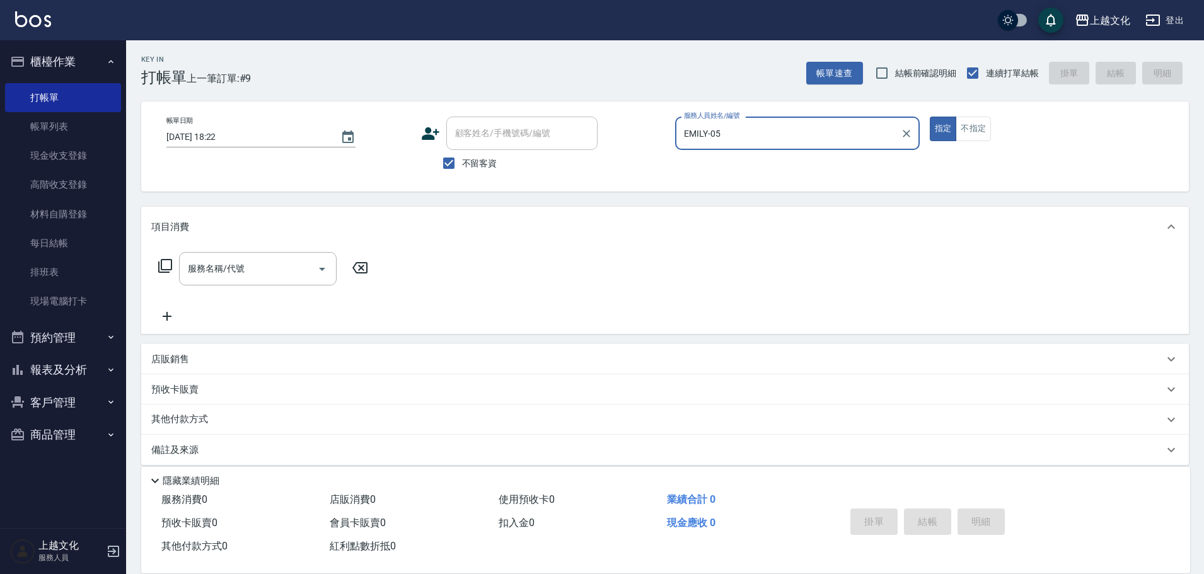
click at [168, 267] on icon at bounding box center [165, 265] width 15 height 15
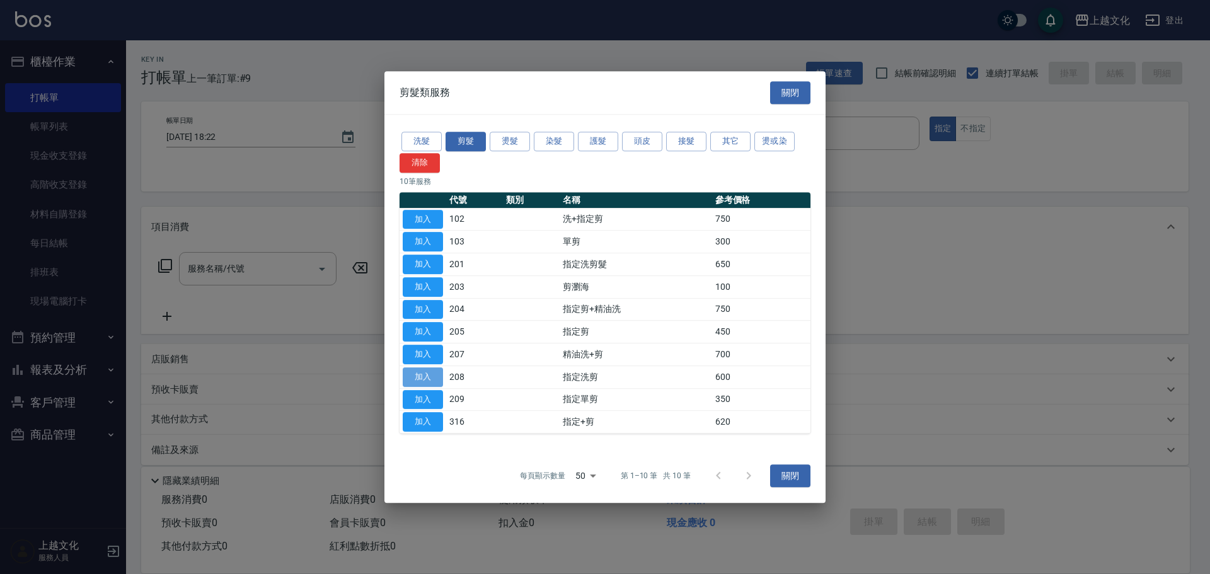
click at [437, 377] on button "加入" at bounding box center [423, 377] width 40 height 20
type input "指定洗剪(208)"
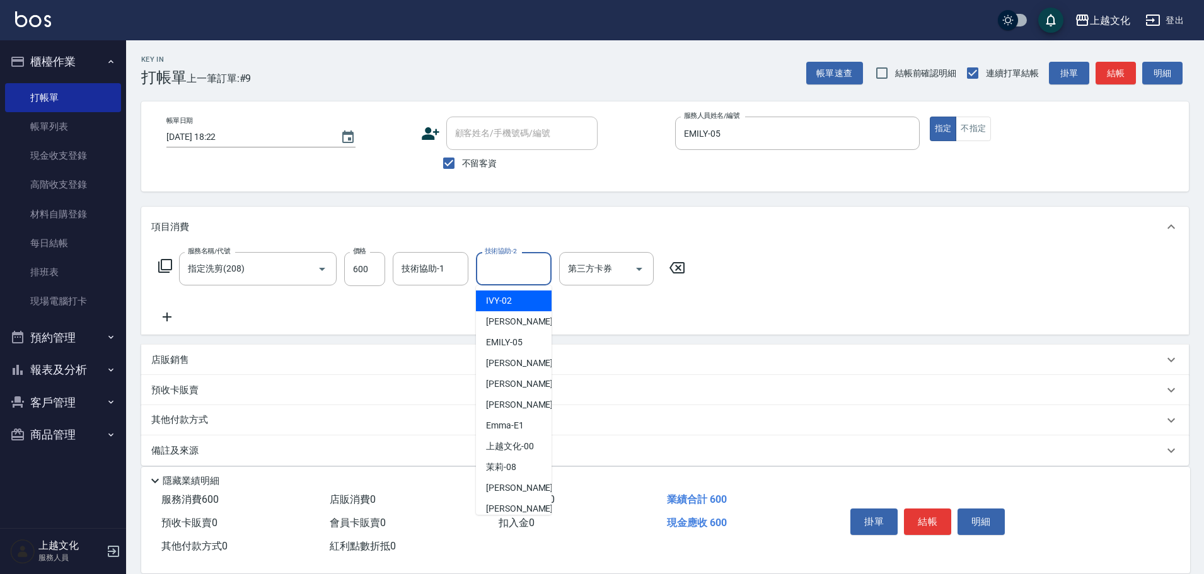
click at [526, 272] on input "技術協助-2" at bounding box center [514, 269] width 64 height 22
click at [527, 507] on div "[PERSON_NAME] -11" at bounding box center [514, 509] width 76 height 21
type input "[PERSON_NAME]-11"
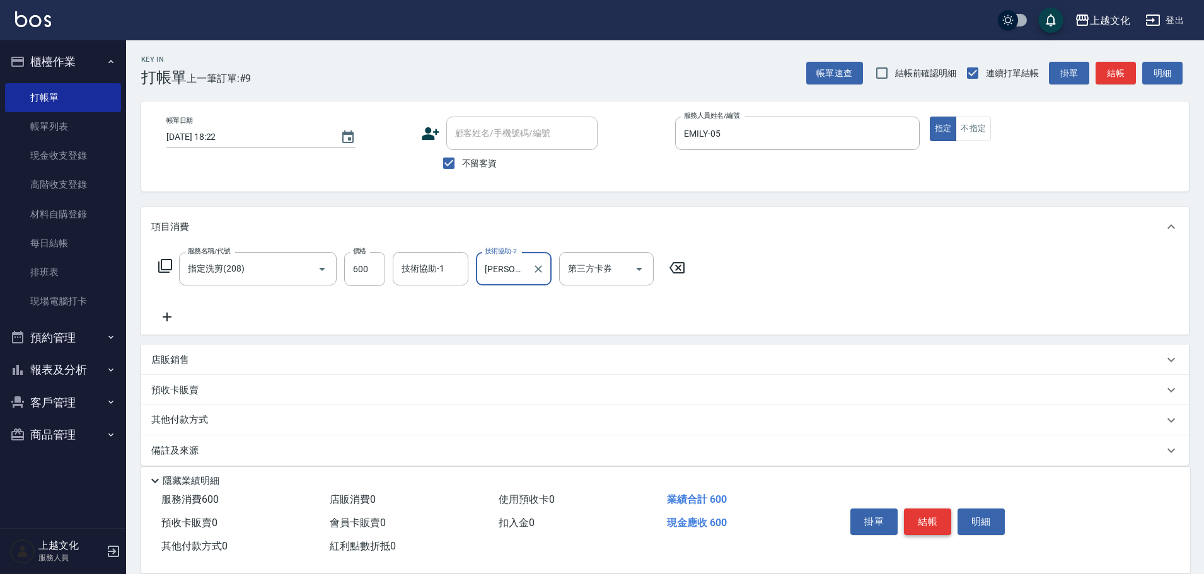
click at [927, 524] on button "結帳" at bounding box center [927, 522] width 47 height 26
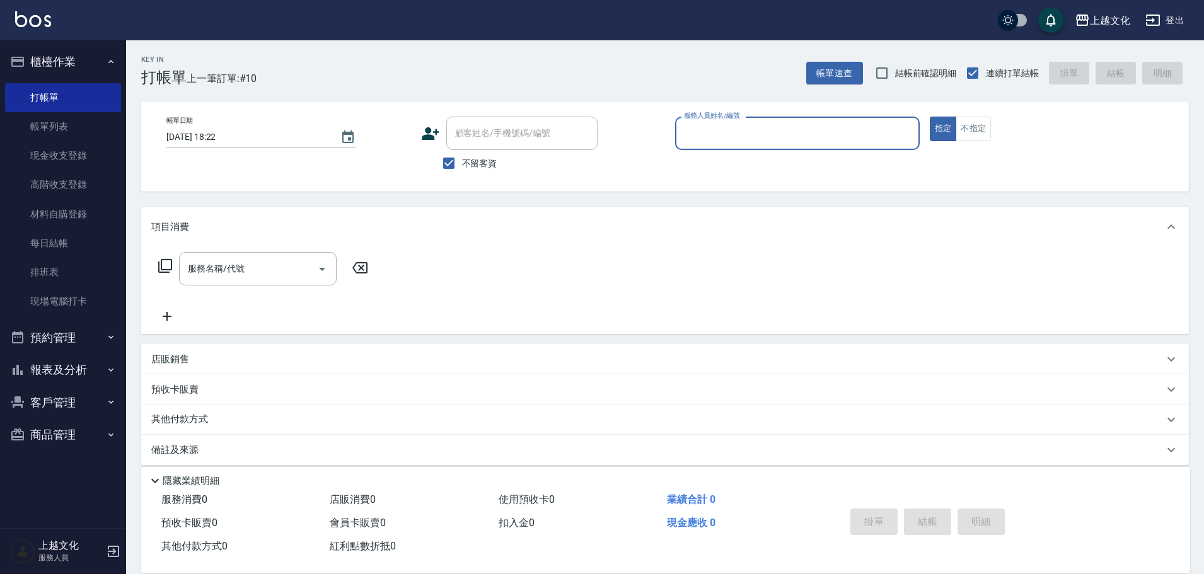
click at [71, 379] on button "報表及分析" at bounding box center [63, 370] width 116 height 33
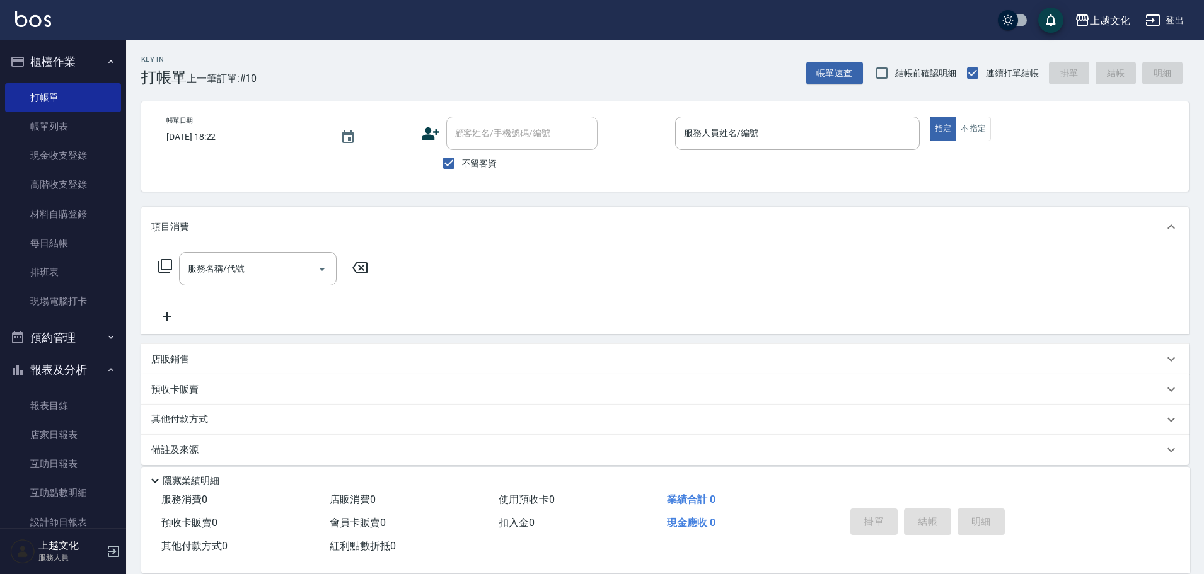
scroll to position [123, 0]
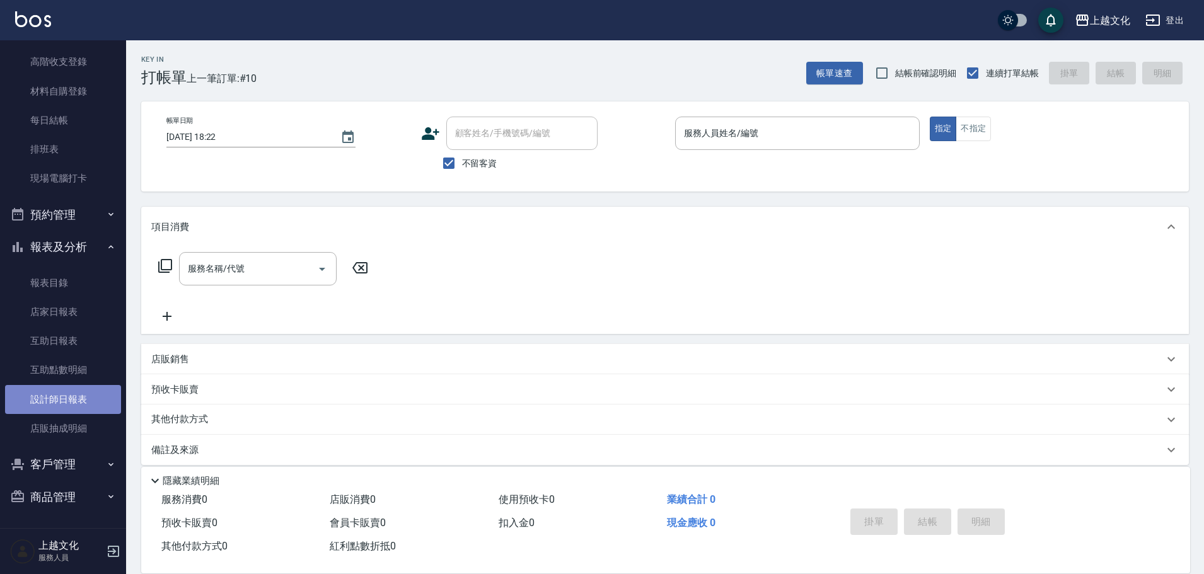
click at [76, 402] on link "設計師日報表" at bounding box center [63, 399] width 116 height 29
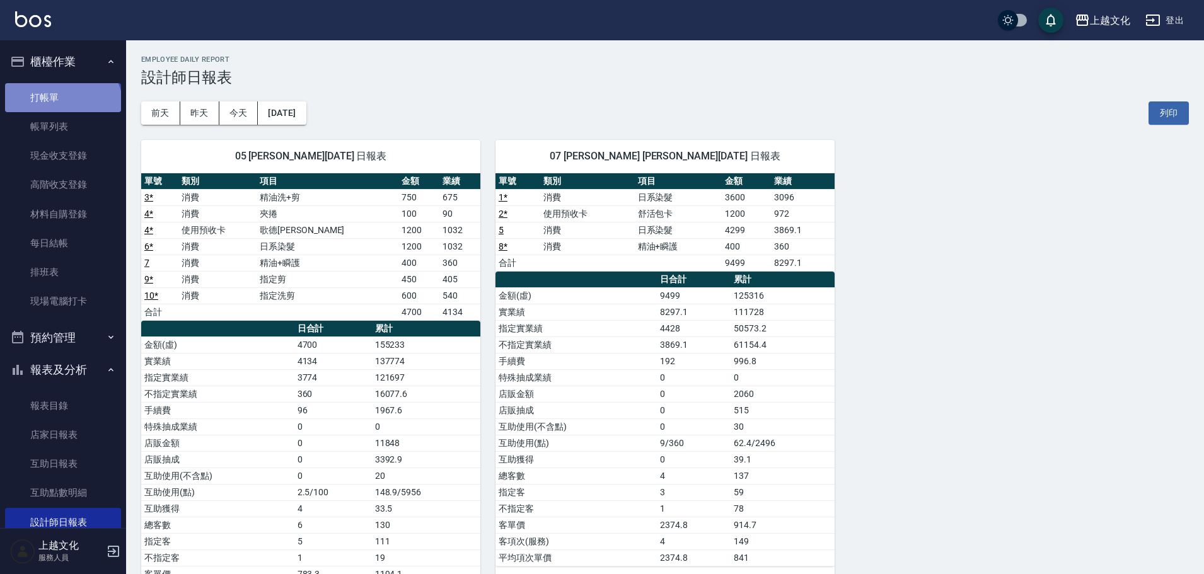
drag, startPoint x: 61, startPoint y: 107, endPoint x: 66, endPoint y: 90, distance: 17.1
click at [61, 106] on link "打帳單" at bounding box center [63, 97] width 116 height 29
